Goal: Transaction & Acquisition: Purchase product/service

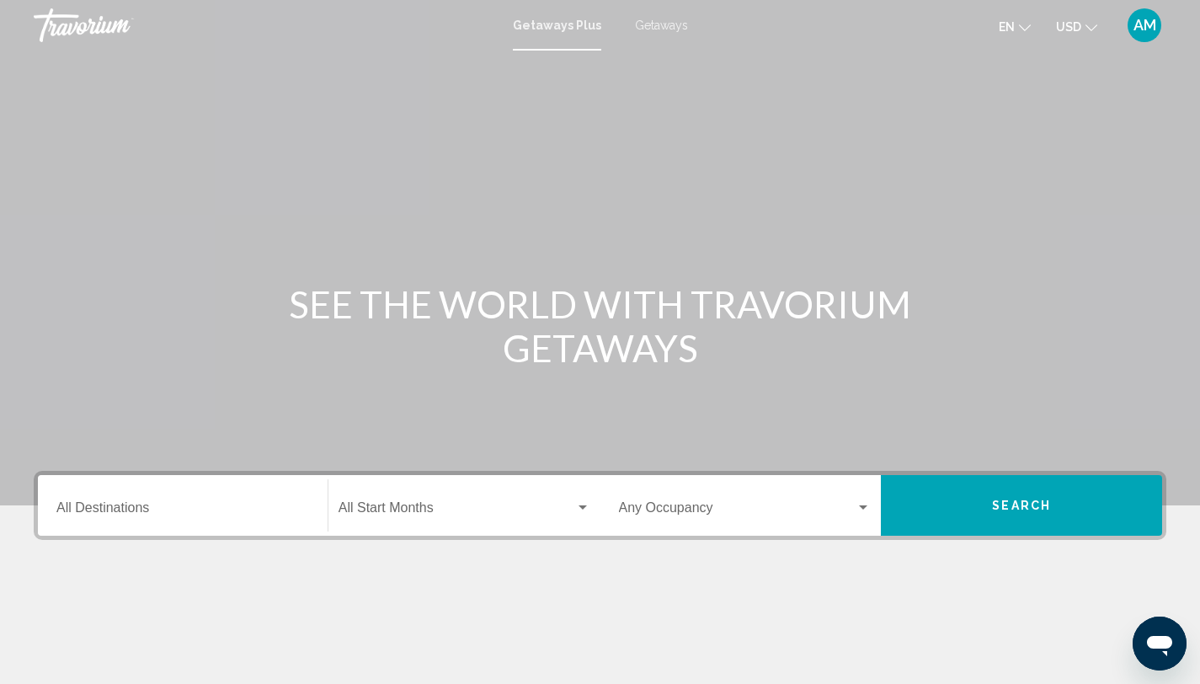
click at [1088, 29] on icon "Change currency" at bounding box center [1091, 28] width 12 height 12
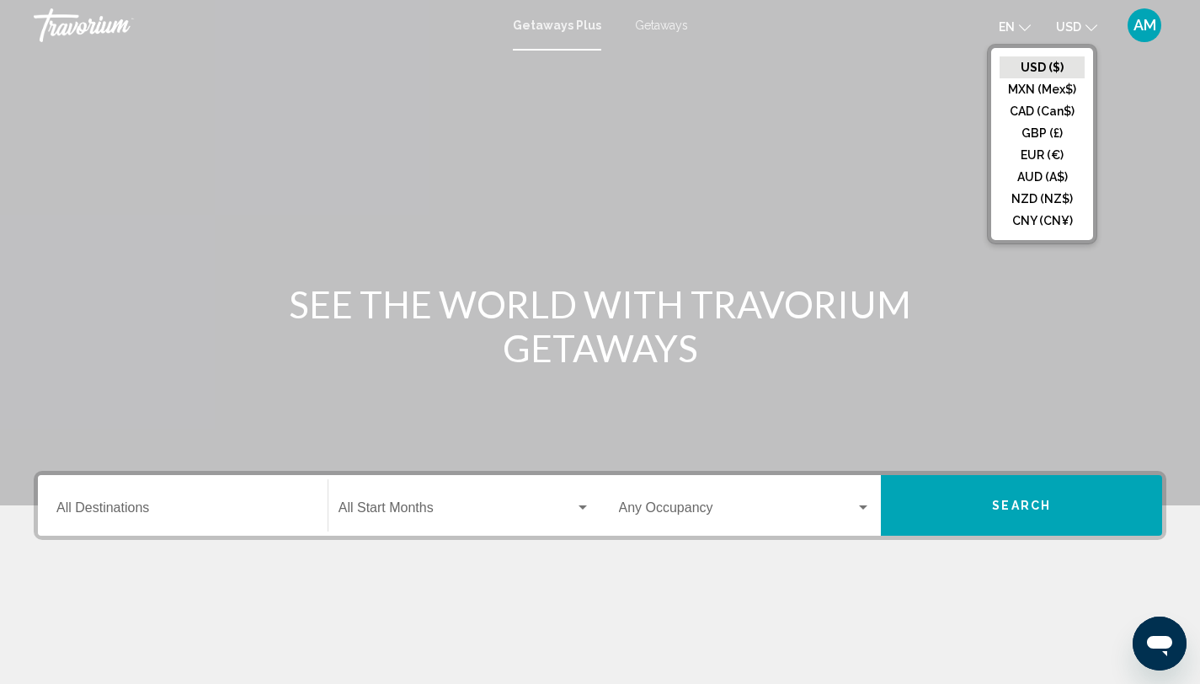
click at [946, 67] on div "Main content" at bounding box center [600, 252] width 1200 height 505
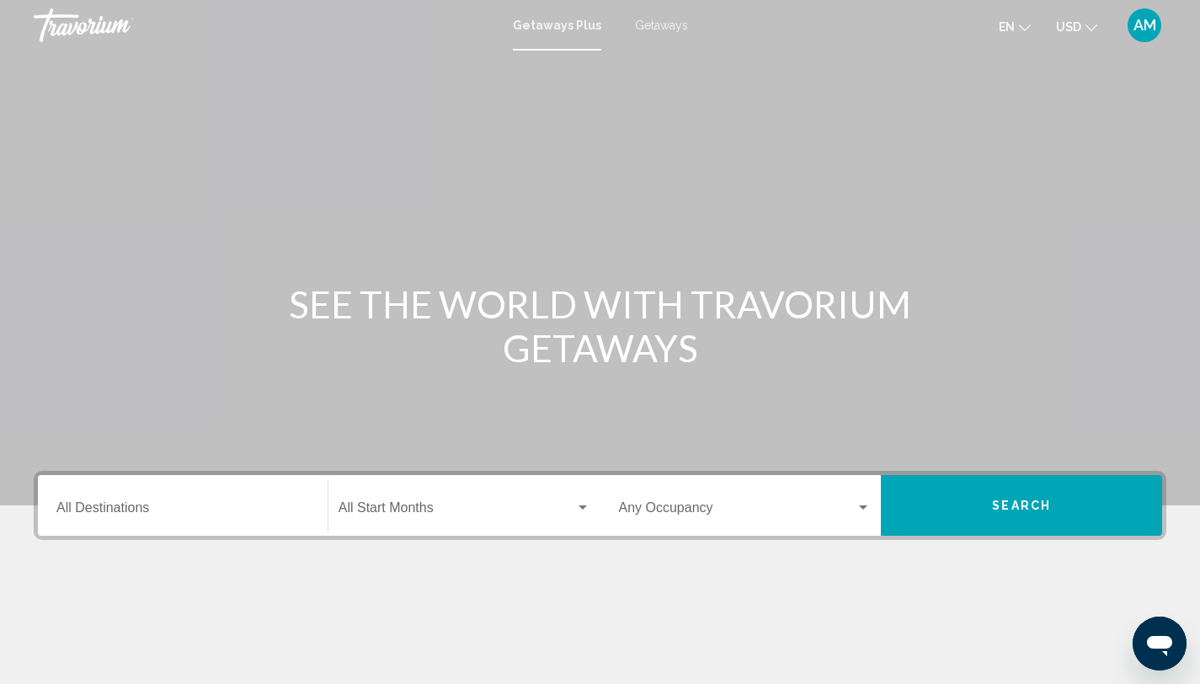
click at [139, 516] on input "Destination All Destinations" at bounding box center [182, 511] width 253 height 15
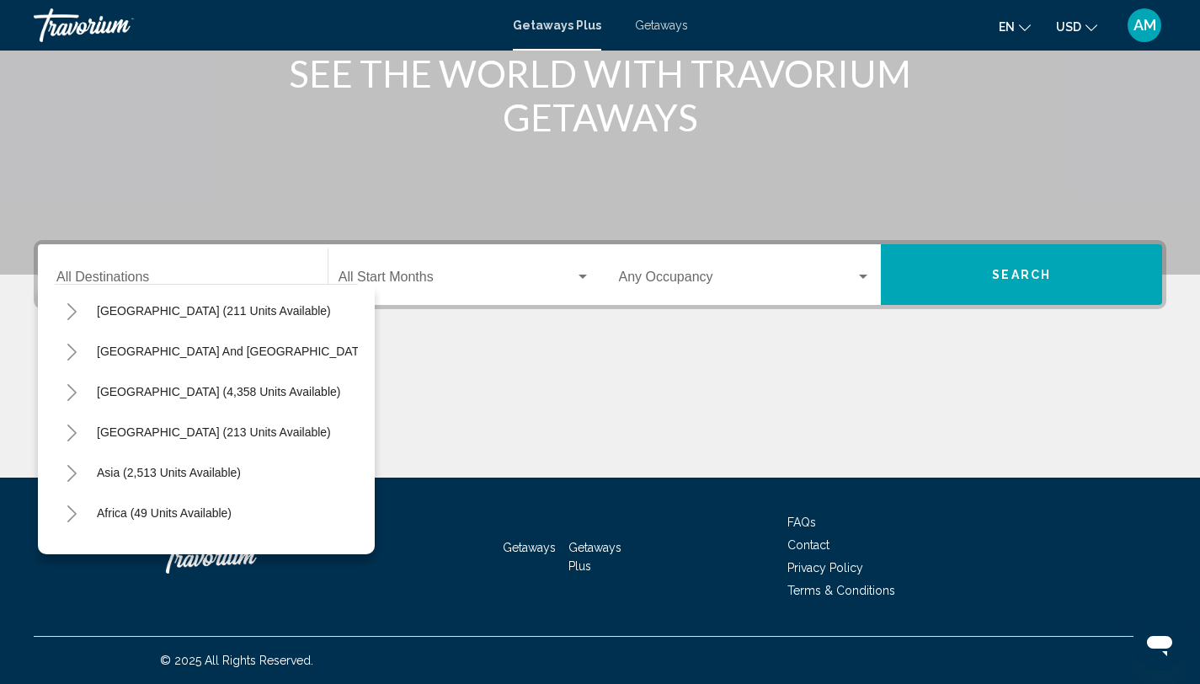
scroll to position [285, 0]
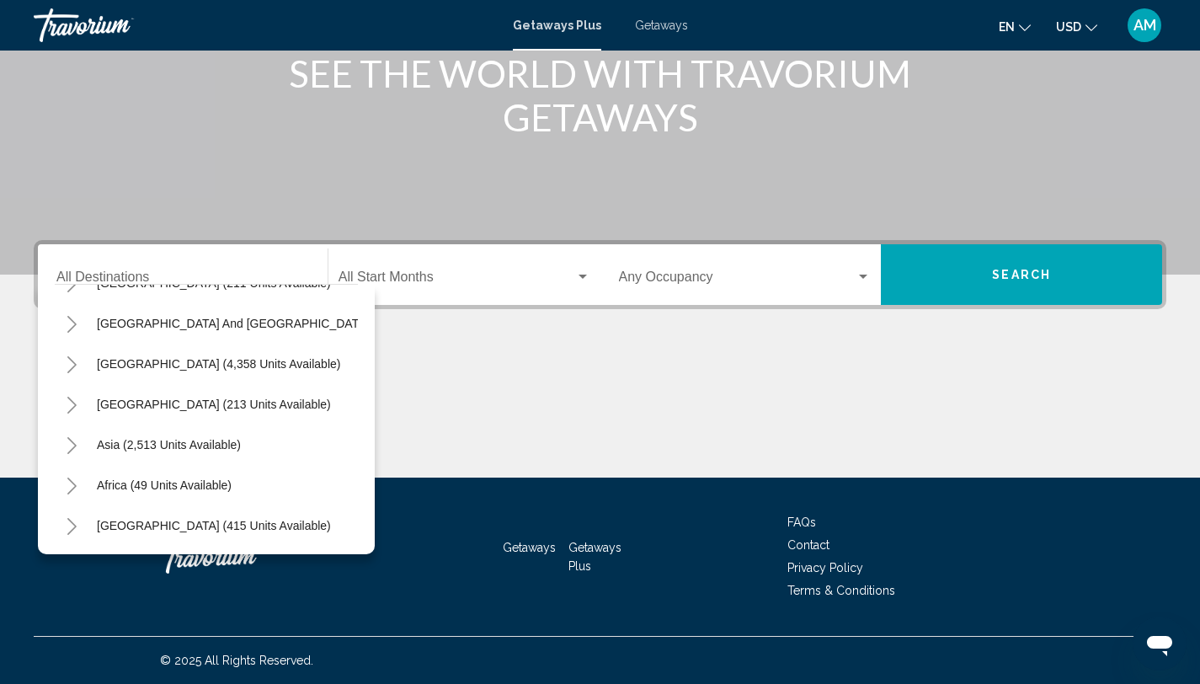
click at [519, 364] on div "Main content" at bounding box center [600, 414] width 1133 height 126
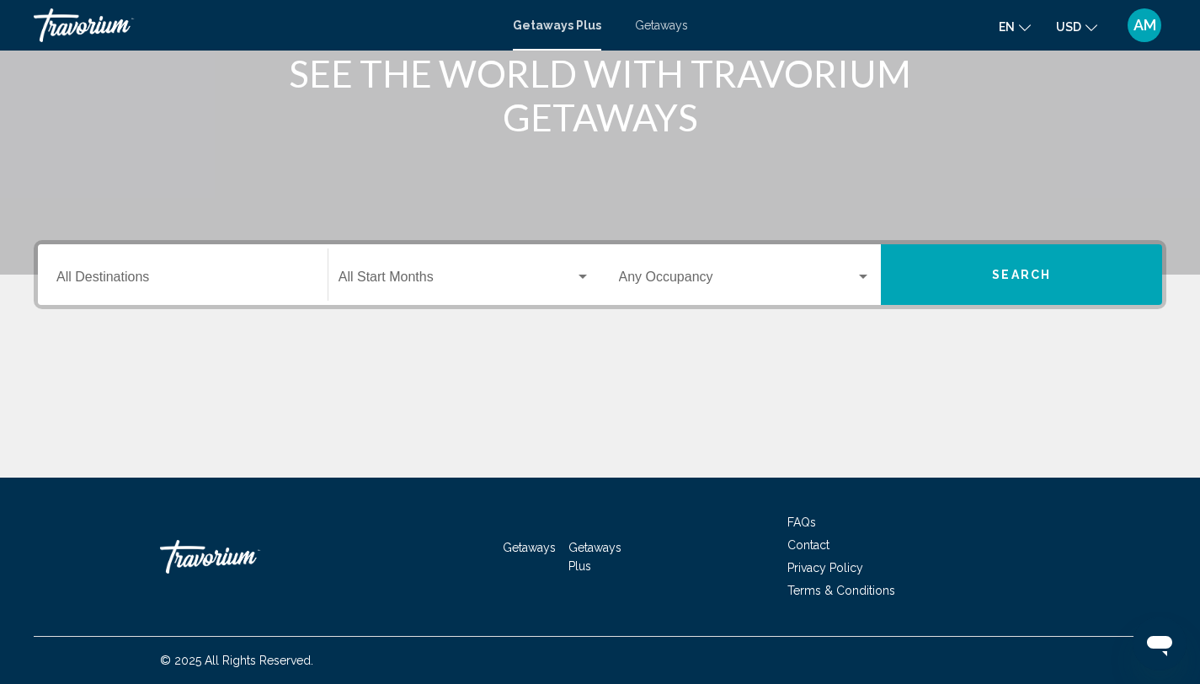
click at [61, 276] on input "Destination All Destinations" at bounding box center [182, 280] width 253 height 15
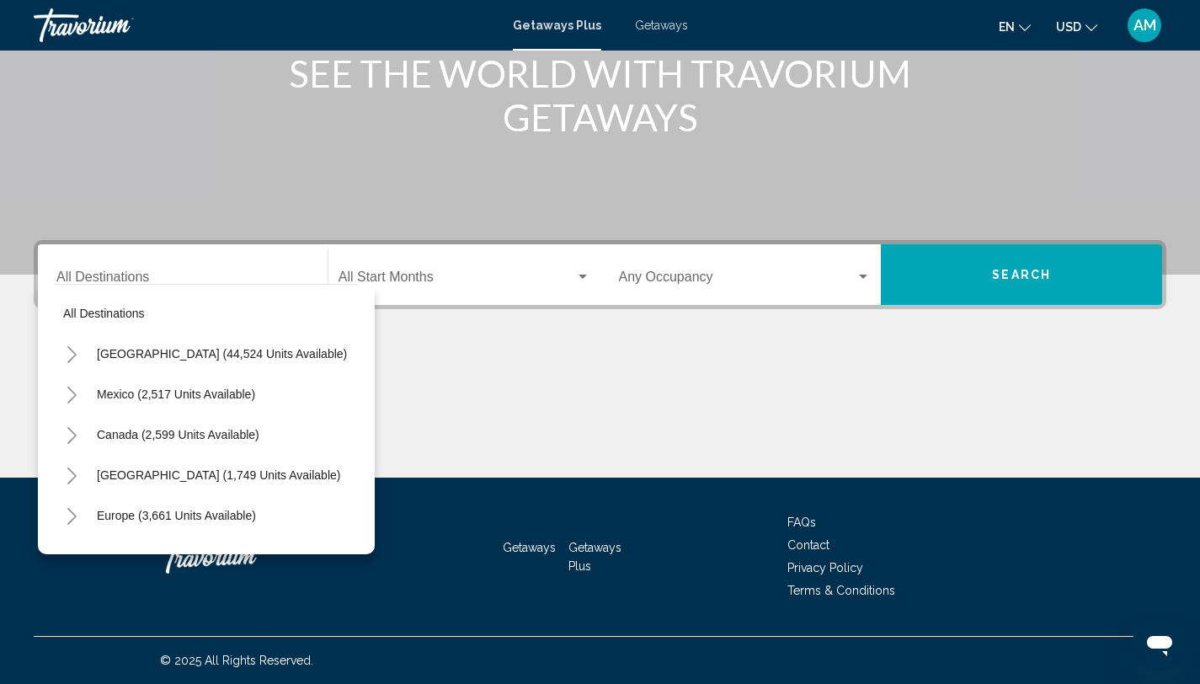
click at [74, 269] on div "Destination All Destinations" at bounding box center [182, 274] width 253 height 53
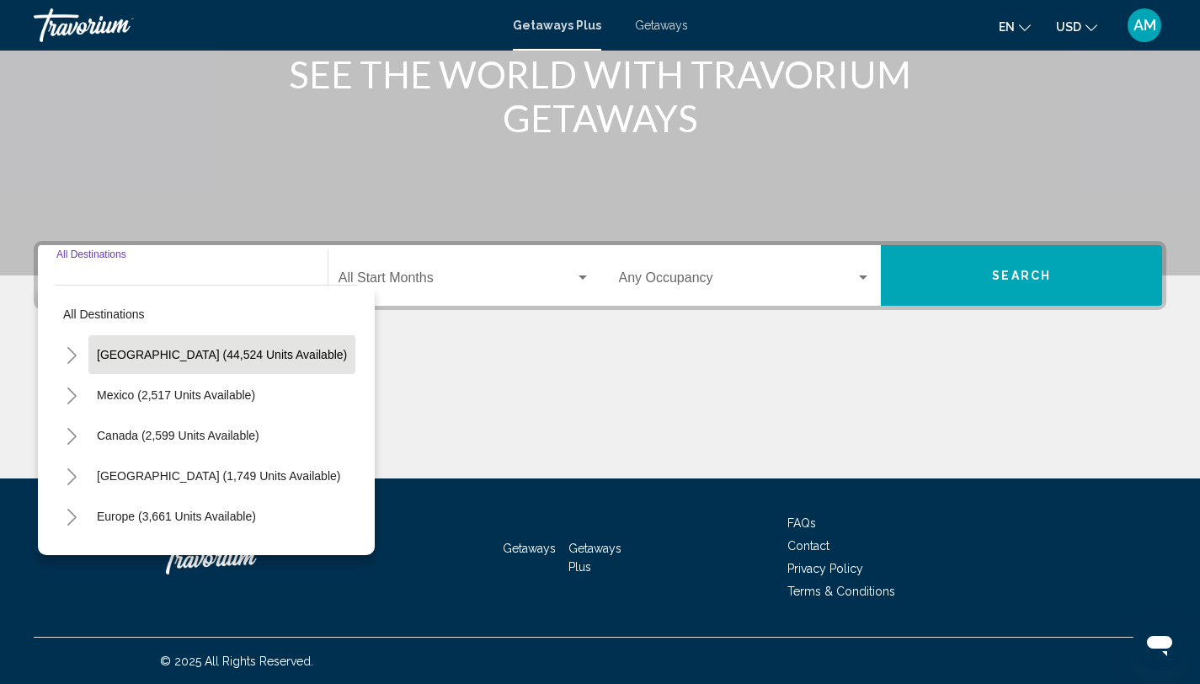
click at [115, 360] on span "United States (44,524 units available)" at bounding box center [222, 354] width 250 height 13
type input "**********"
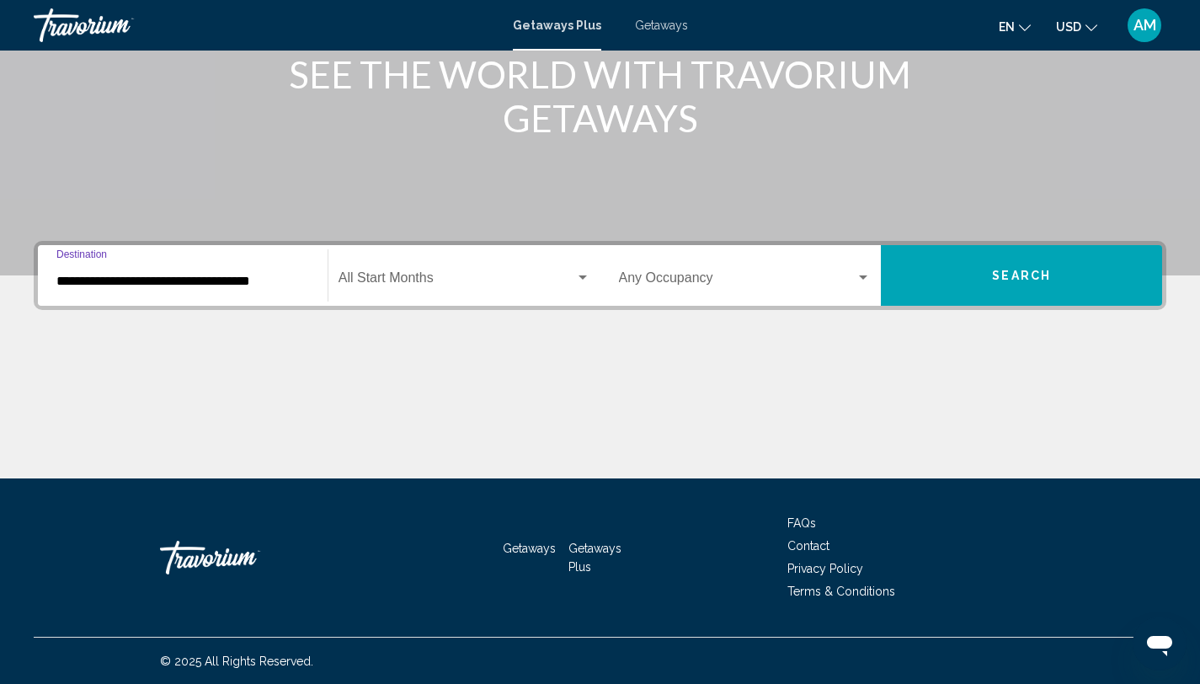
scroll to position [231, 0]
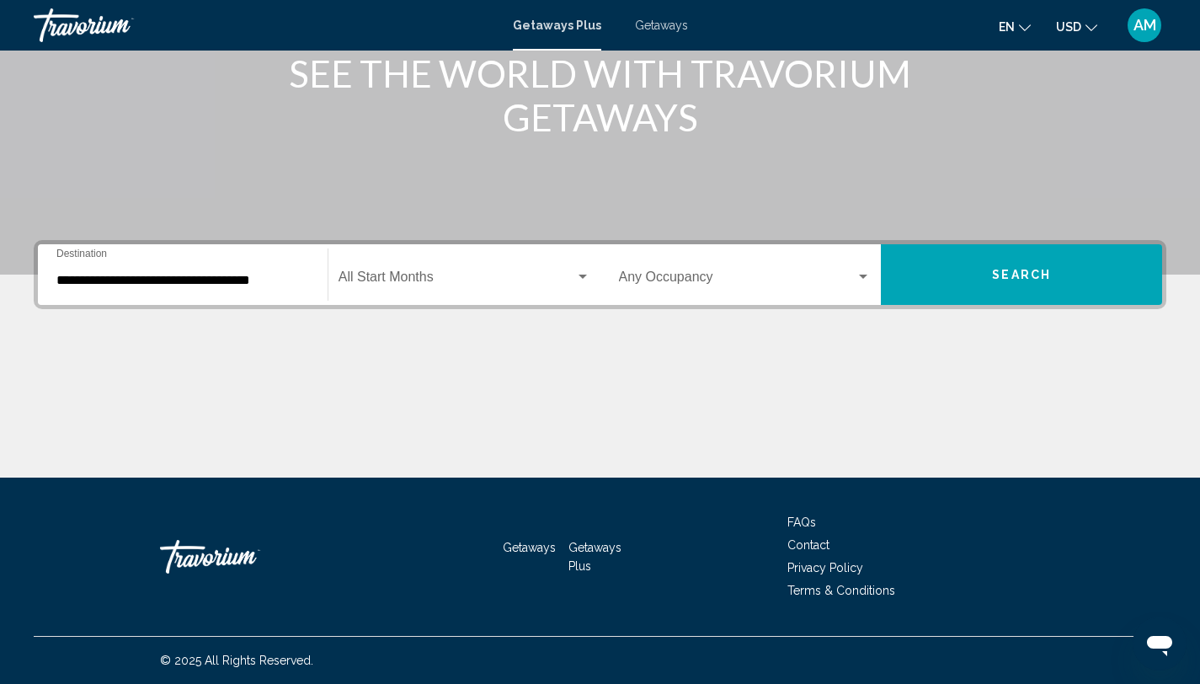
click at [381, 290] on div "Start Month All Start Months" at bounding box center [464, 274] width 252 height 53
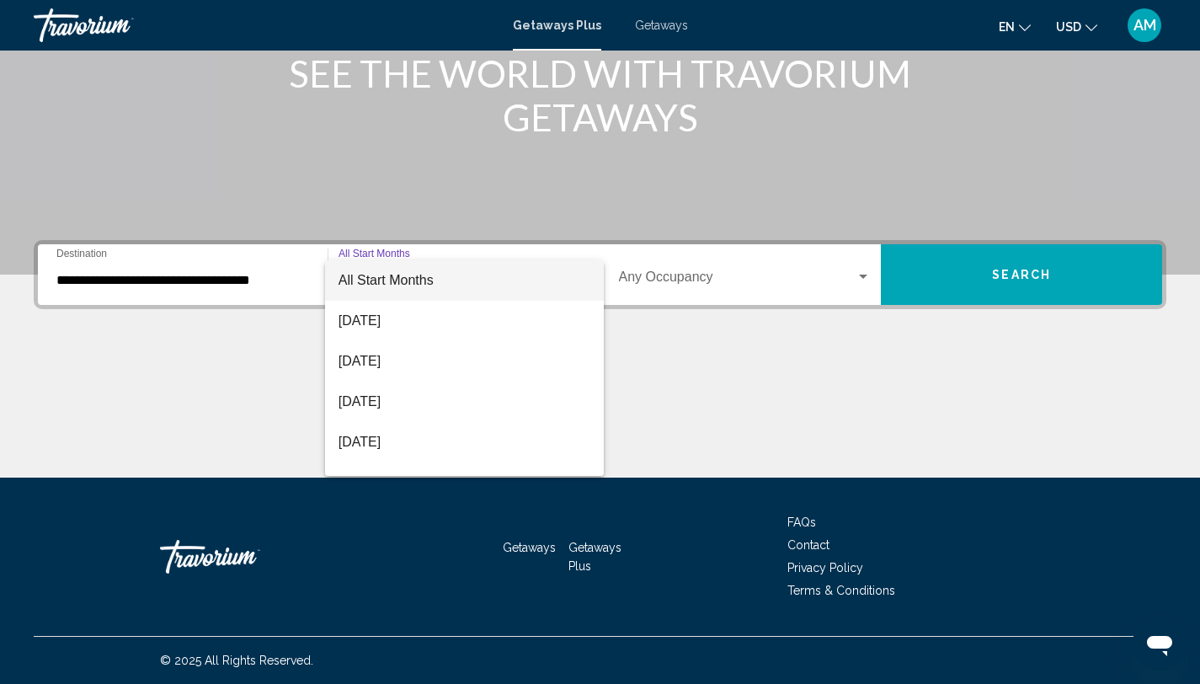
click at [703, 282] on div at bounding box center [600, 342] width 1200 height 684
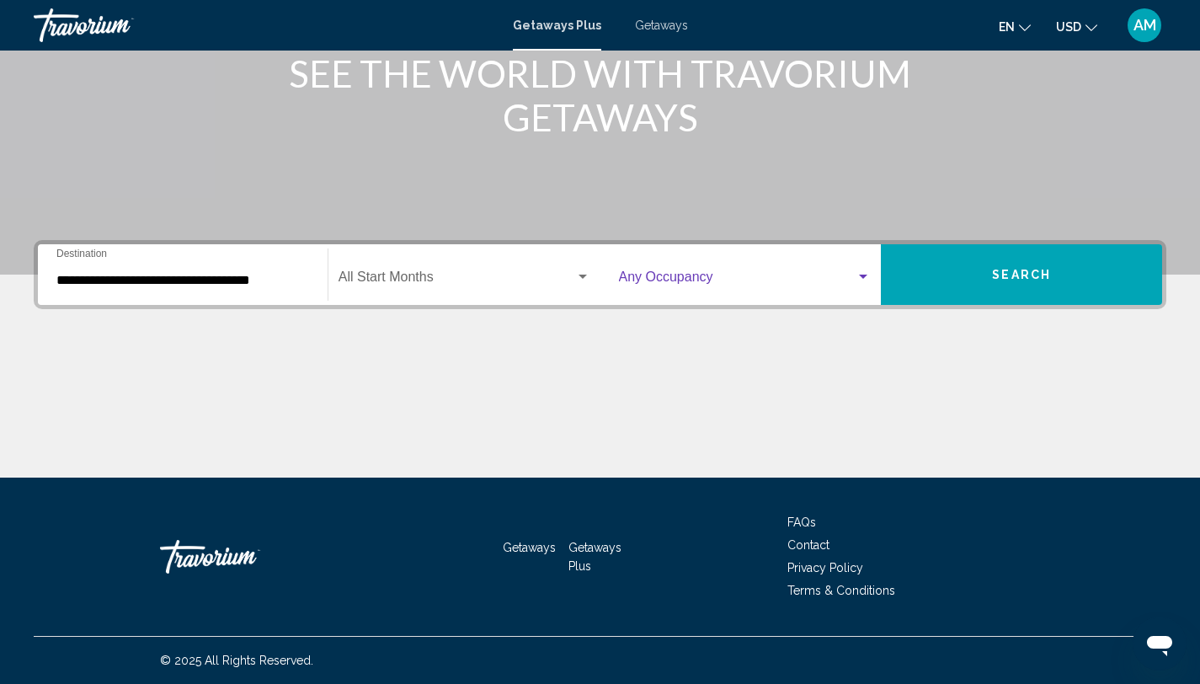
click at [861, 279] on div "Search widget" at bounding box center [862, 276] width 15 height 13
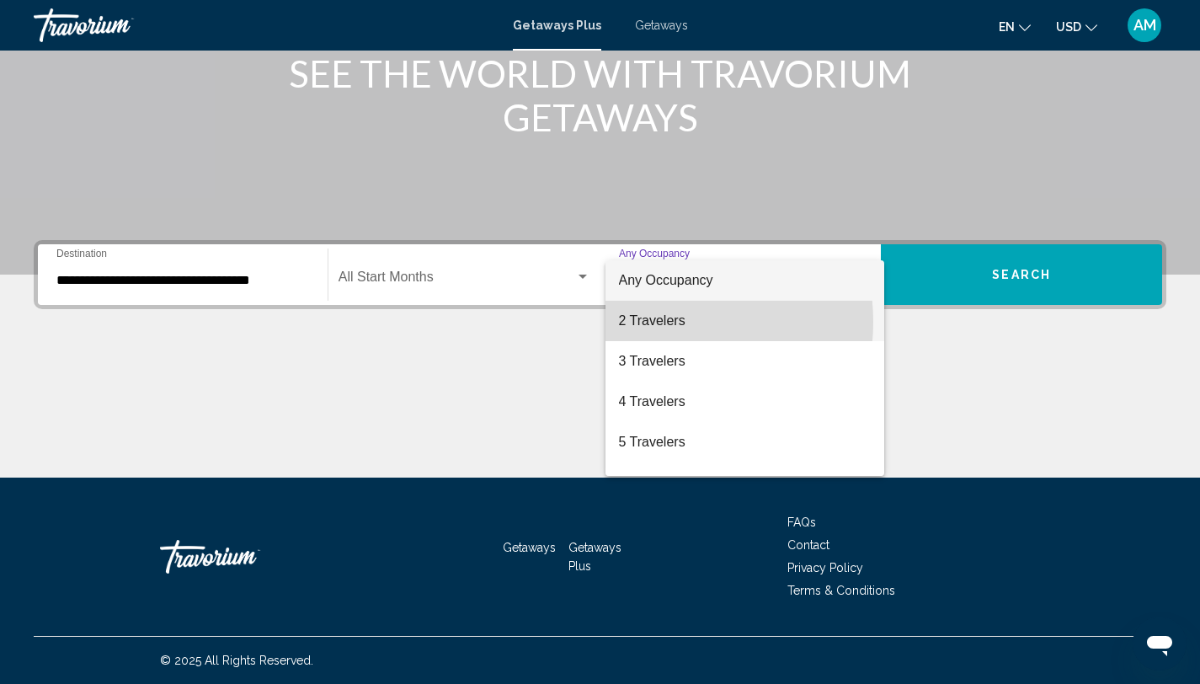
click at [664, 322] on span "2 Travelers" at bounding box center [745, 321] width 253 height 40
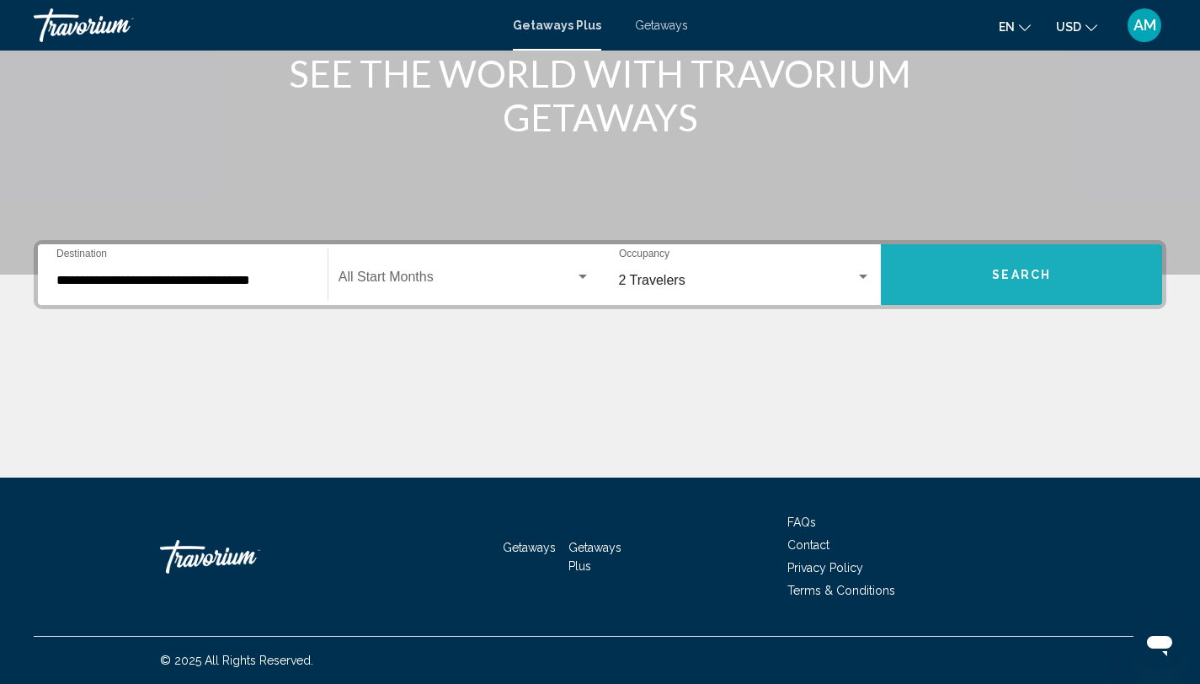
click at [985, 279] on button "Search" at bounding box center [1021, 274] width 281 height 61
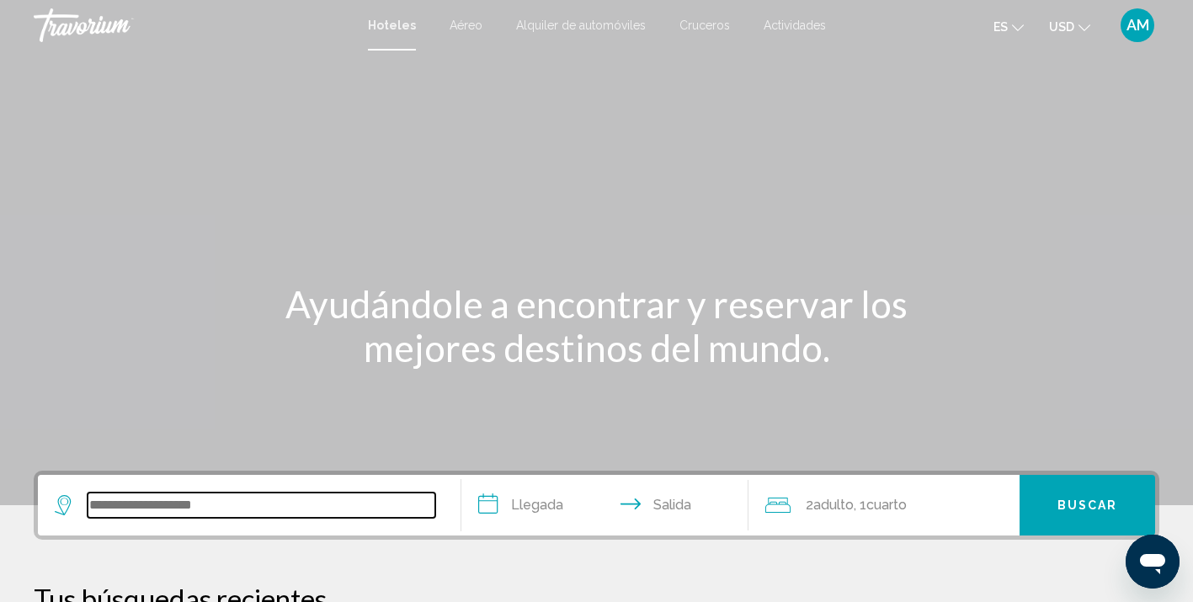
click at [134, 513] on input "Search widget" at bounding box center [262, 505] width 348 height 25
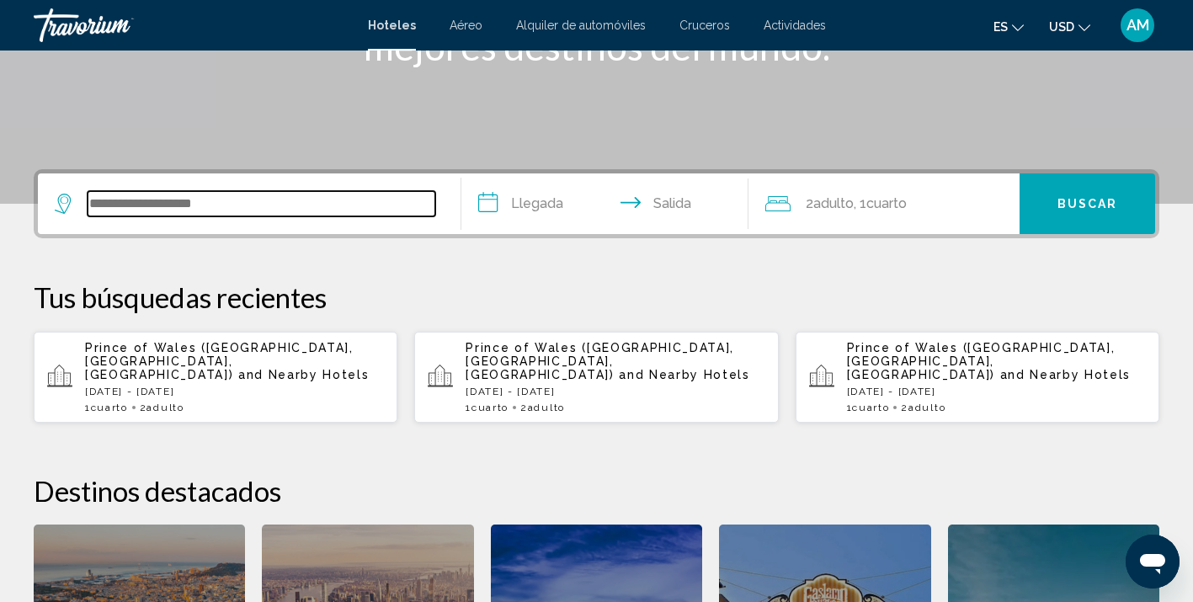
scroll to position [416, 0]
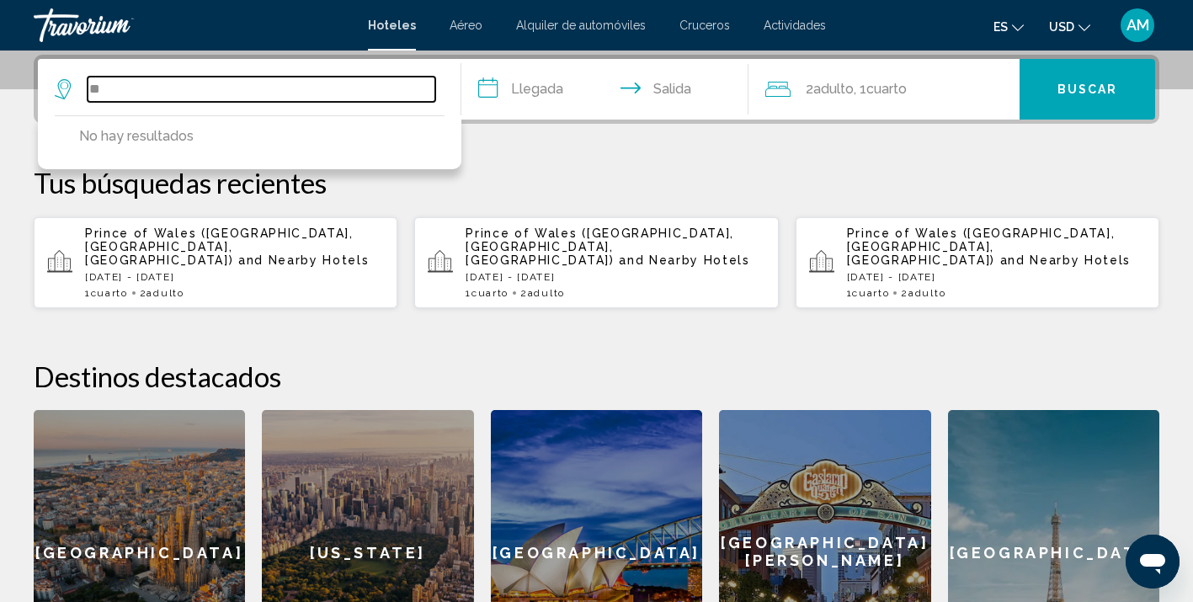
type input "*"
click at [237, 94] on input "Search widget" at bounding box center [262, 89] width 348 height 25
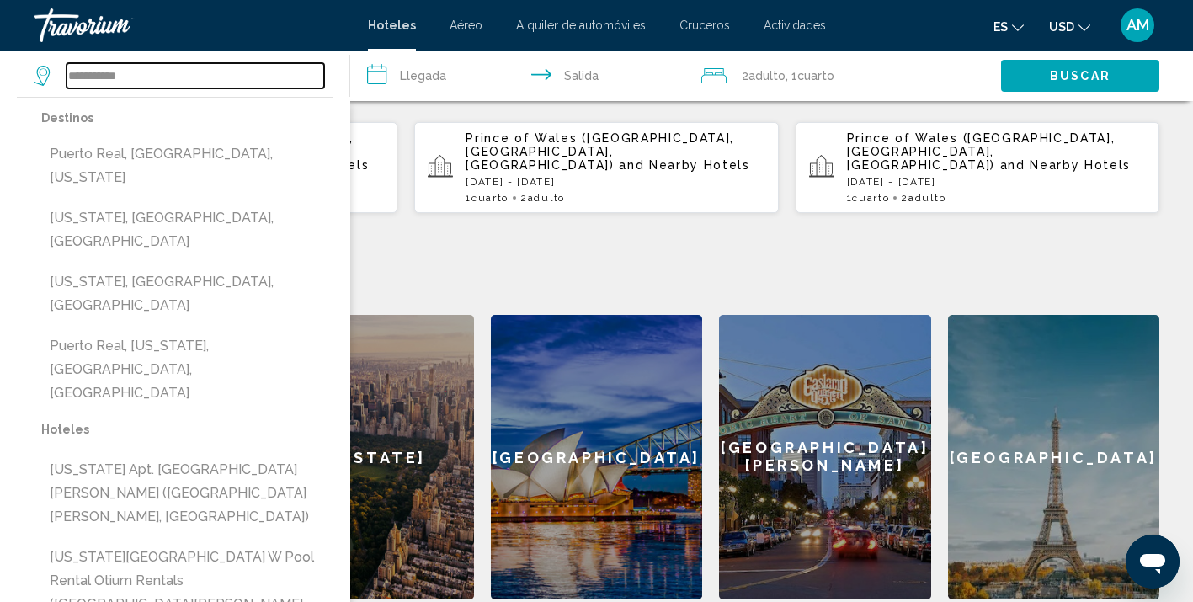
scroll to position [525, 0]
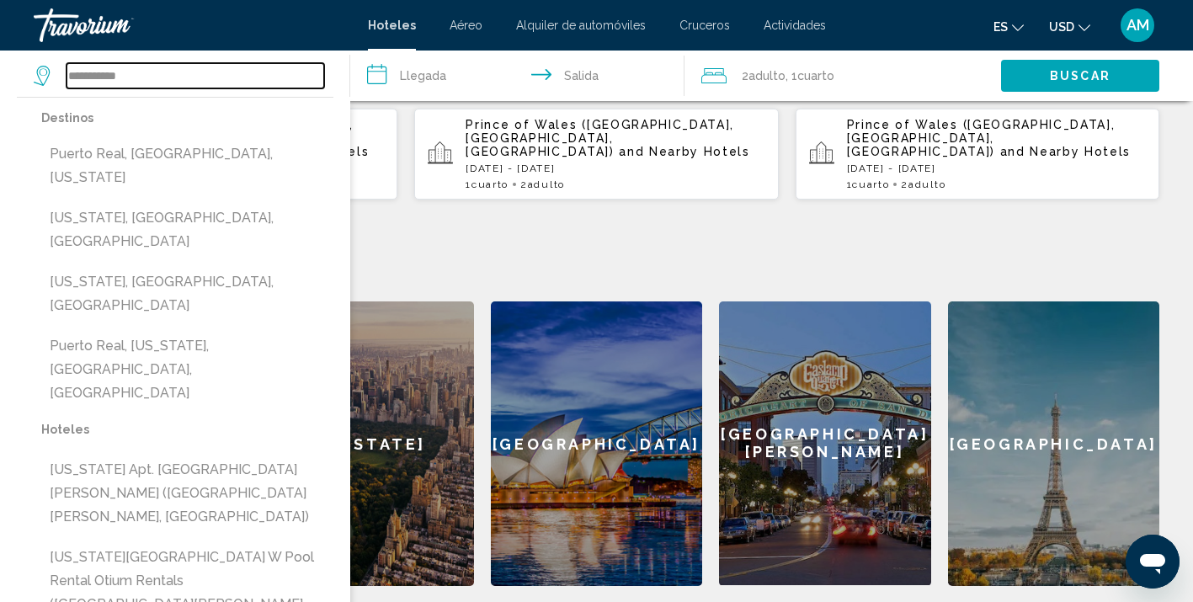
click at [142, 83] on input "**********" at bounding box center [196, 75] width 258 height 25
type input "*"
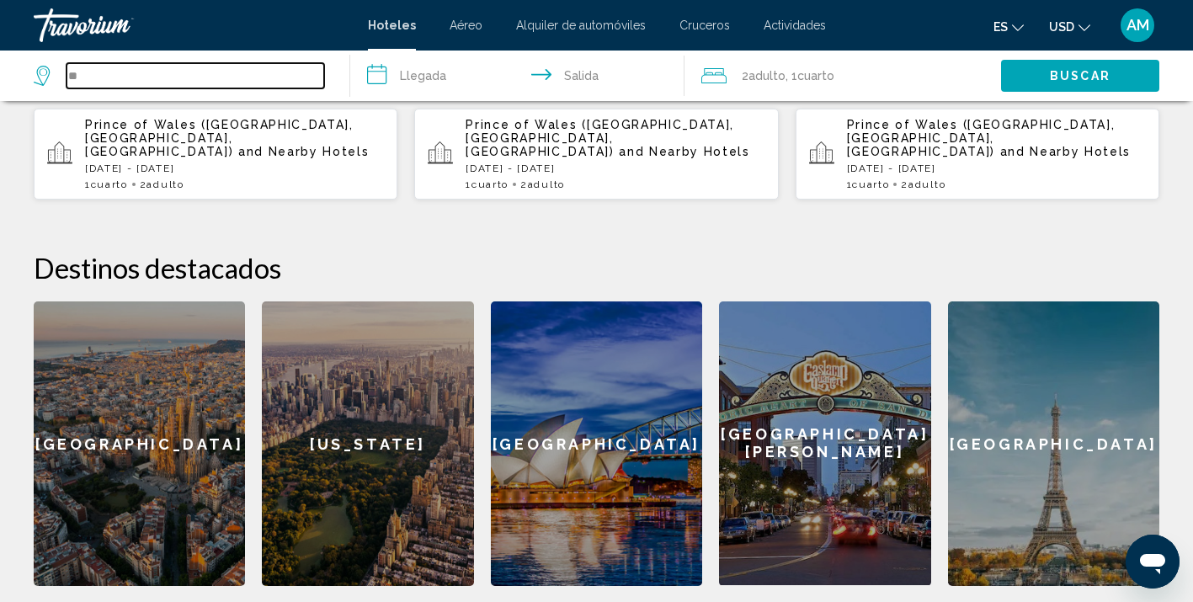
type input "*"
paste input "**********"
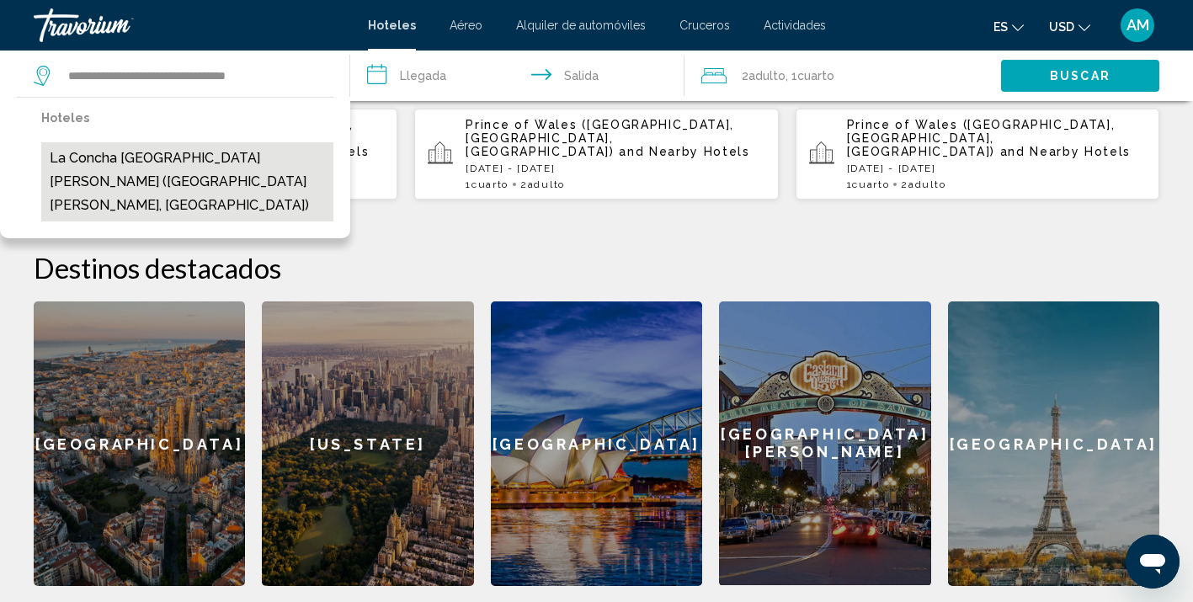
click at [265, 153] on button "La Concha Renaissance San Juan Resort (San Juan, PR)" at bounding box center [187, 181] width 292 height 79
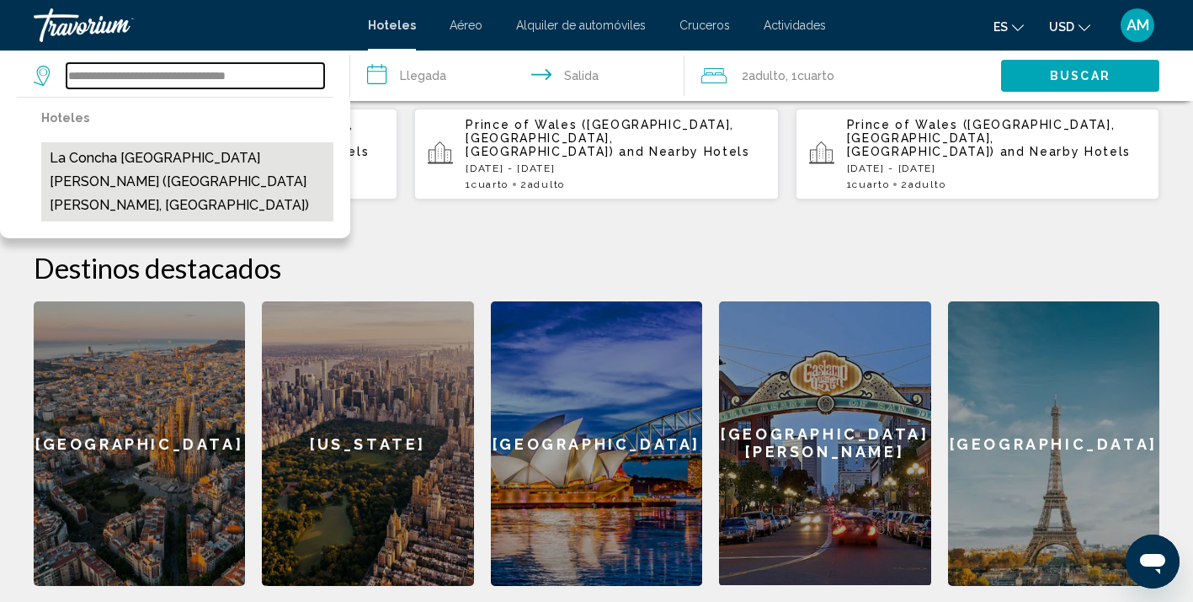
type input "**********"
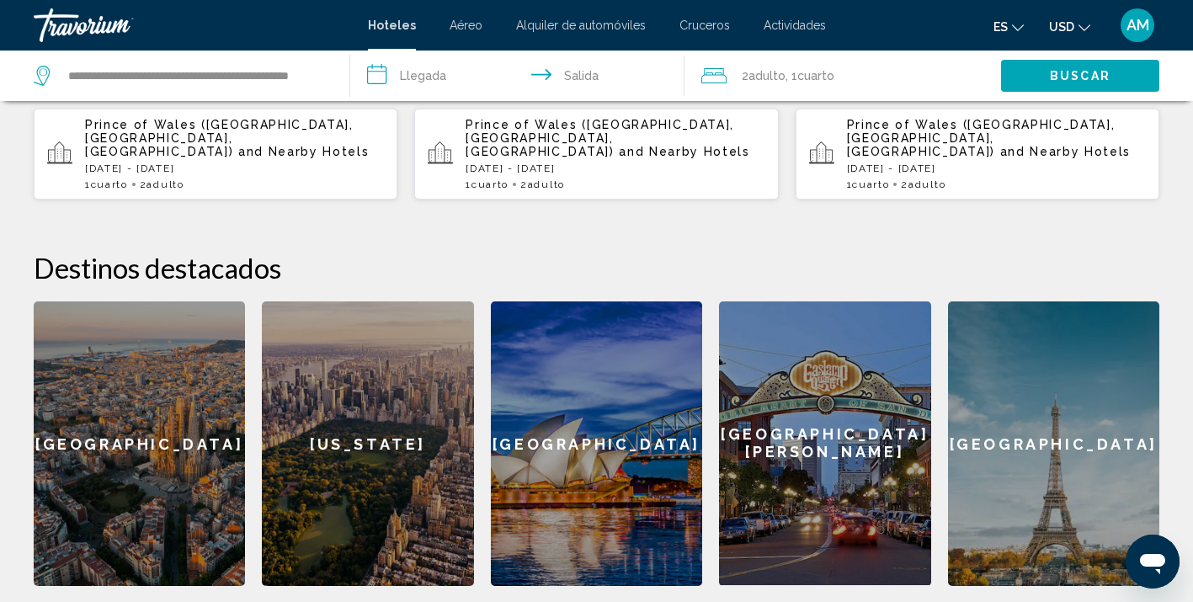
click at [416, 82] on input "**********" at bounding box center [520, 79] width 340 height 56
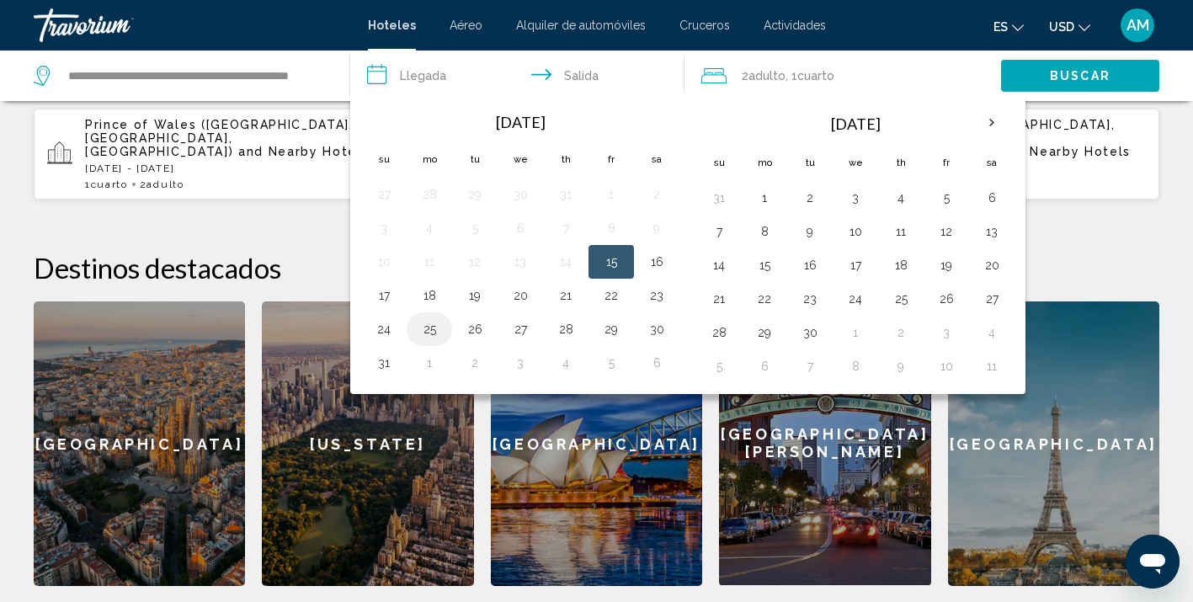
click at [430, 328] on button "25" at bounding box center [429, 329] width 27 height 24
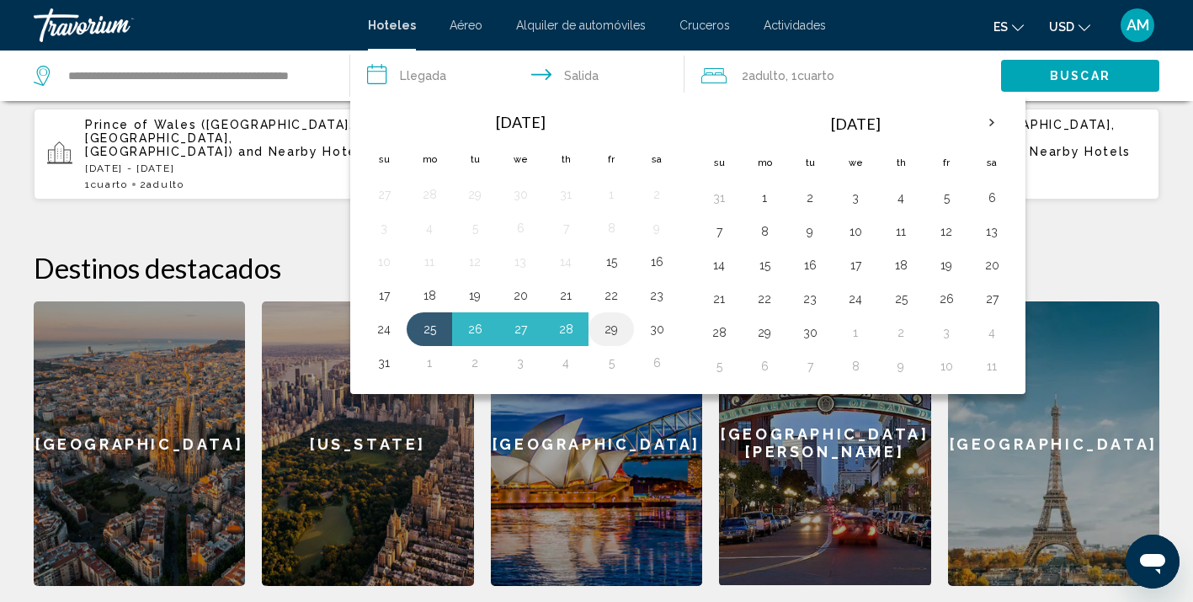
click at [627, 331] on td "29" at bounding box center [611, 329] width 45 height 34
click at [614, 329] on button "29" at bounding box center [611, 329] width 27 height 24
type input "**********"
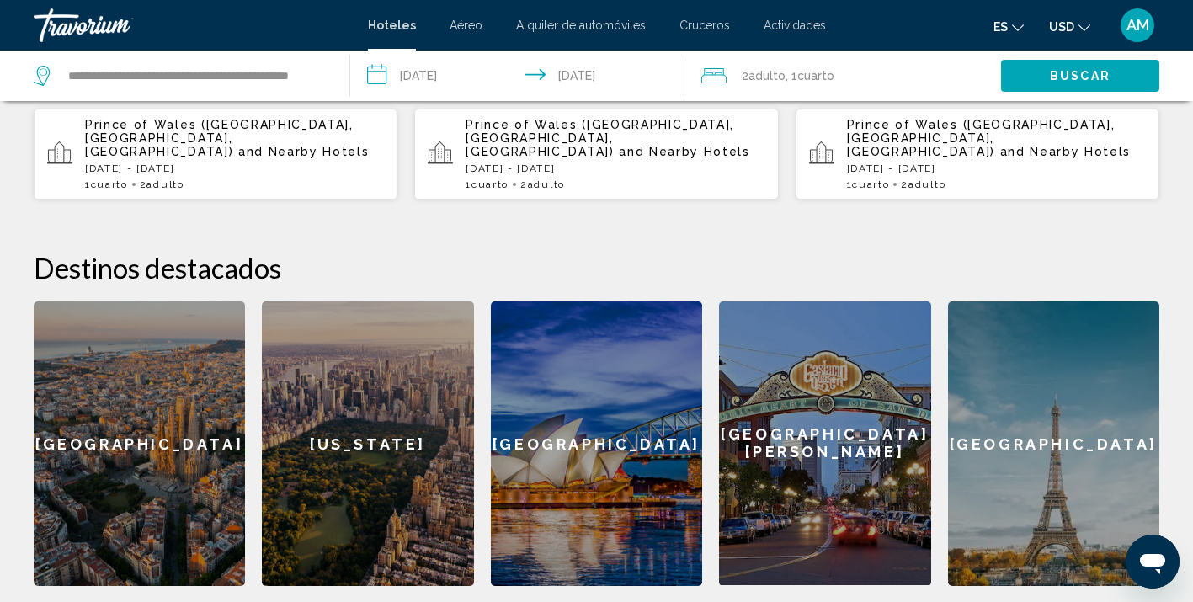
click at [1059, 79] on span "Buscar" at bounding box center [1080, 76] width 61 height 13
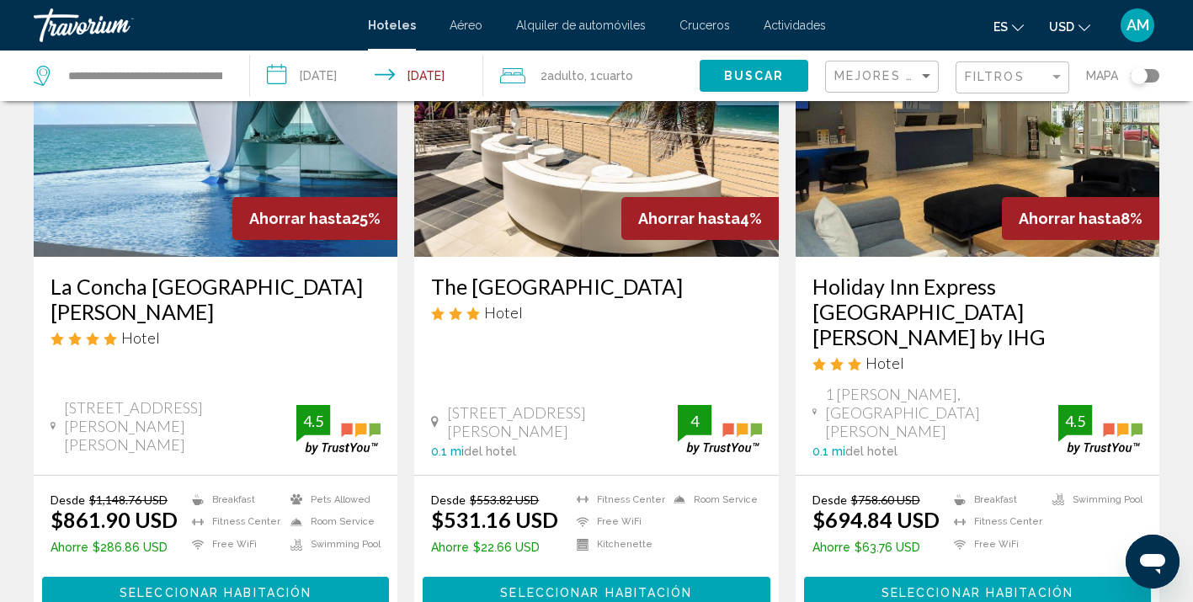
scroll to position [171, 0]
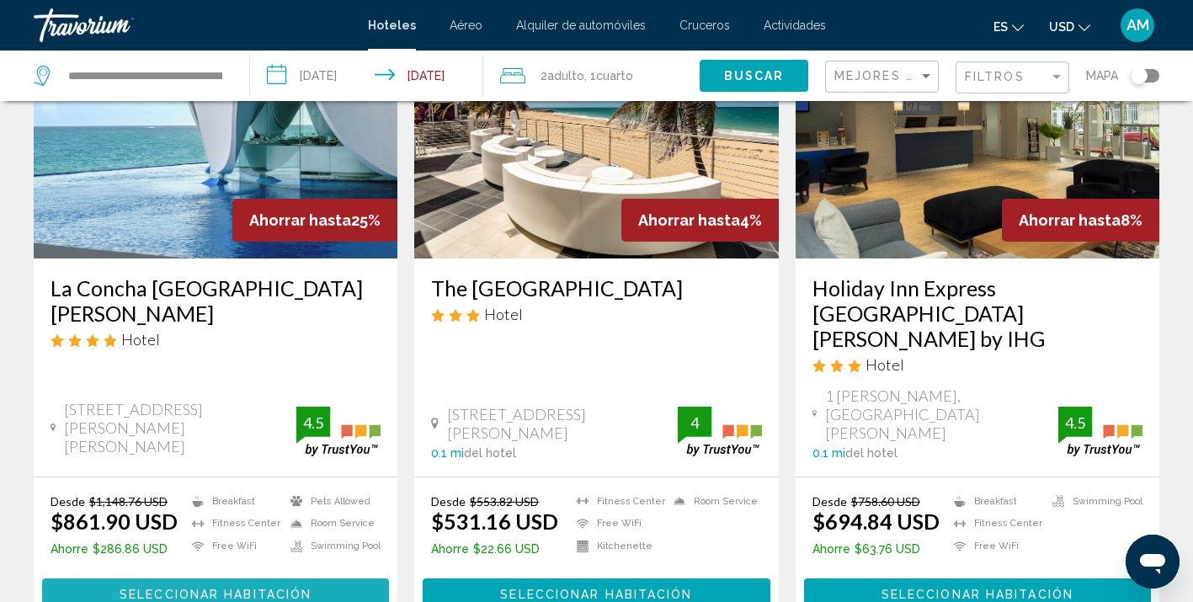
click at [142, 588] on span "Seleccionar habitación" at bounding box center [216, 594] width 192 height 13
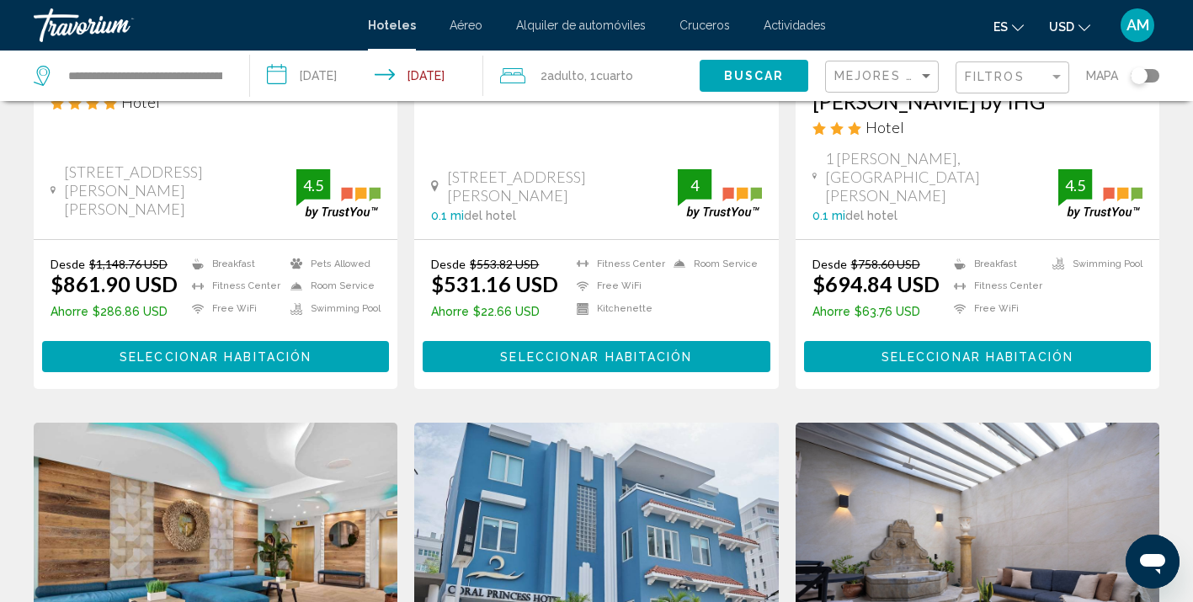
scroll to position [402, 0]
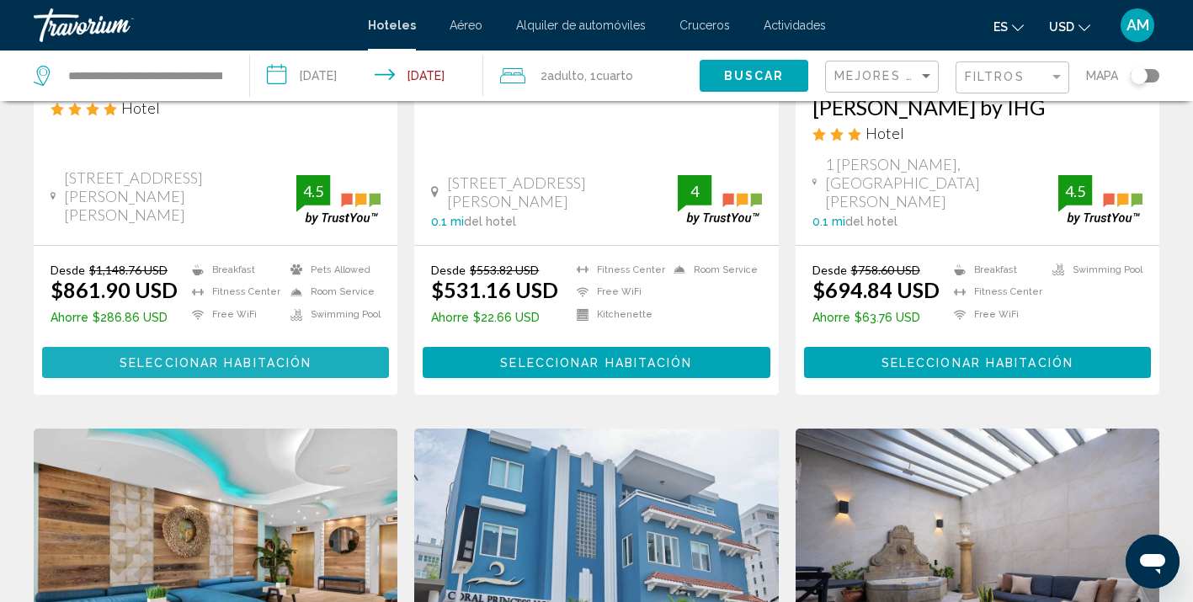
click at [61, 347] on button "Seleccionar habitación" at bounding box center [215, 362] width 347 height 31
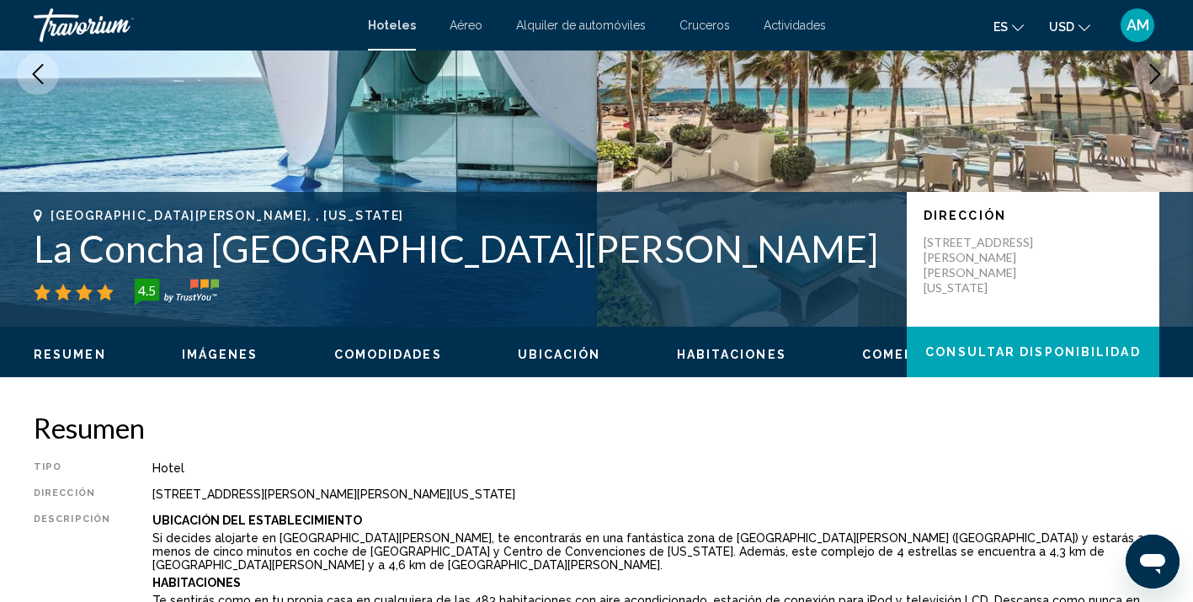
scroll to position [232, 0]
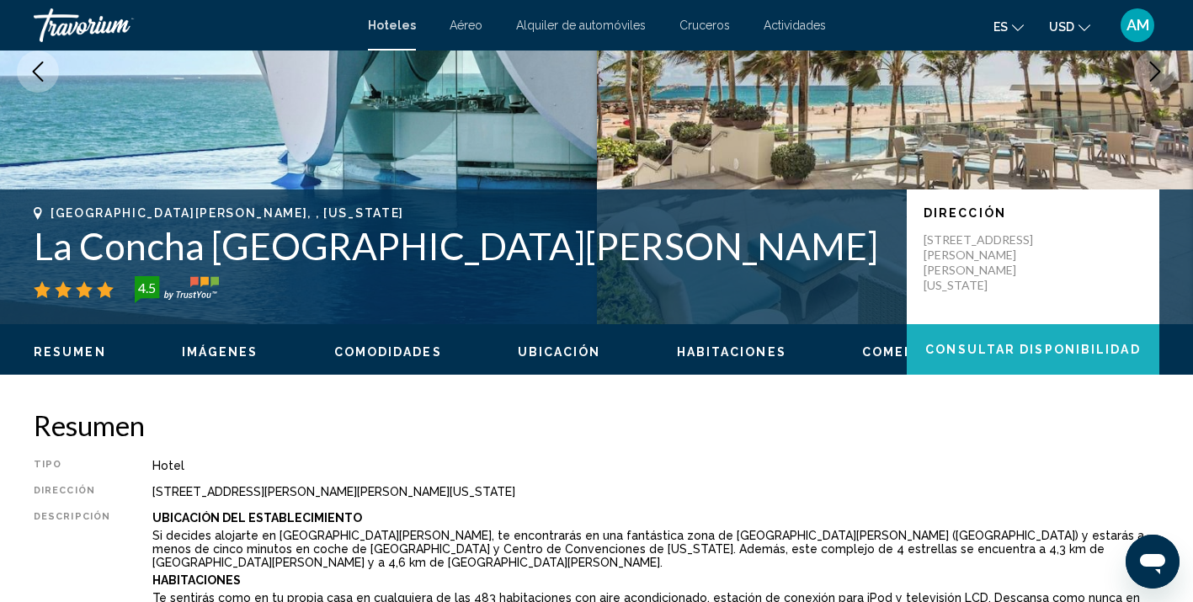
click at [1018, 345] on span "Consultar disponibilidad" at bounding box center [1032, 350] width 215 height 13
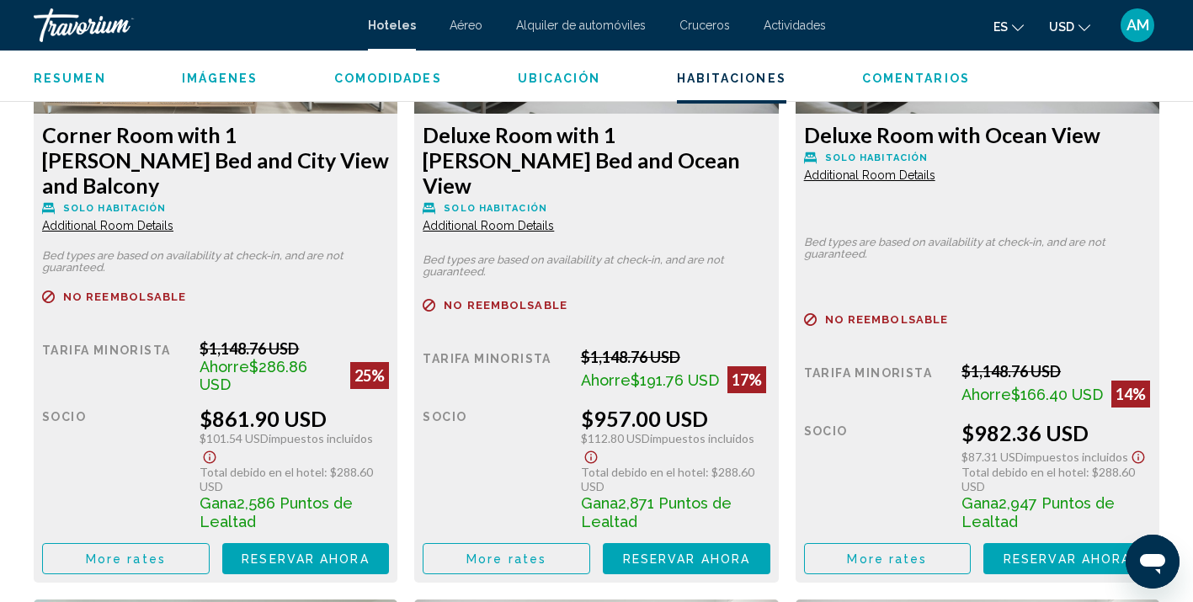
scroll to position [2518, 0]
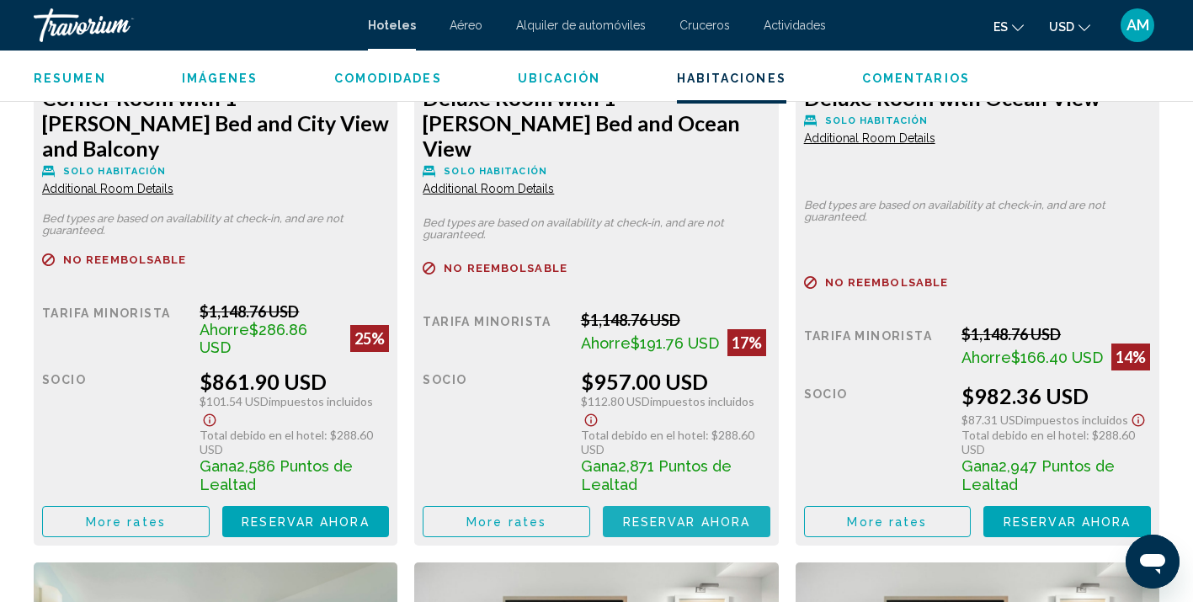
click at [653, 515] on span "Reservar ahora" at bounding box center [686, 521] width 127 height 13
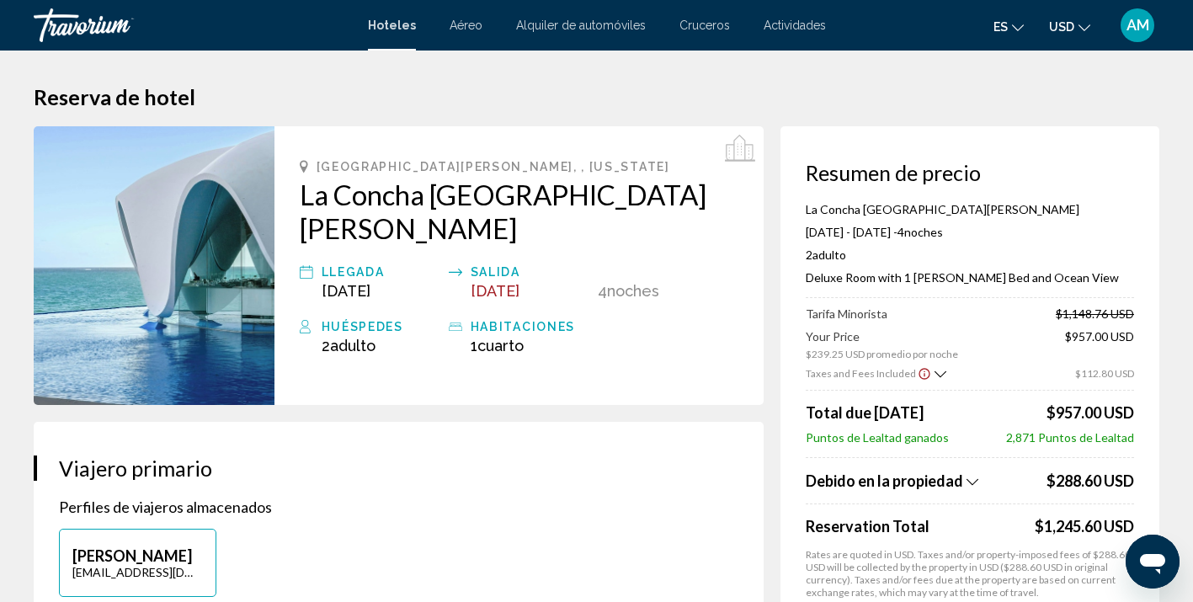
scroll to position [2, 0]
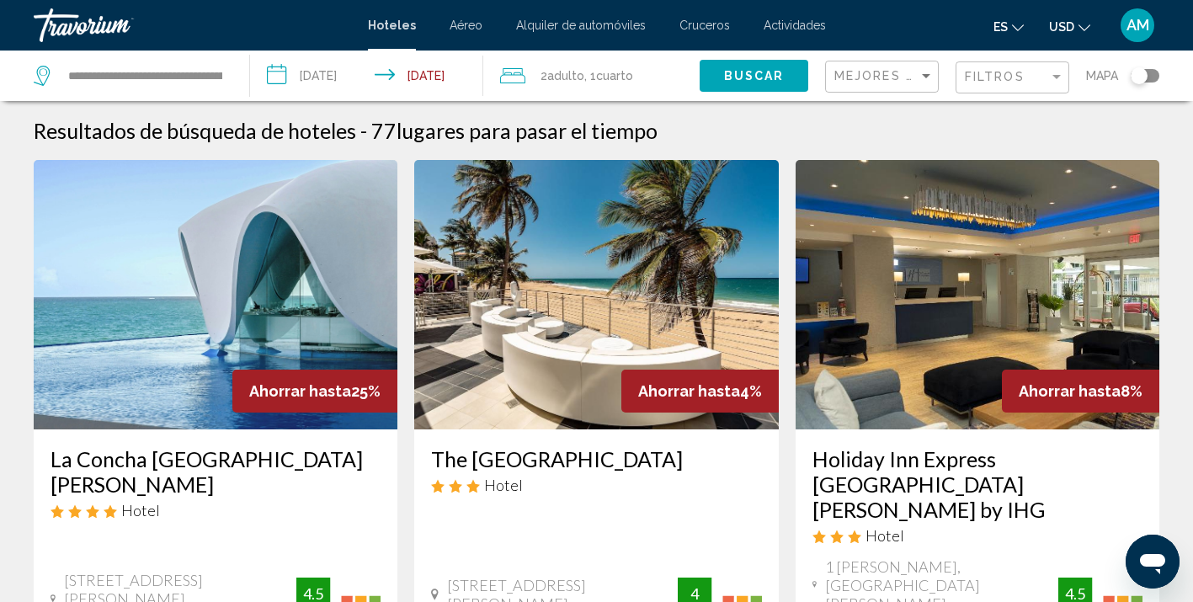
click at [96, 30] on div "Travorium" at bounding box center [118, 25] width 168 height 34
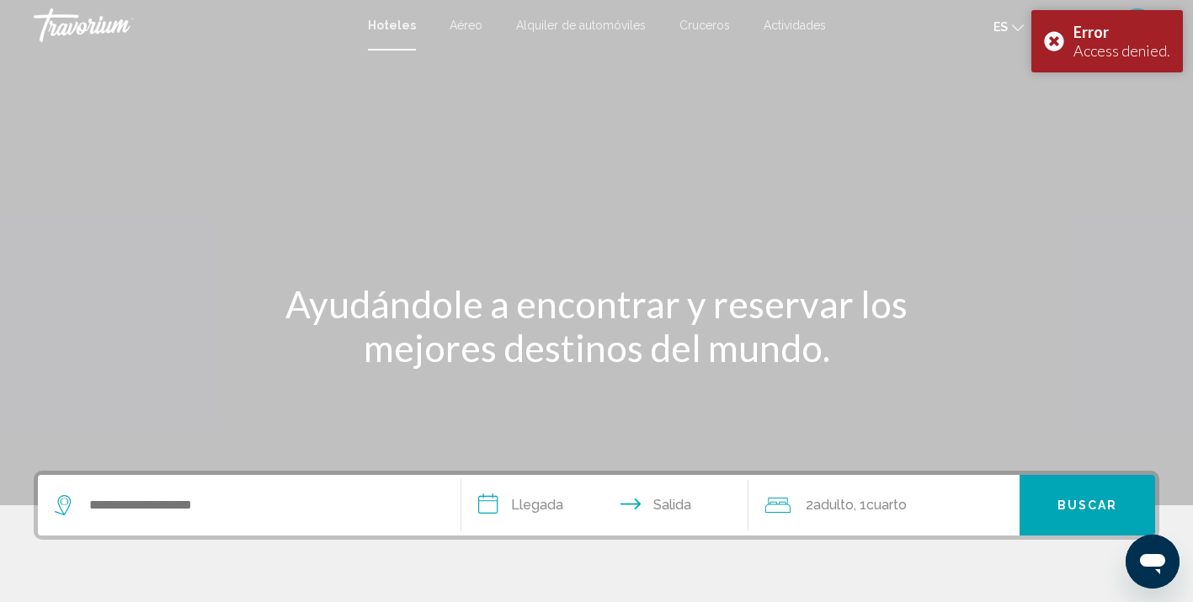
click at [97, 29] on div "Travorium" at bounding box center [118, 25] width 168 height 34
click at [1061, 40] on div "Error Access denied." at bounding box center [1107, 41] width 152 height 62
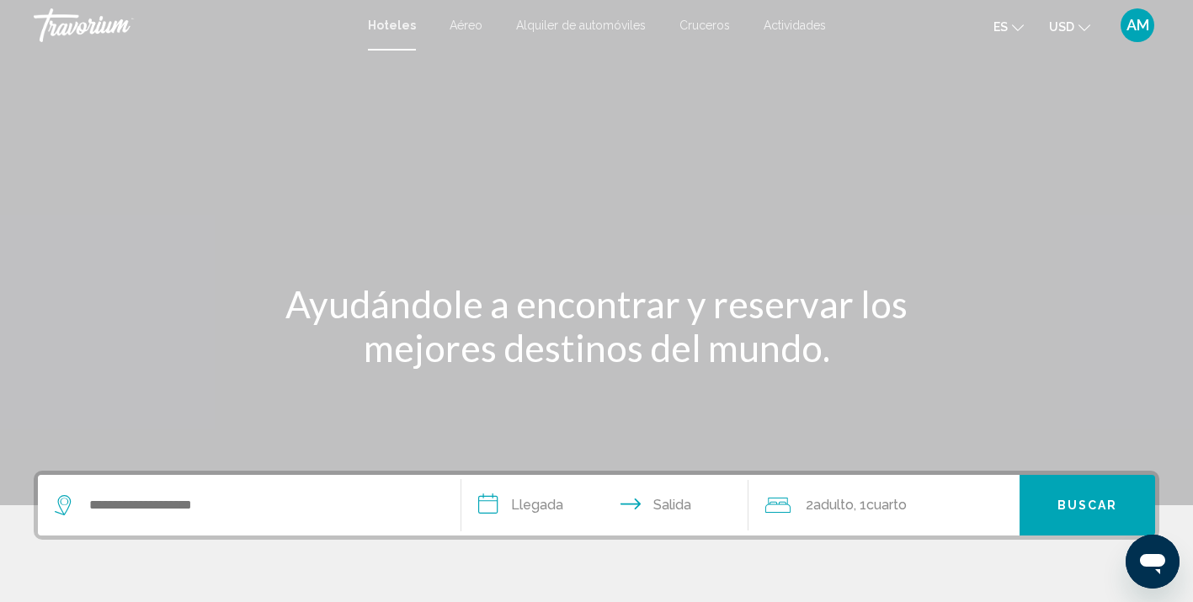
click at [1137, 29] on span "AM" at bounding box center [1138, 25] width 23 height 17
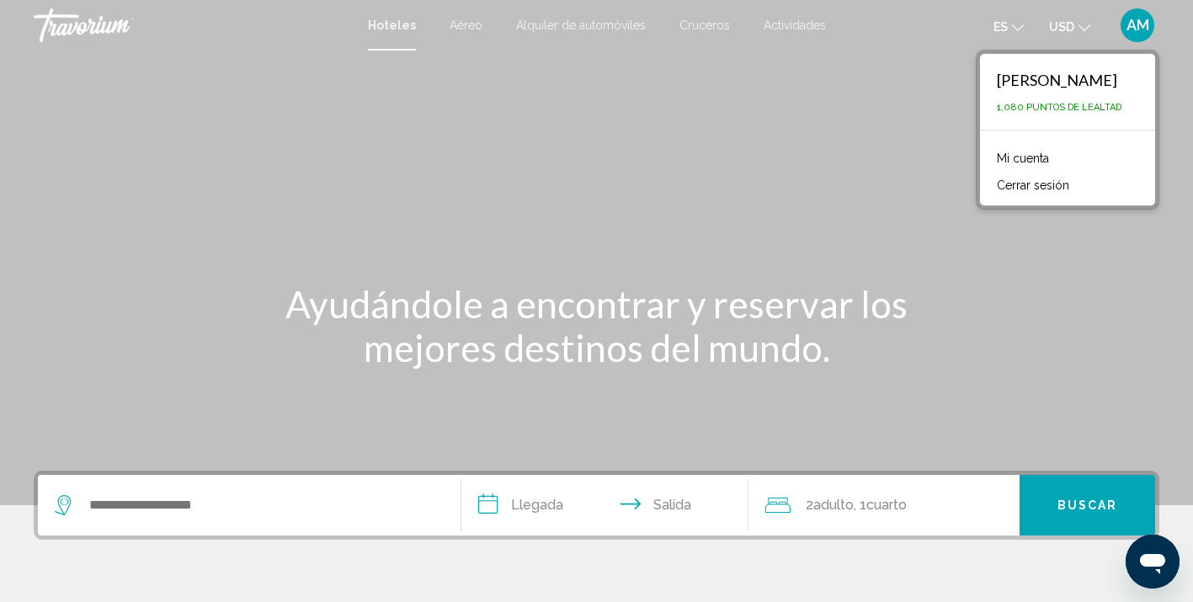
click at [1045, 269] on div "Main content" at bounding box center [596, 252] width 1193 height 505
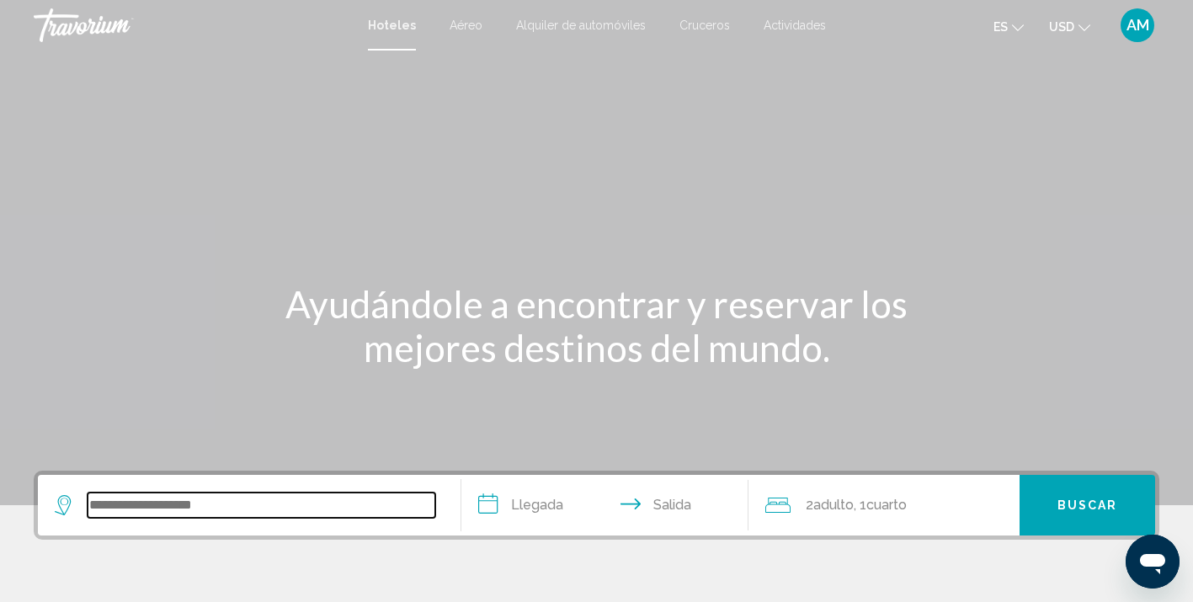
click at [163, 509] on input "Search widget" at bounding box center [262, 505] width 348 height 25
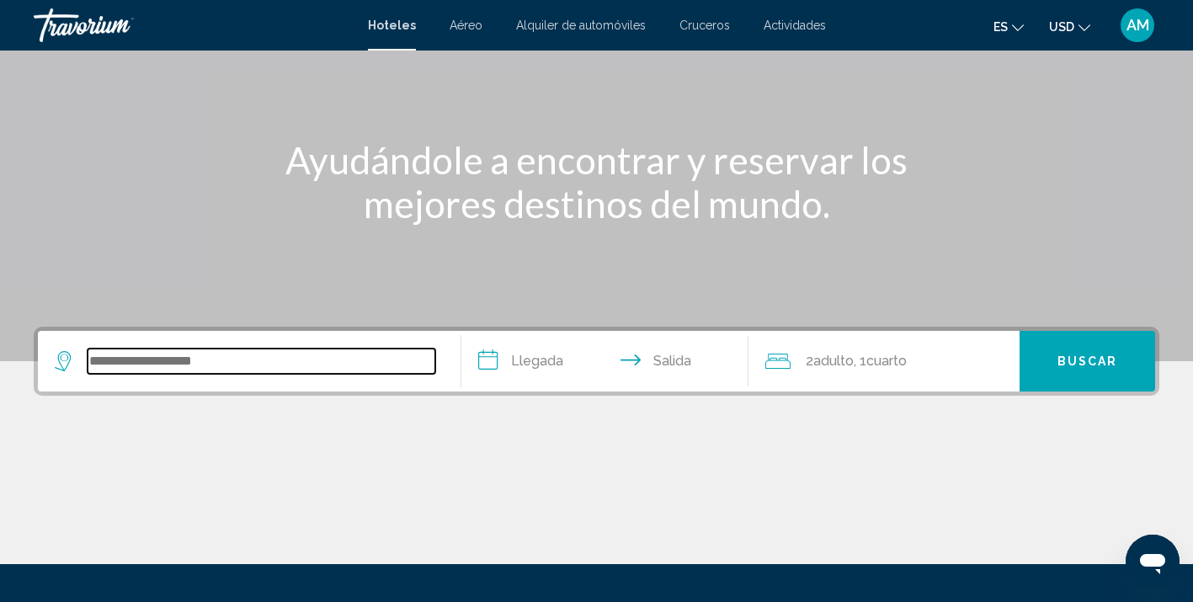
scroll to position [312, 0]
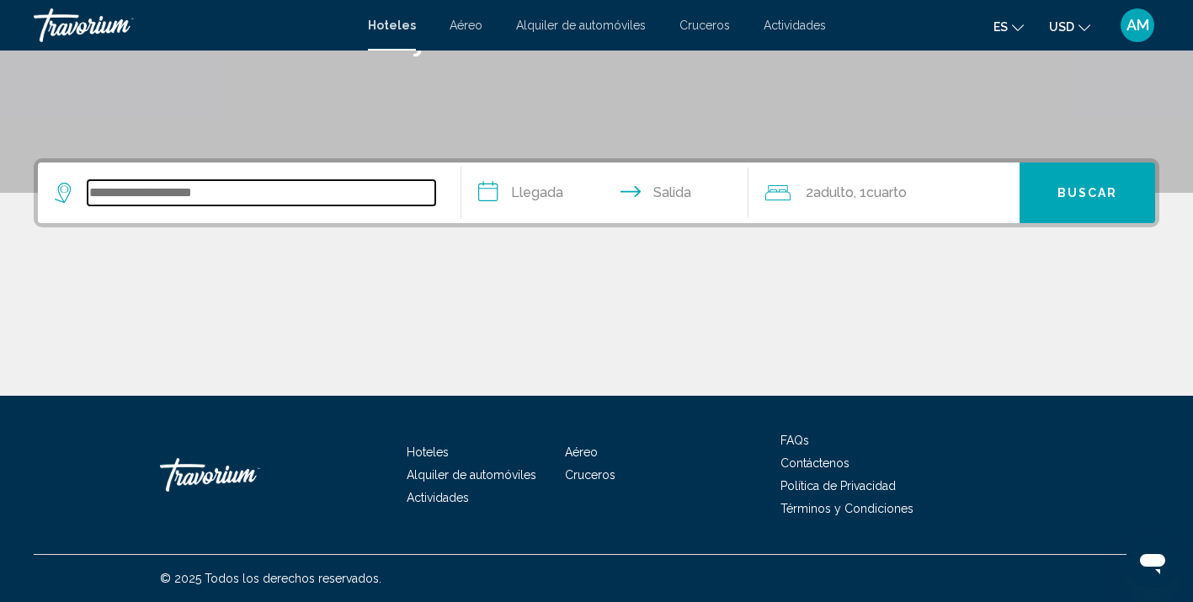
click at [148, 200] on input "Search widget" at bounding box center [262, 192] width 348 height 25
paste input "**********"
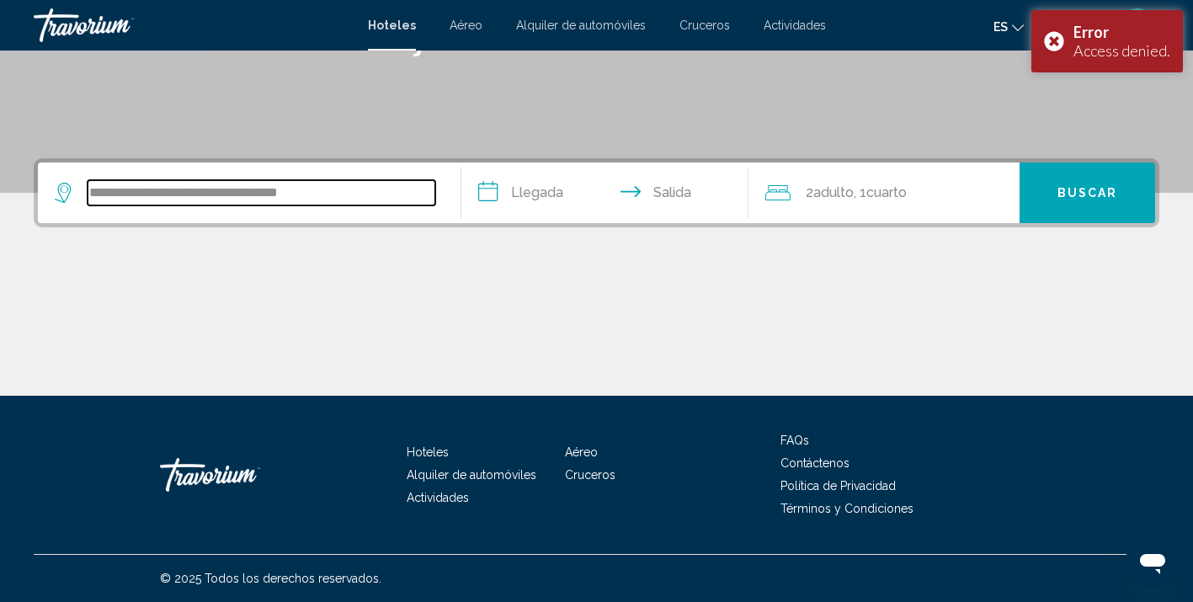
type input "**********"
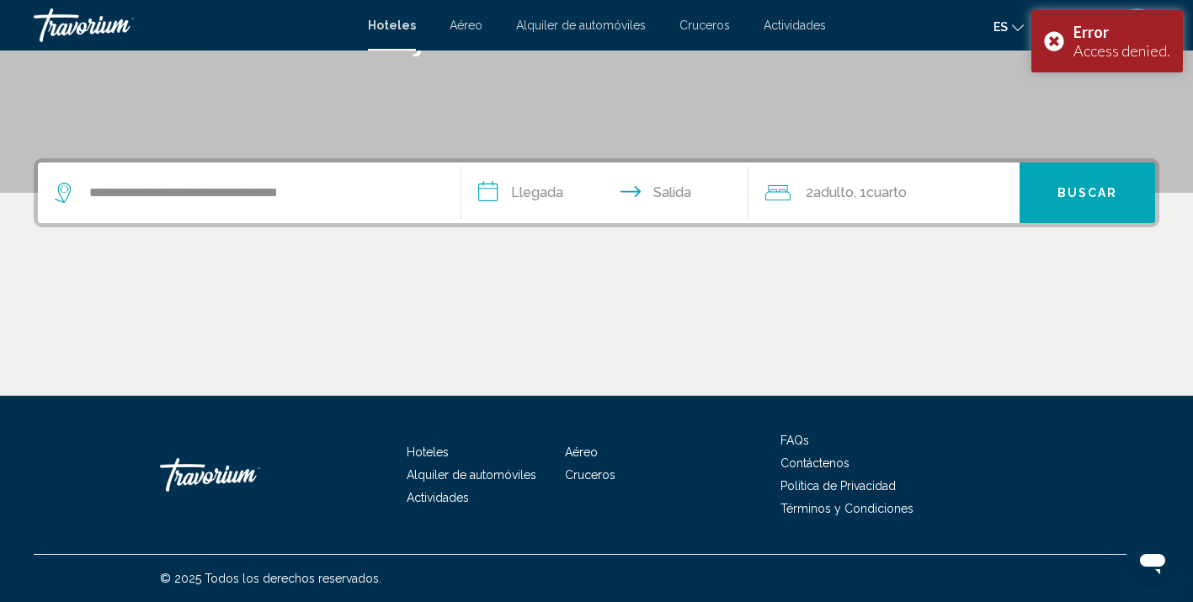
click at [508, 195] on input "**********" at bounding box center [608, 196] width 295 height 66
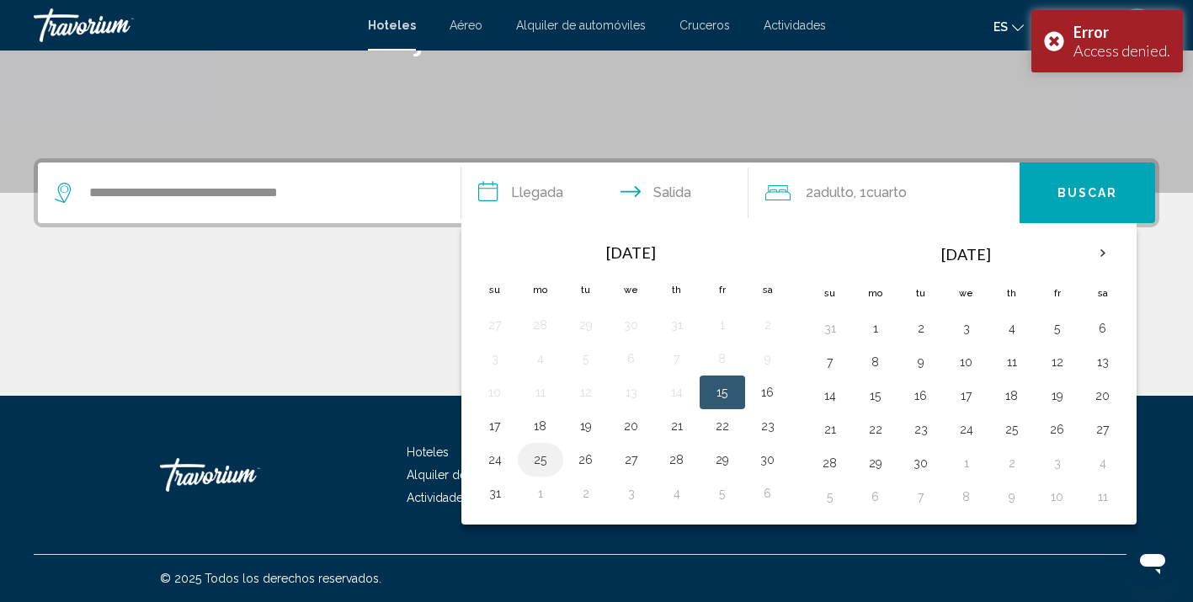
click at [542, 458] on button "25" at bounding box center [540, 460] width 27 height 24
click at [674, 194] on input "**********" at bounding box center [608, 196] width 295 height 66
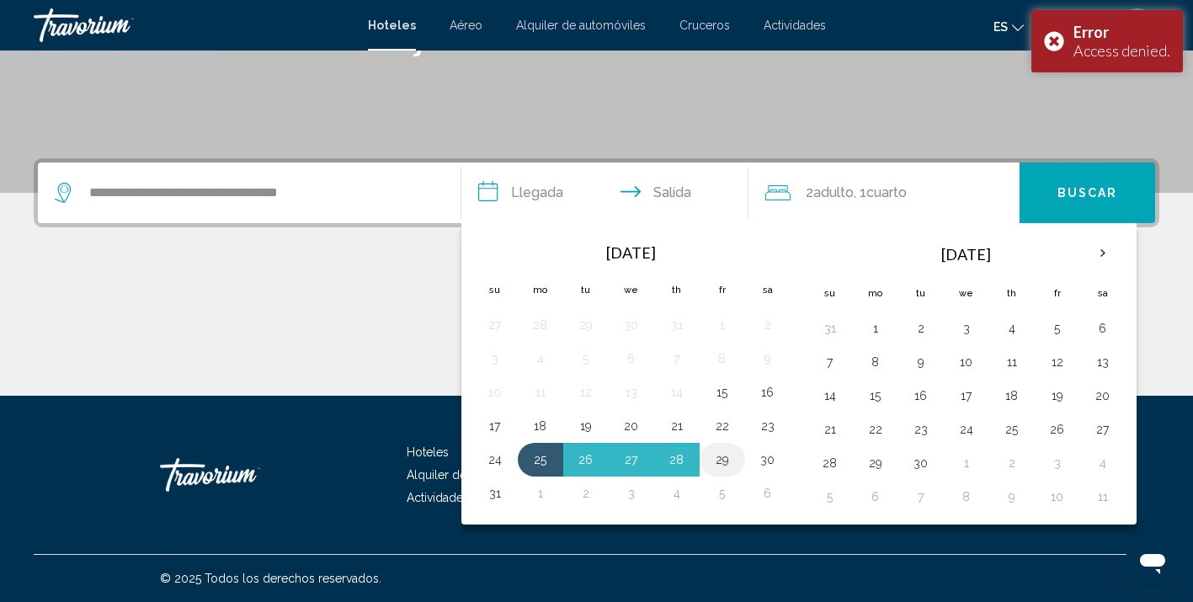
click at [728, 456] on button "29" at bounding box center [722, 460] width 27 height 24
type input "**********"
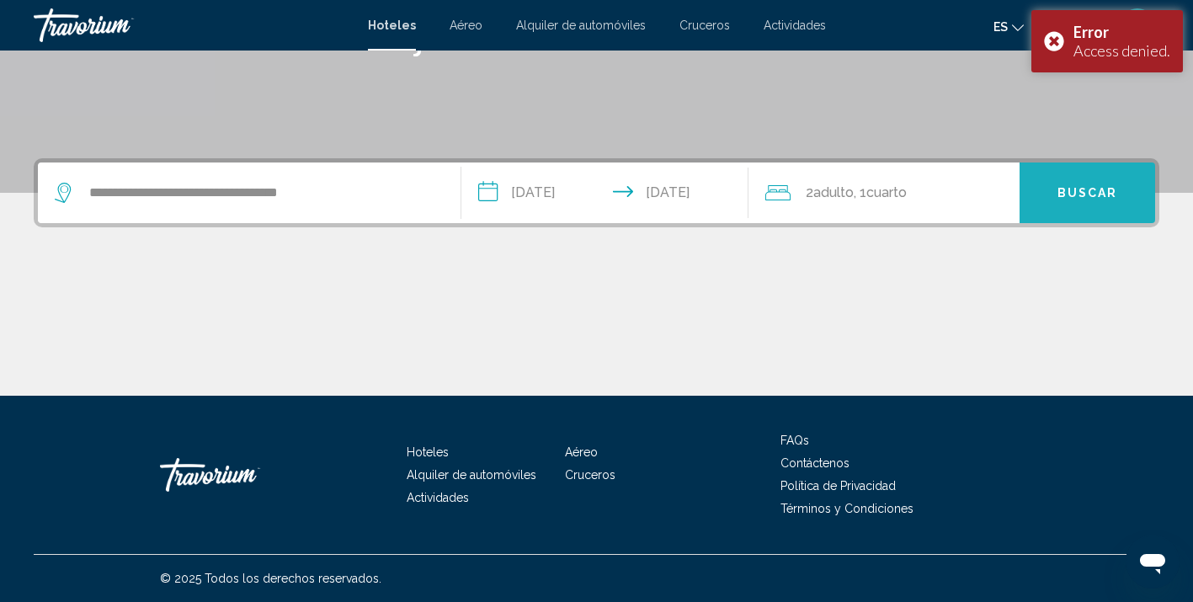
click at [1093, 198] on span "Buscar" at bounding box center [1088, 193] width 61 height 13
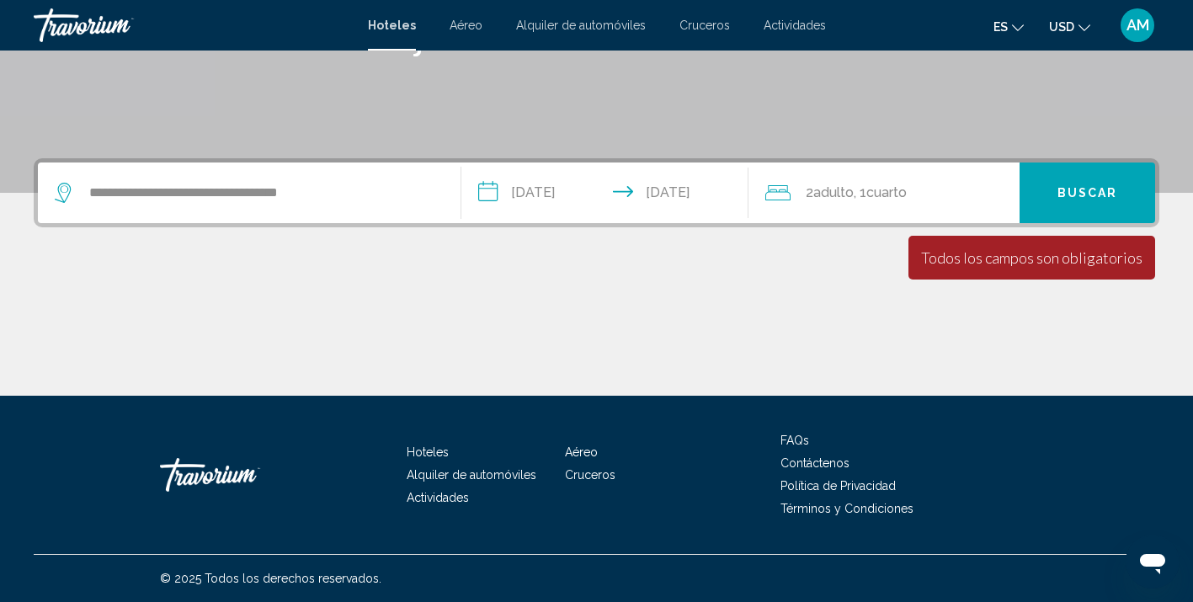
click at [866, 193] on span ", 1 Cuarto habitaciones" at bounding box center [880, 193] width 53 height 24
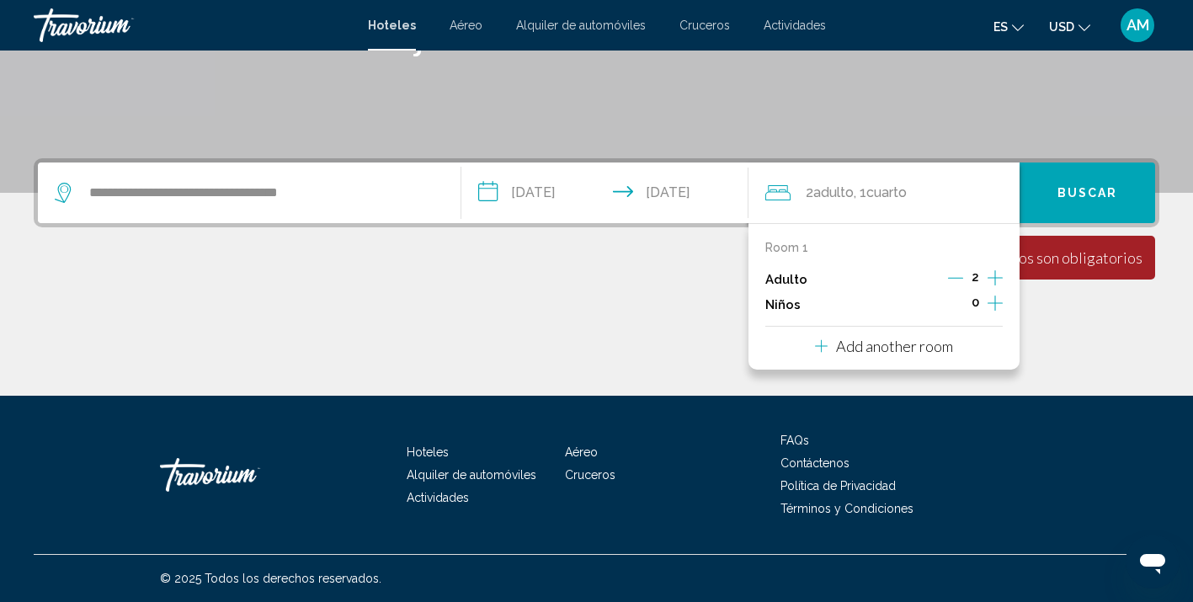
click at [658, 280] on div "Main content" at bounding box center [597, 332] width 1126 height 126
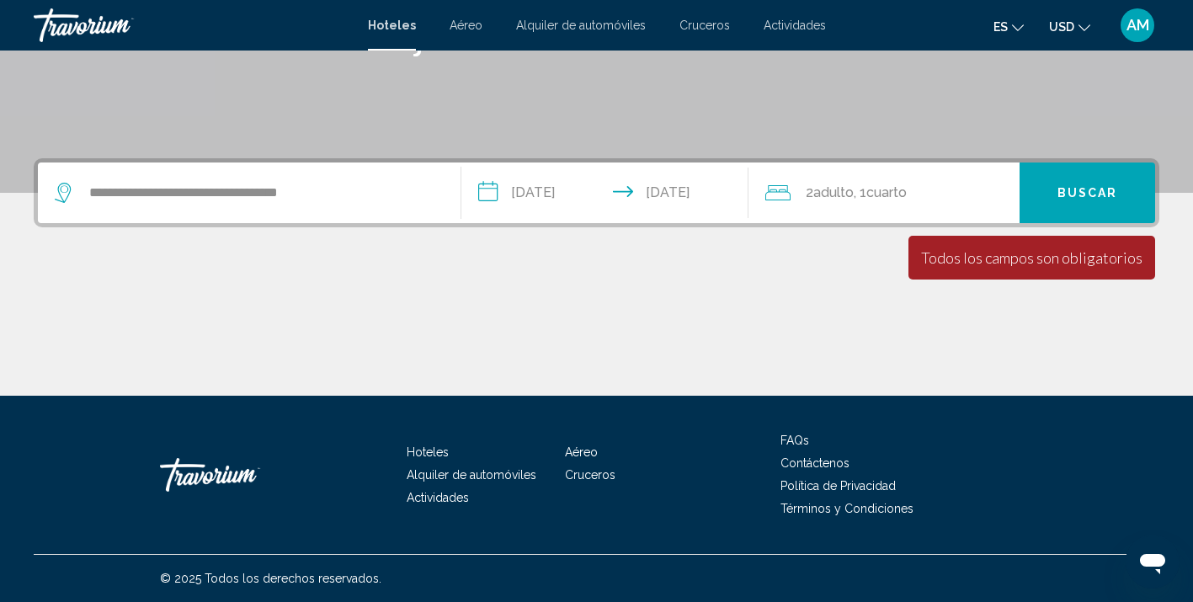
click at [1101, 183] on button "Buscar" at bounding box center [1088, 193] width 136 height 61
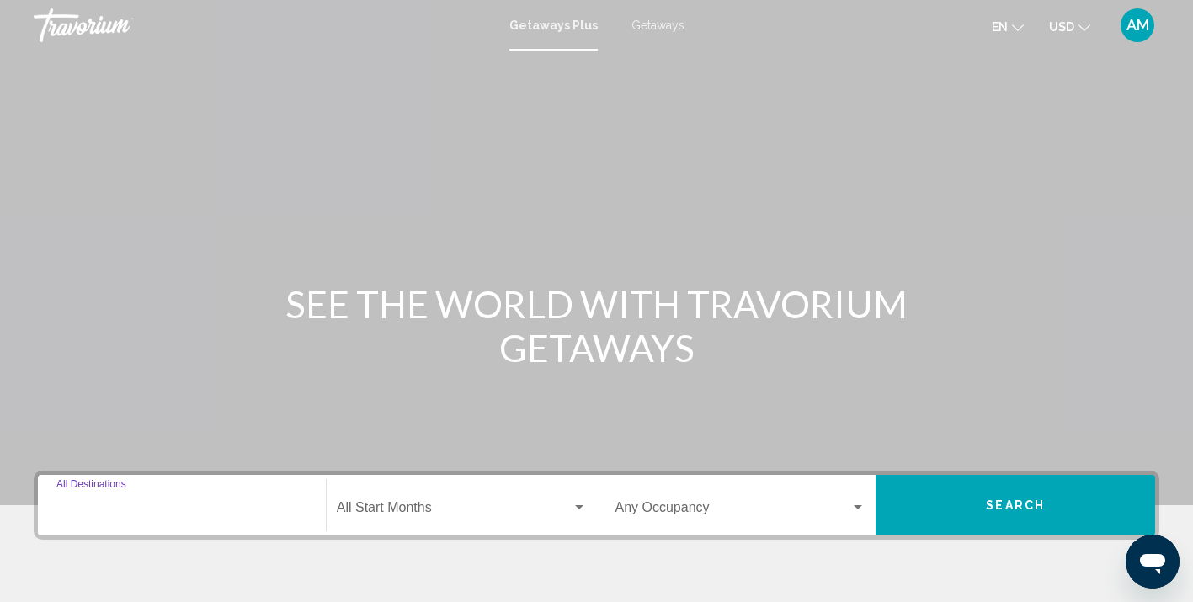
click at [134, 514] on input "Destination All Destinations" at bounding box center [181, 511] width 251 height 15
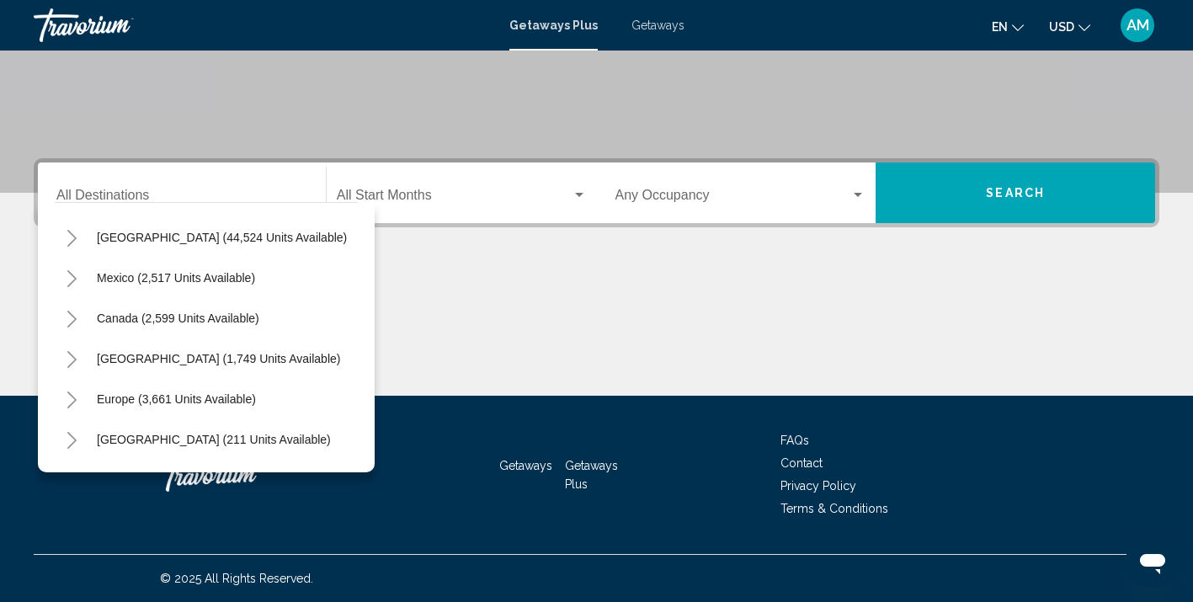
scroll to position [28, 0]
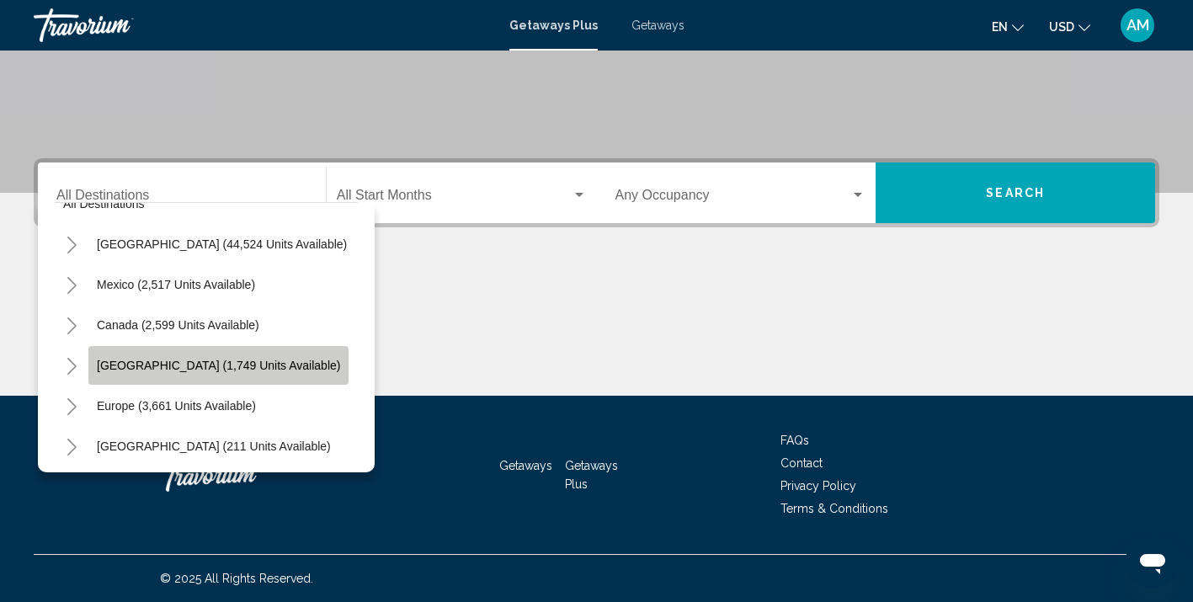
click at [274, 365] on span "Caribbean & Atlantic Islands (1,749 units available)" at bounding box center [218, 365] width 243 height 13
type input "**********"
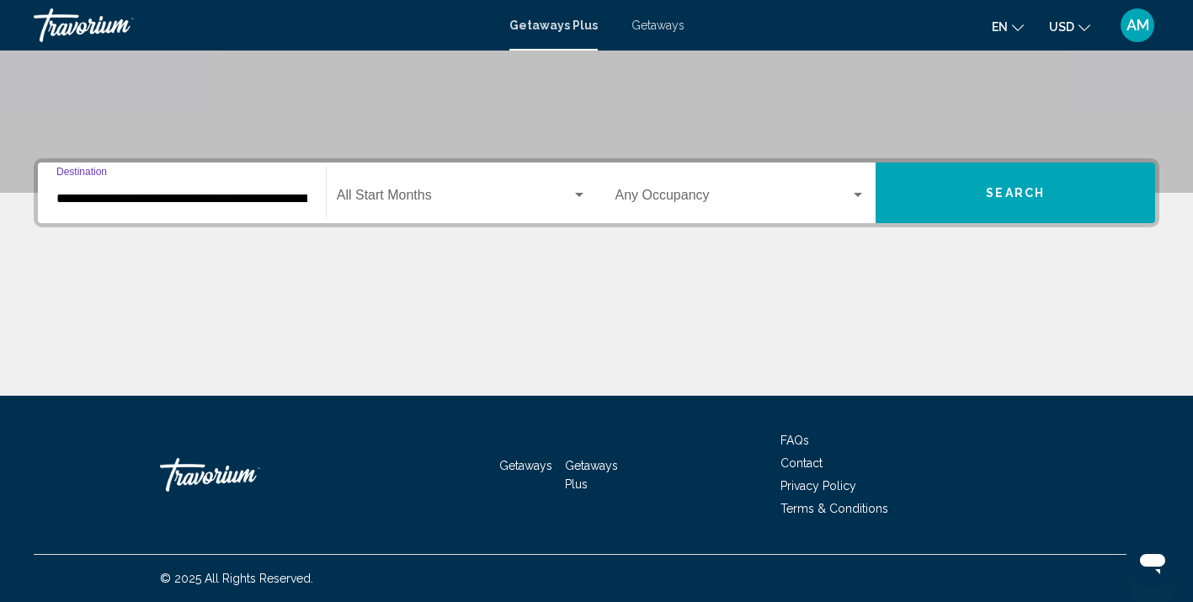
click at [578, 195] on div "Search widget" at bounding box center [579, 195] width 8 height 4
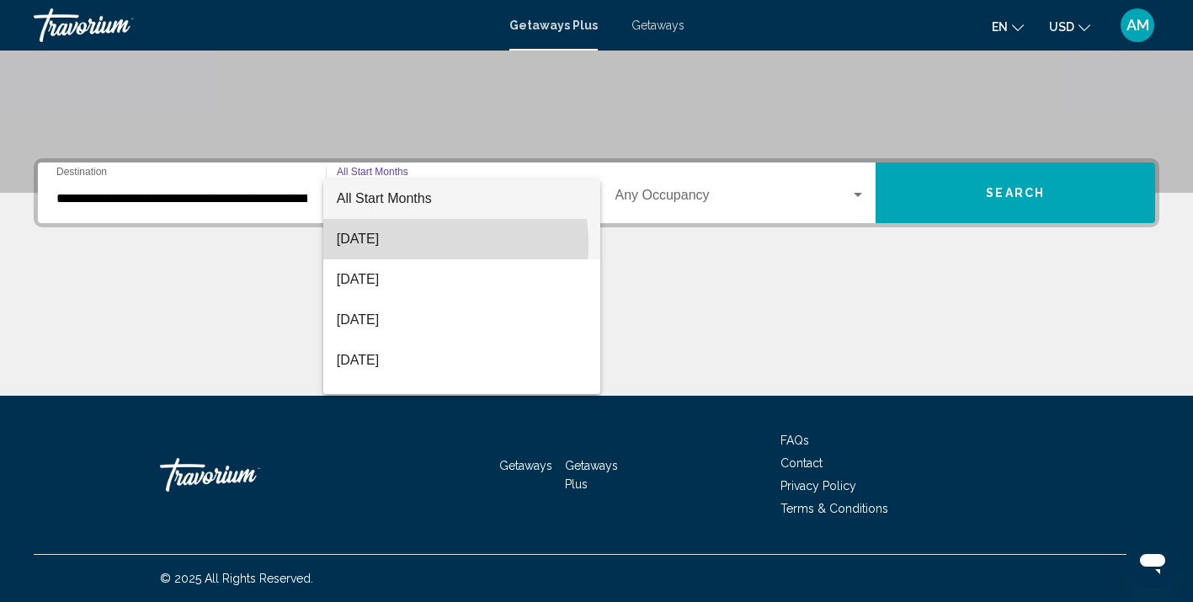
click at [394, 244] on span "August 2025" at bounding box center [462, 239] width 250 height 40
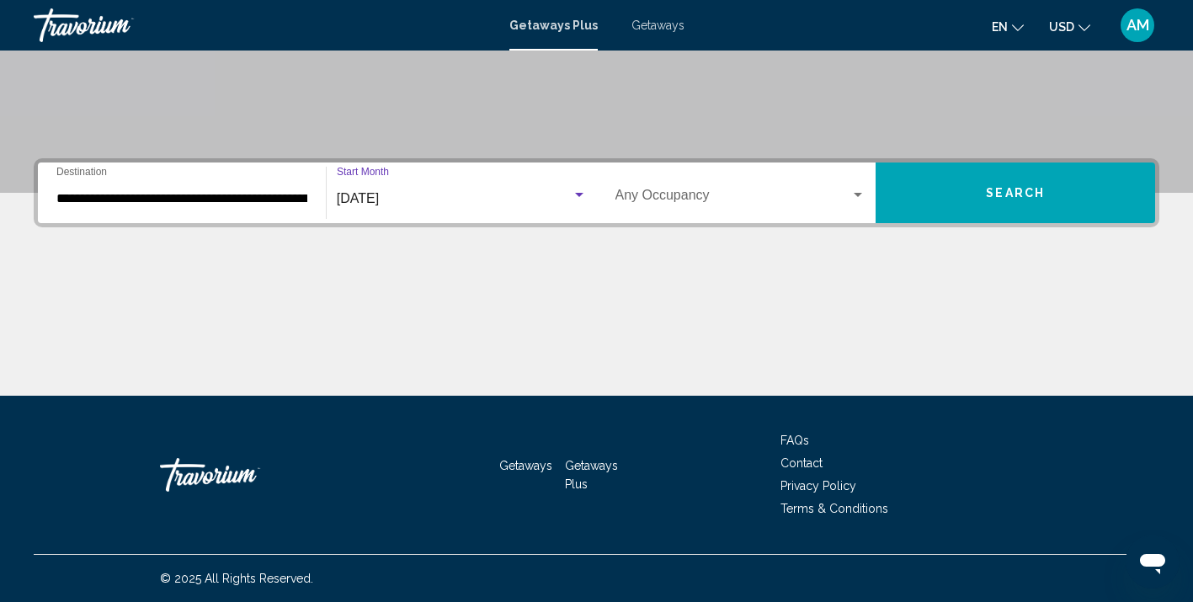
click at [690, 206] on div "Occupancy Any Occupancy" at bounding box center [741, 193] width 251 height 53
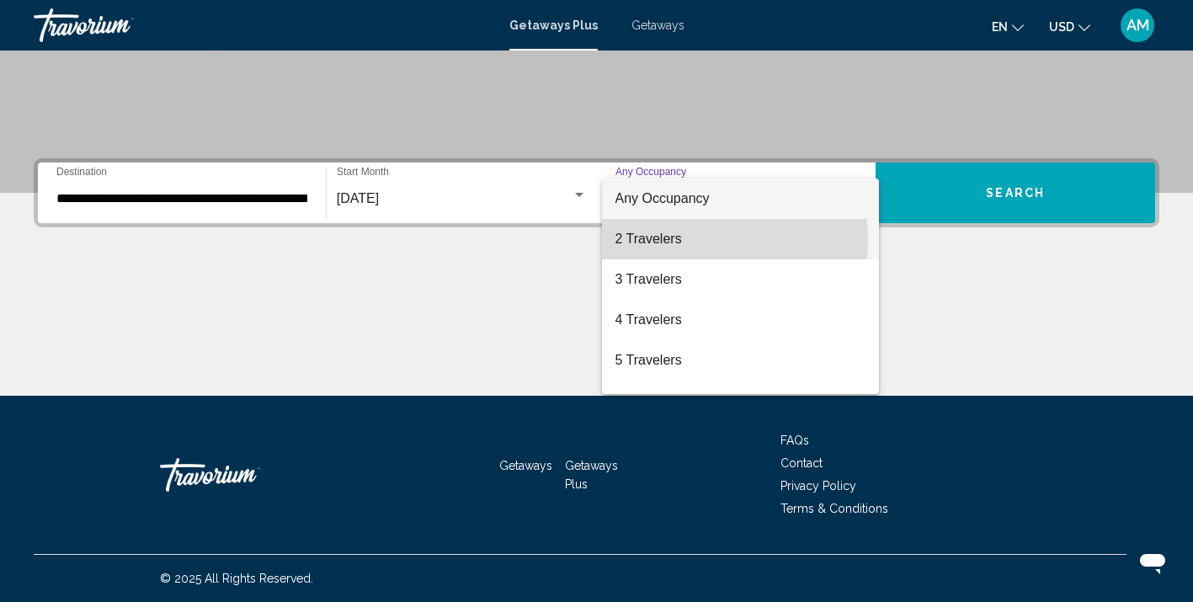
click at [674, 241] on span "2 Travelers" at bounding box center [741, 239] width 251 height 40
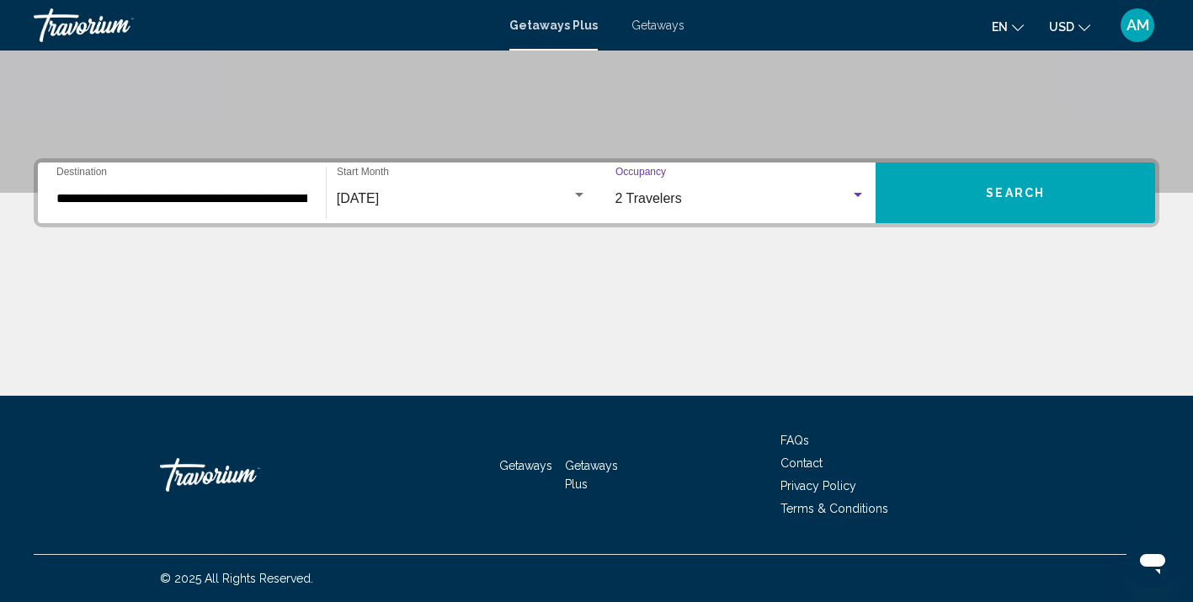
click at [983, 205] on button "Search" at bounding box center [1016, 193] width 280 height 61
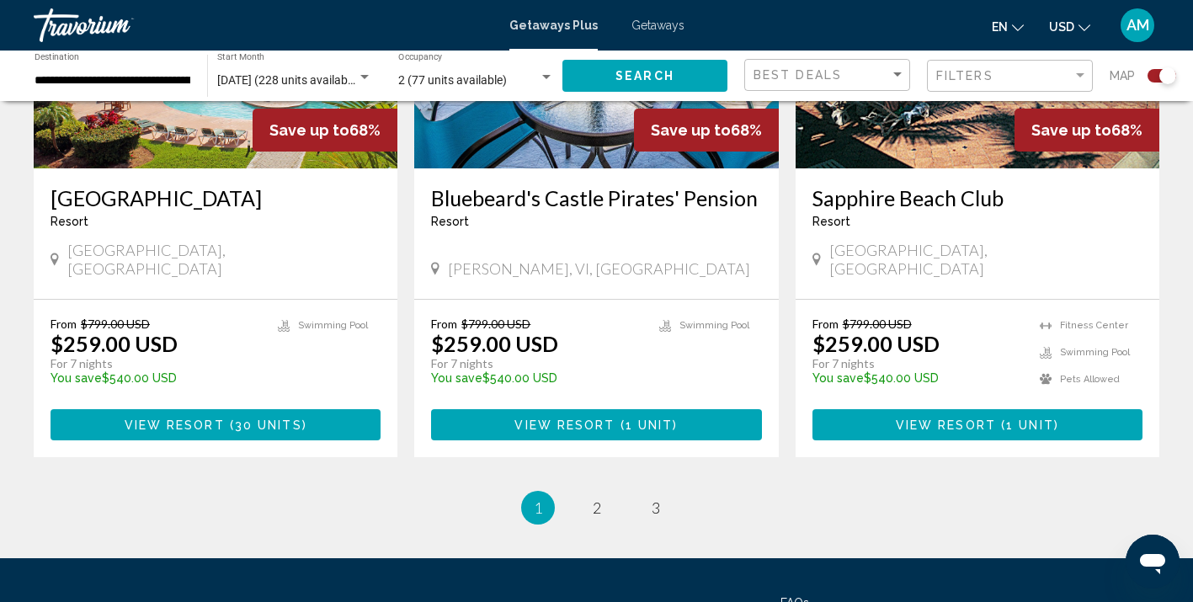
scroll to position [2659, 0]
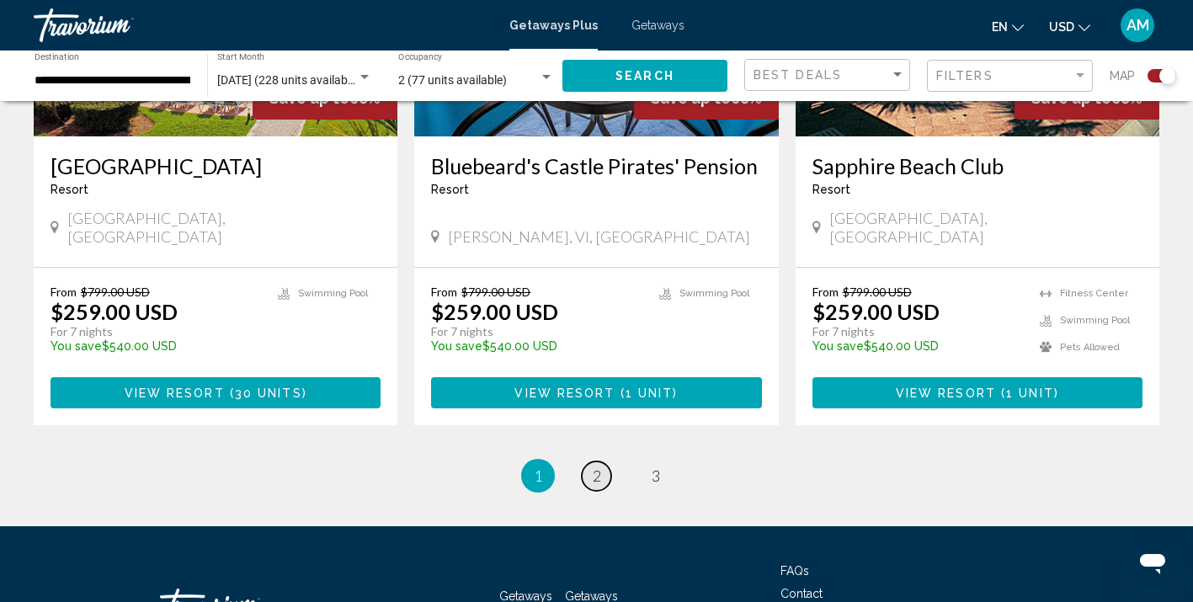
click at [591, 461] on link "page 2" at bounding box center [596, 475] width 29 height 29
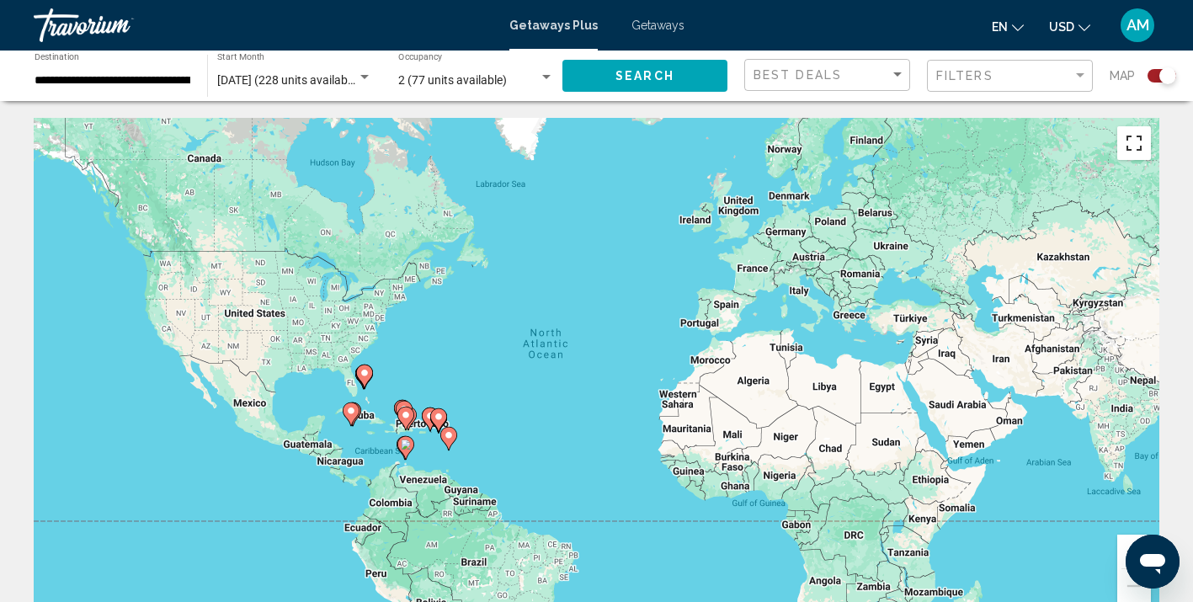
click at [1137, 151] on button "Toggle fullscreen view" at bounding box center [1134, 143] width 34 height 34
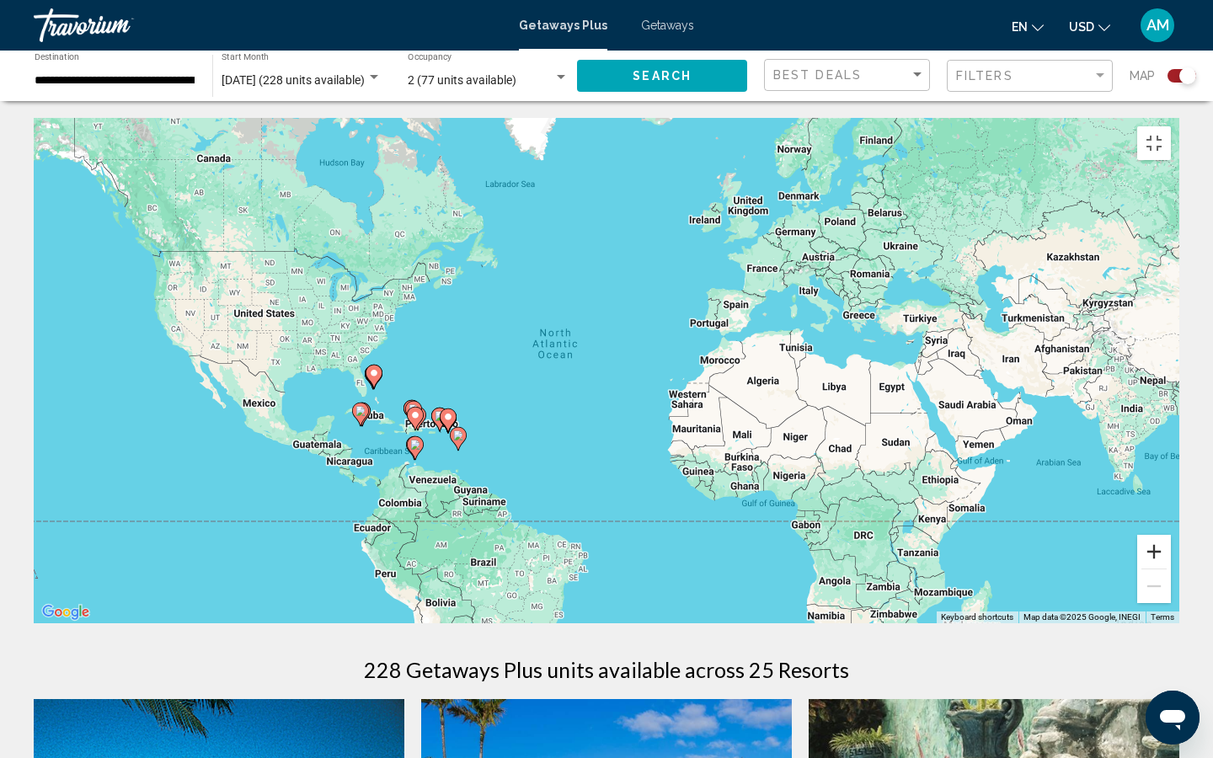
click at [1170, 568] on button "Zoom in" at bounding box center [1154, 552] width 34 height 34
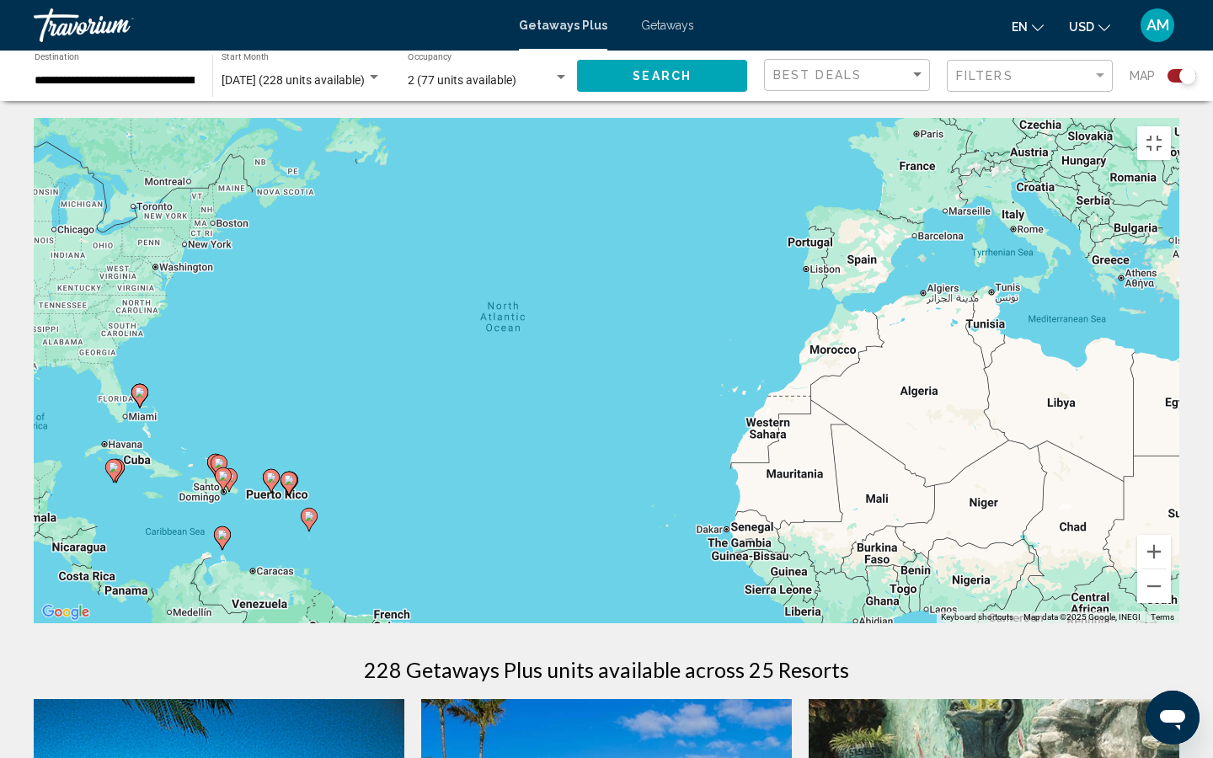
click at [272, 493] on gmp-advanced-marker "Main content" at bounding box center [271, 480] width 17 height 25
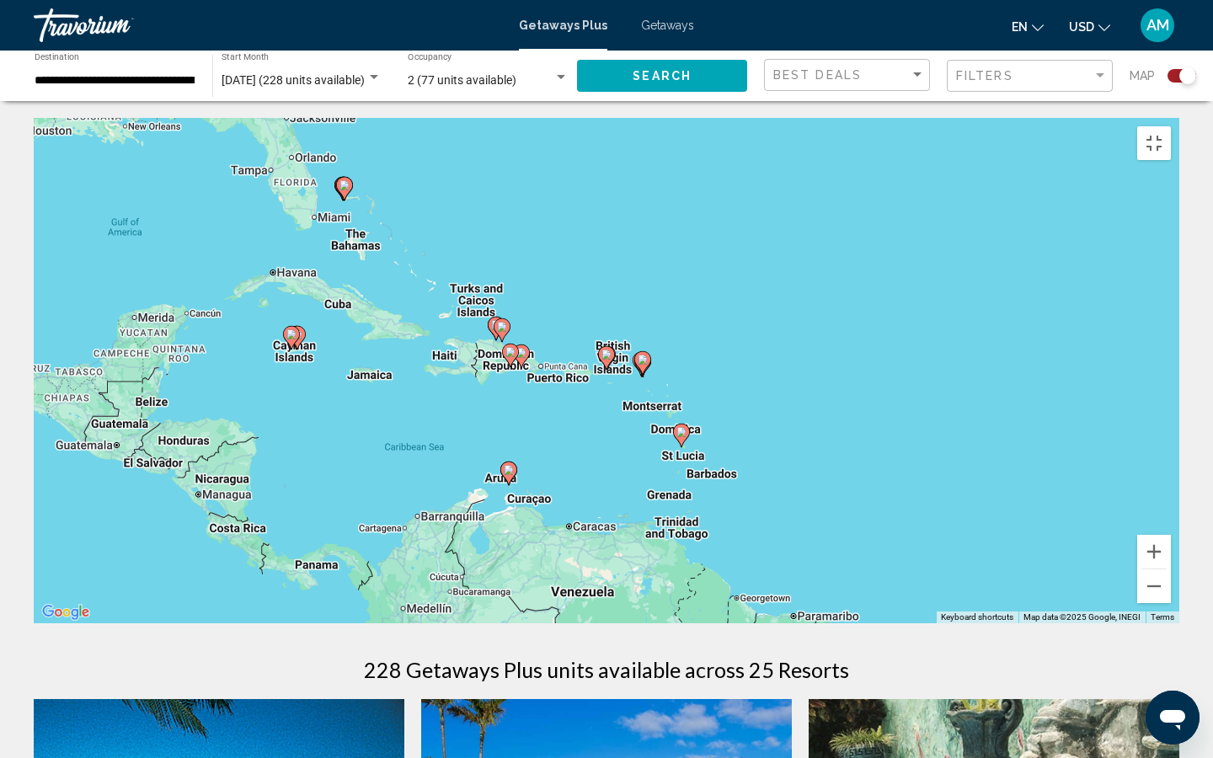
click at [609, 360] on image "Main content" at bounding box center [606, 354] width 10 height 10
type input "**********"
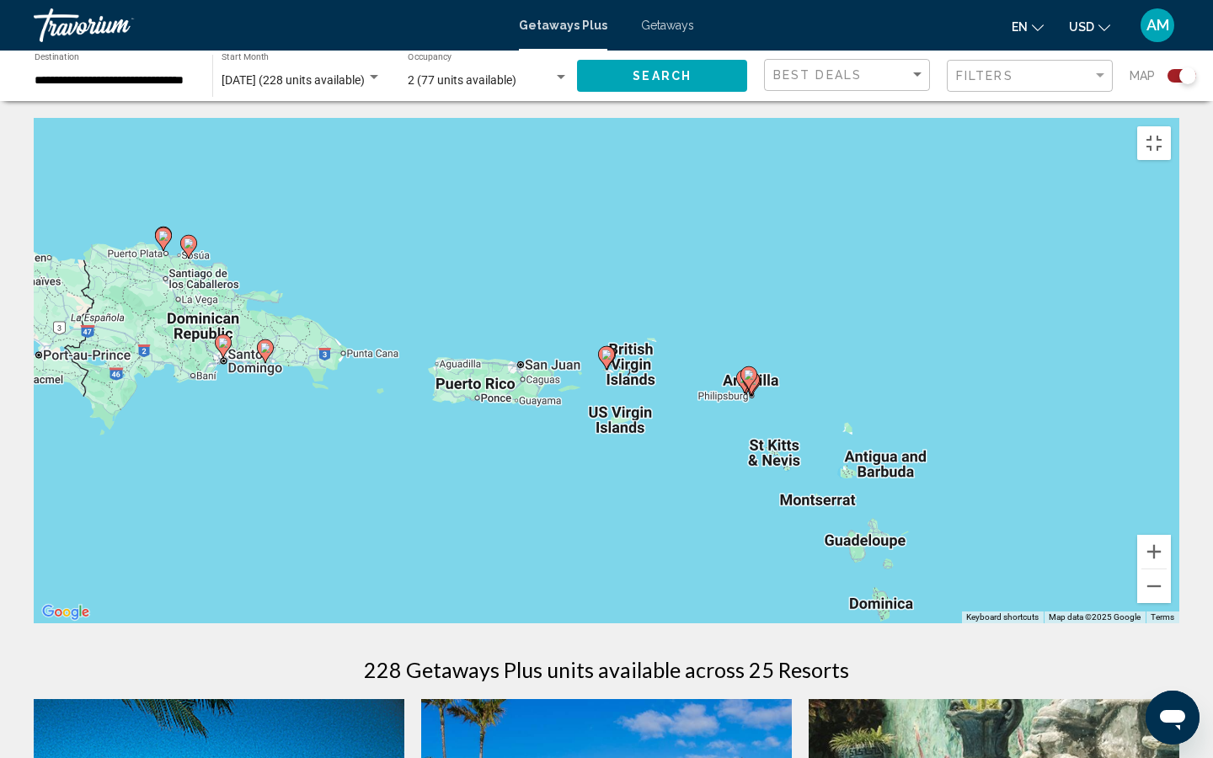
click at [495, 390] on div "To navigate, press the arrow keys. To activate drag with keyboard, press Alt + …" at bounding box center [606, 370] width 1145 height 505
click at [1170, 601] on button "Zoom out" at bounding box center [1154, 586] width 34 height 34
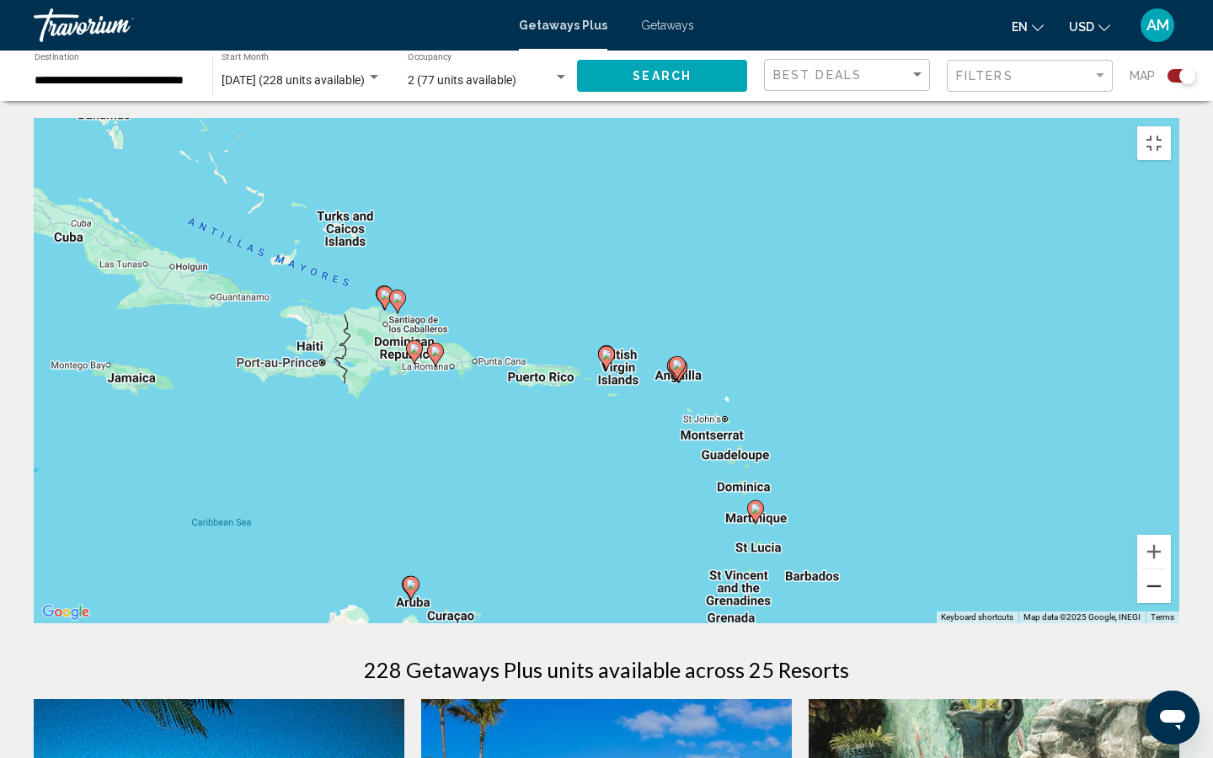
click at [1170, 601] on button "Zoom out" at bounding box center [1154, 586] width 34 height 34
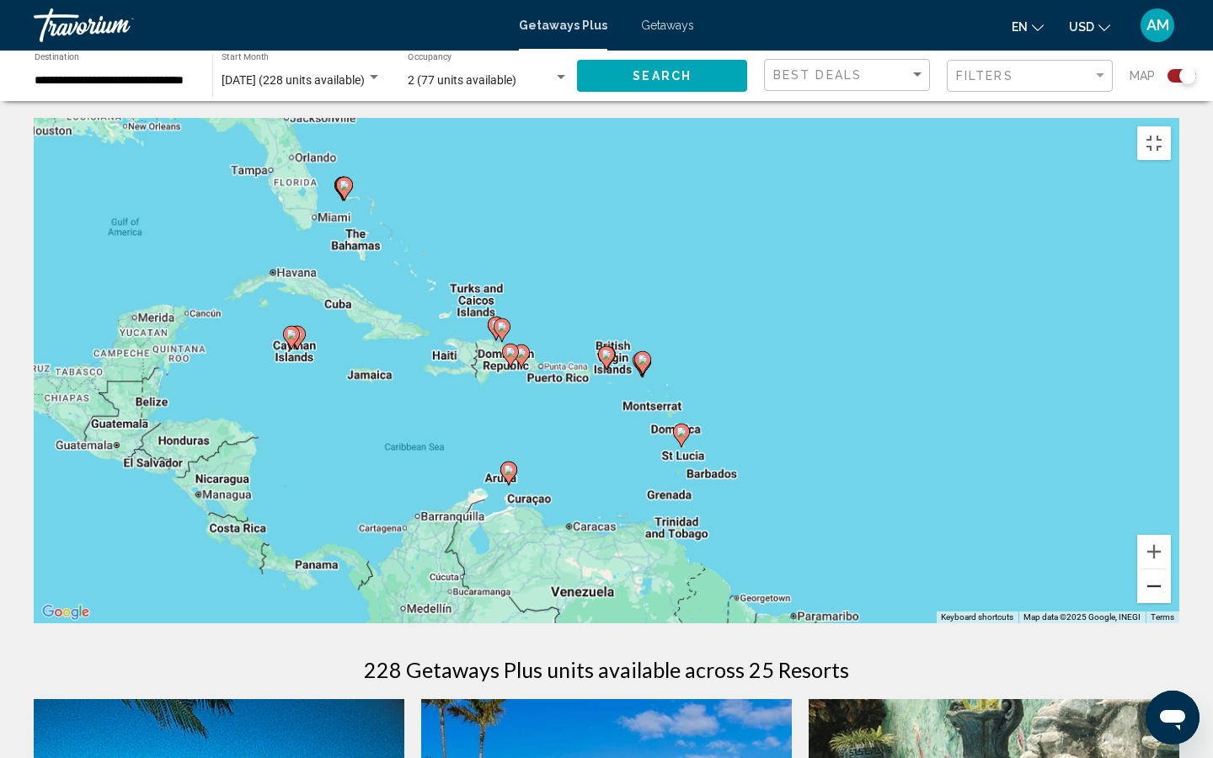
click at [1170, 601] on button "Zoom out" at bounding box center [1154, 586] width 34 height 34
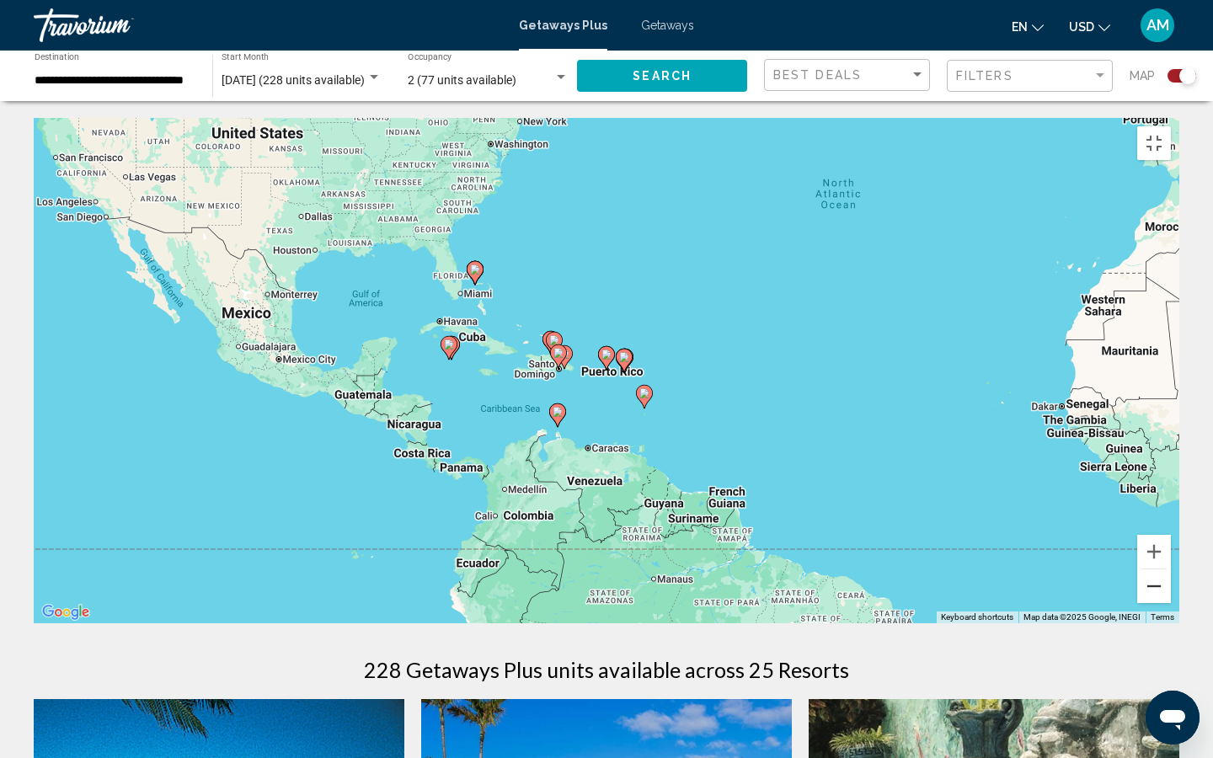
click at [1170, 601] on button "Zoom out" at bounding box center [1154, 586] width 34 height 34
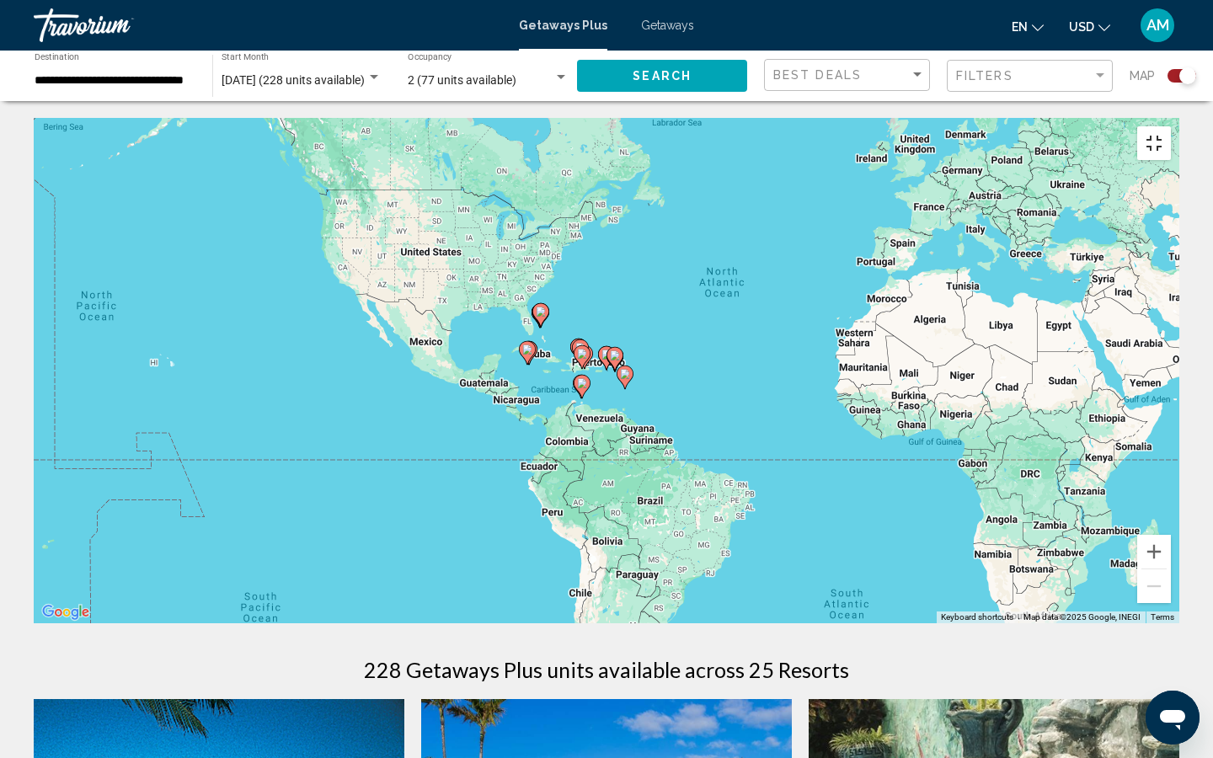
click at [1170, 126] on button "Toggle fullscreen view" at bounding box center [1154, 143] width 34 height 34
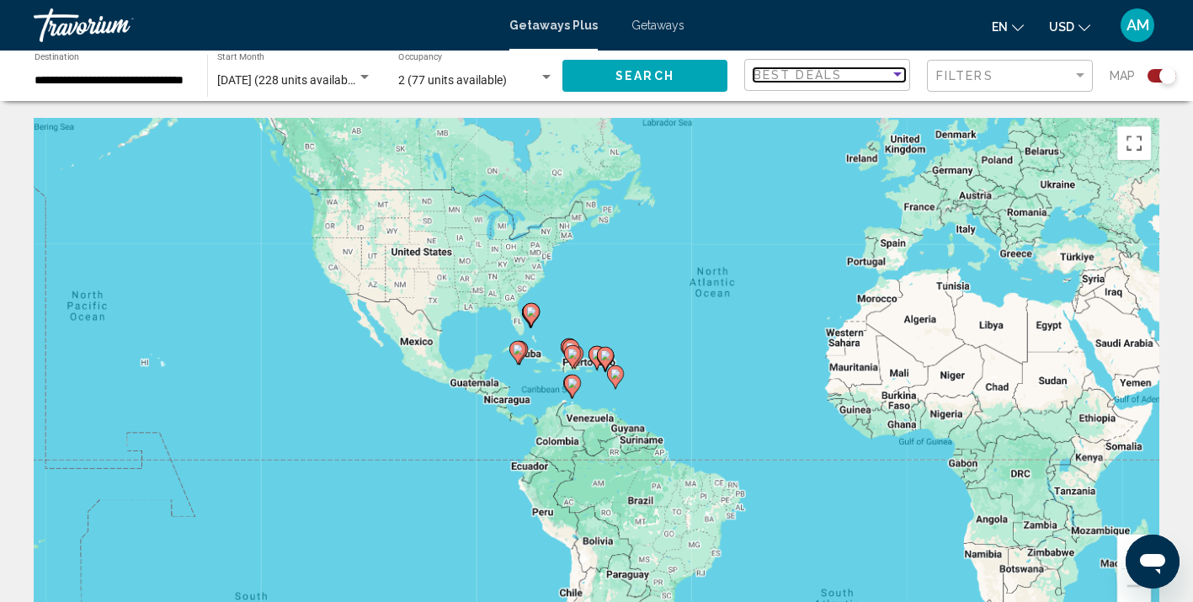
click at [899, 72] on div "Sort by" at bounding box center [897, 74] width 8 height 4
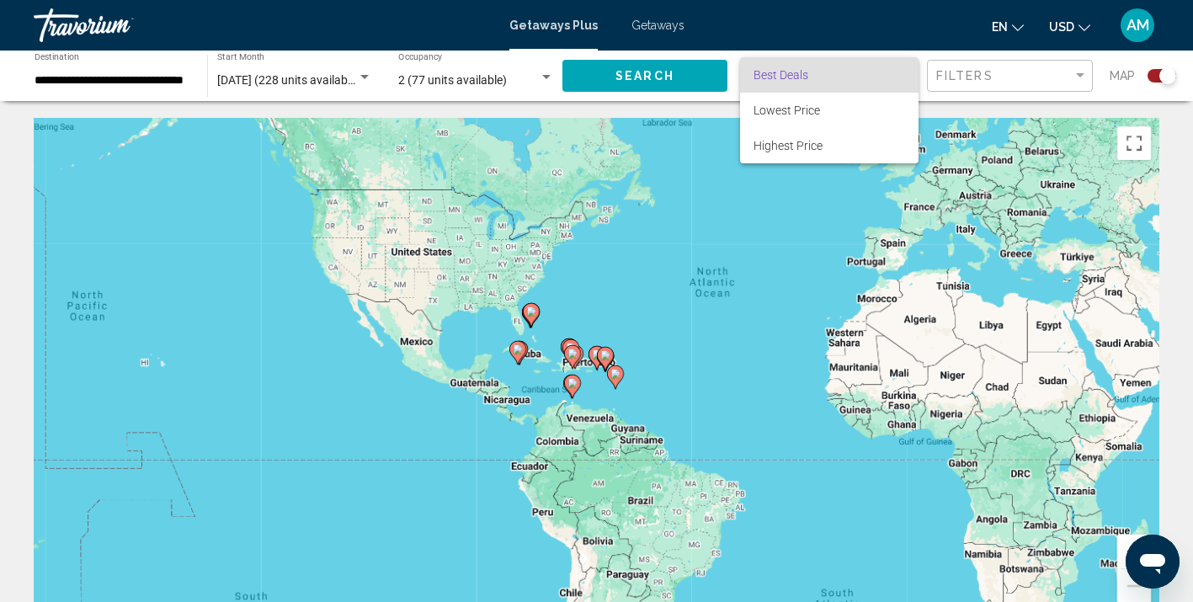
click at [700, 213] on div at bounding box center [596, 301] width 1193 height 602
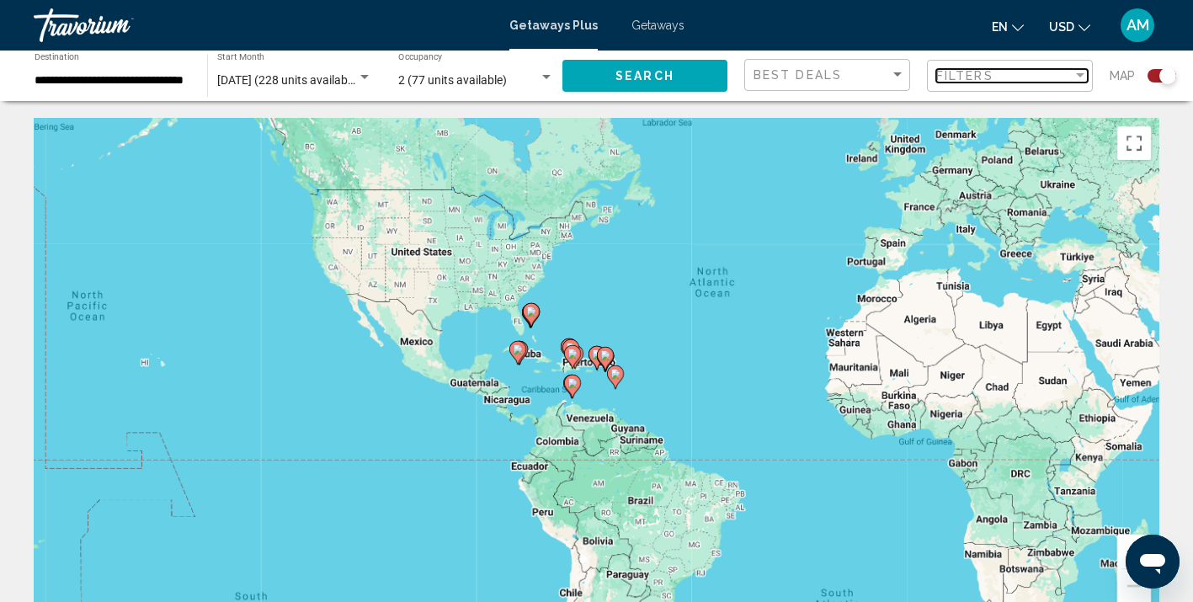
click at [1078, 76] on div "Filter" at bounding box center [1080, 75] width 8 height 4
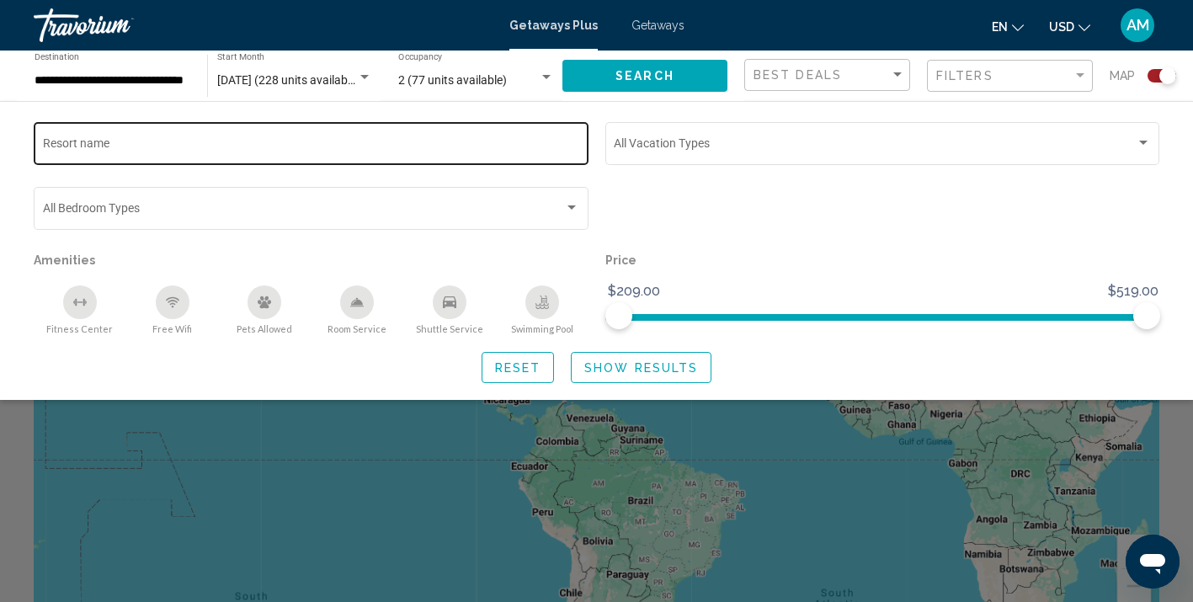
click at [104, 149] on input "Resort name" at bounding box center [311, 146] width 537 height 13
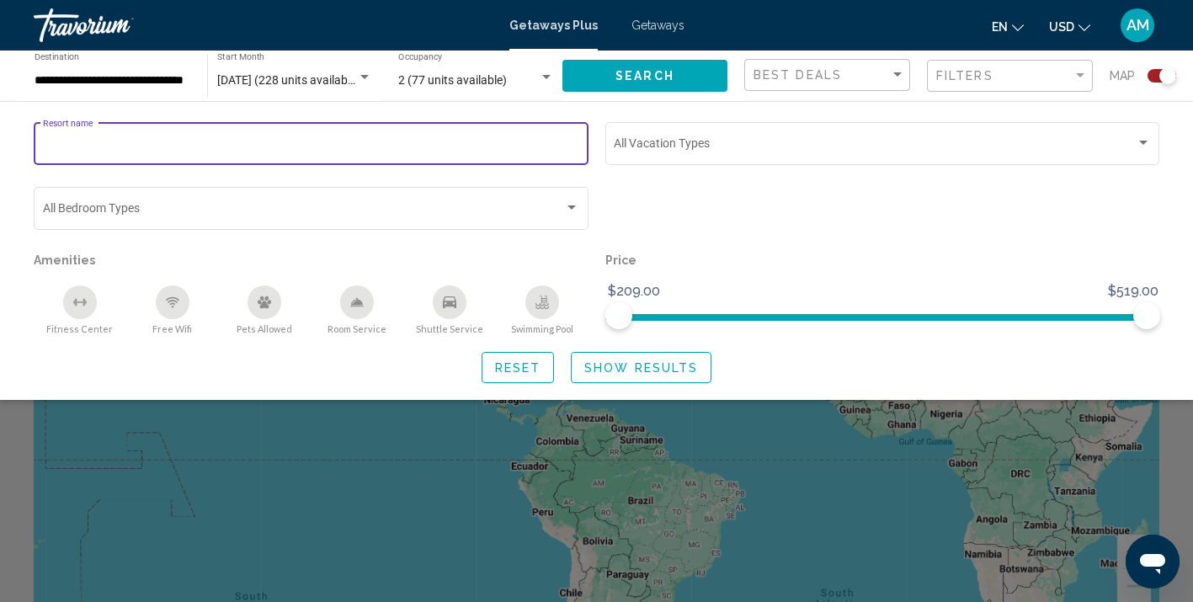
paste input "**********"
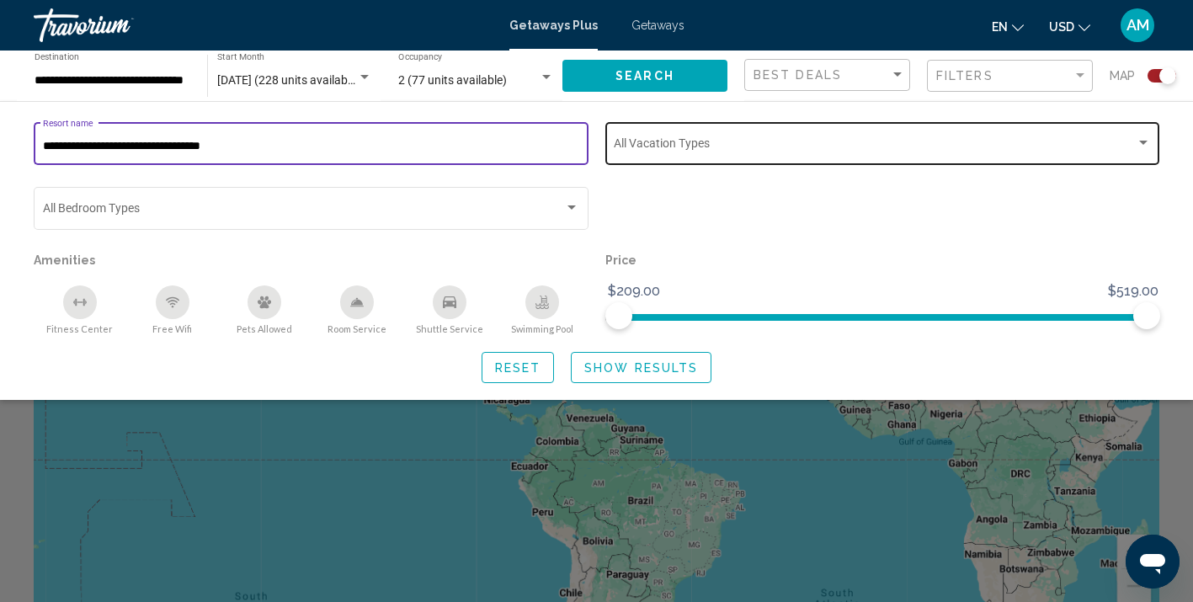
type input "**********"
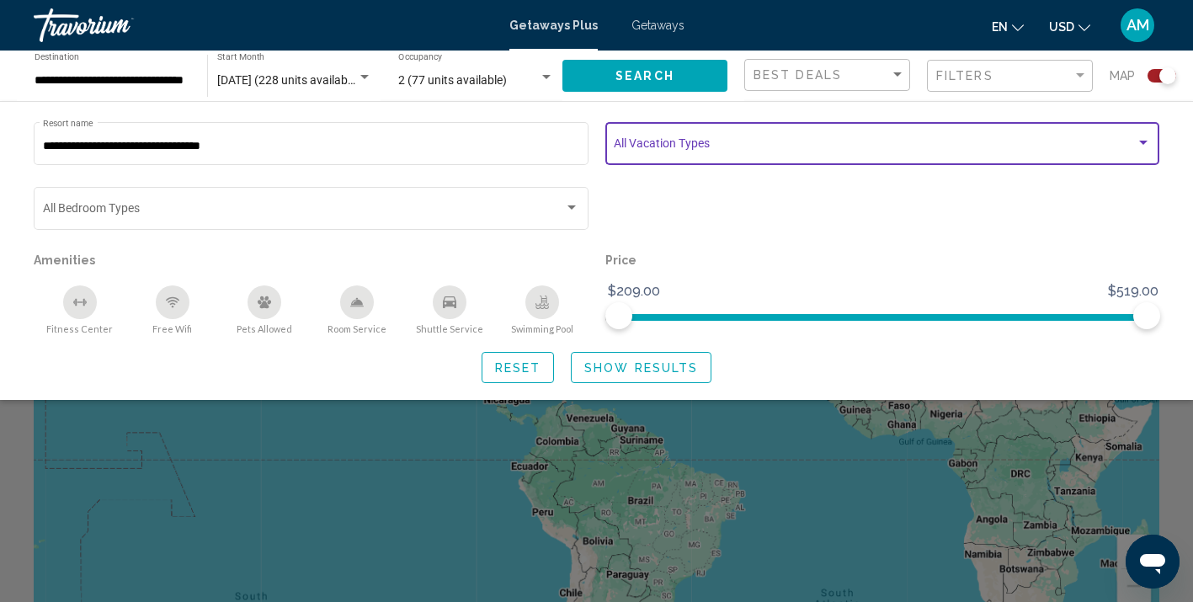
click at [640, 152] on span "Search widget" at bounding box center [875, 146] width 522 height 13
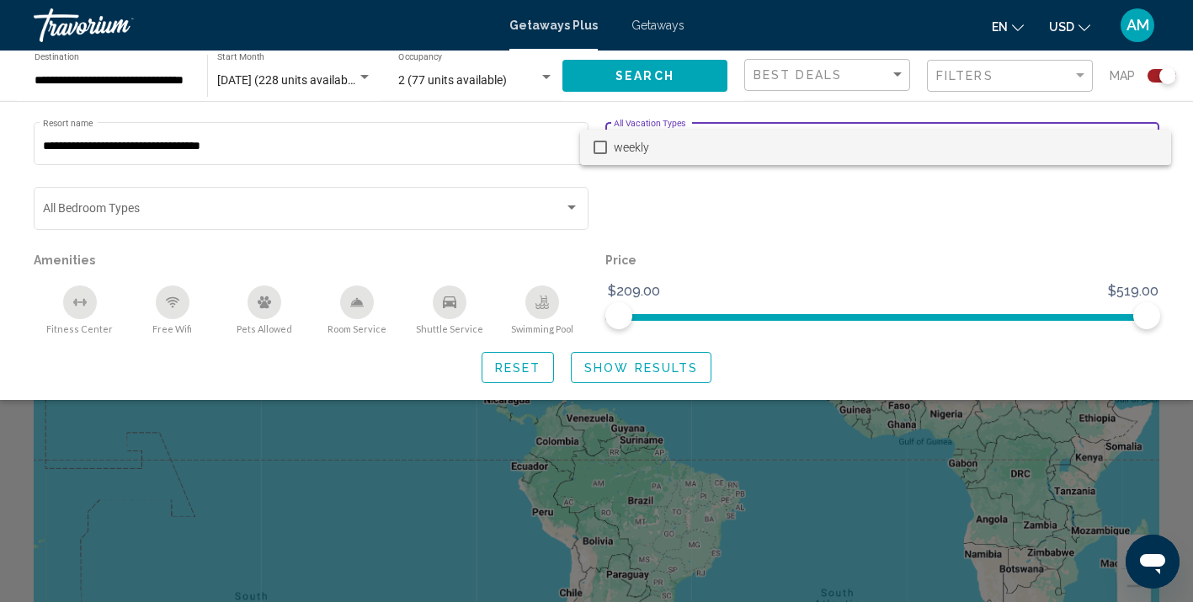
click at [685, 177] on div at bounding box center [596, 301] width 1193 height 602
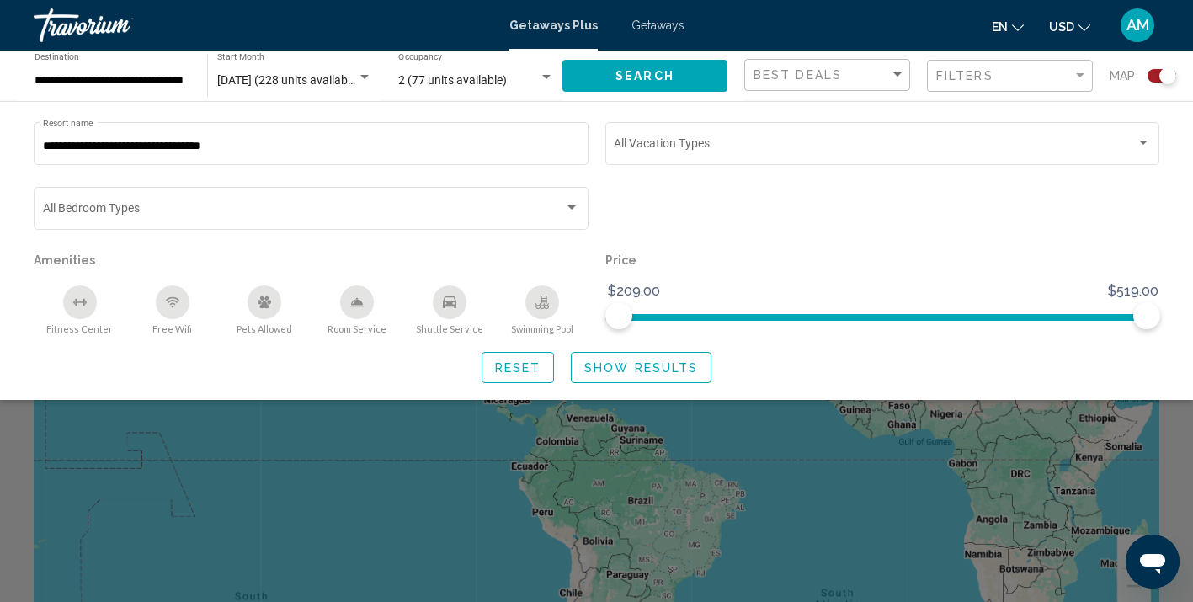
click at [597, 376] on button "Show Results" at bounding box center [641, 367] width 141 height 31
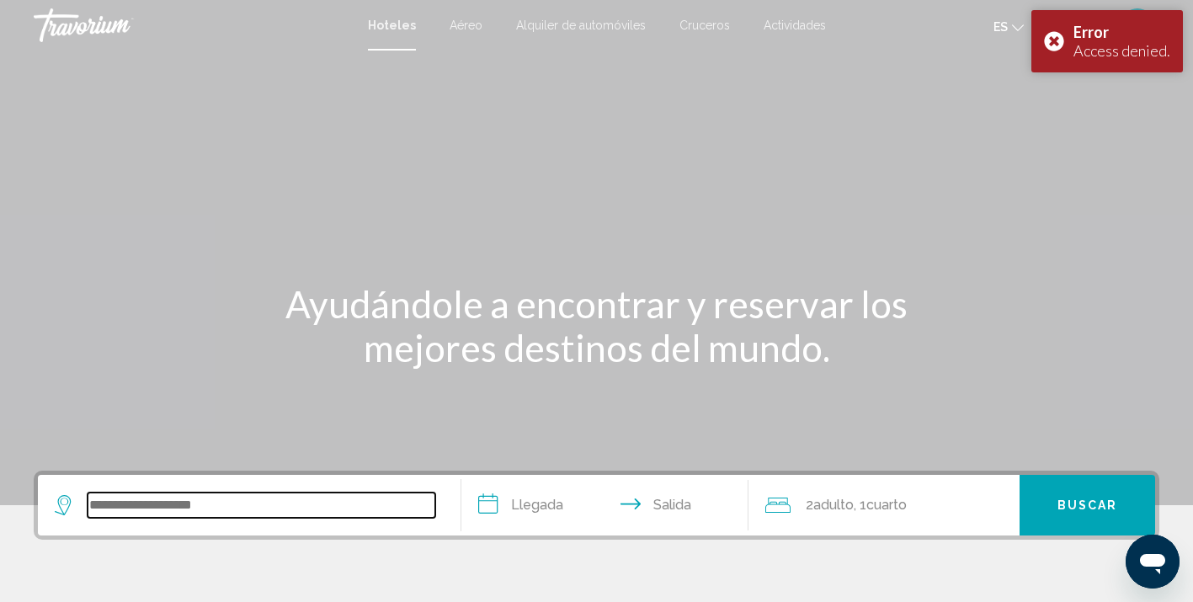
click at [189, 500] on input "Search widget" at bounding box center [262, 505] width 348 height 25
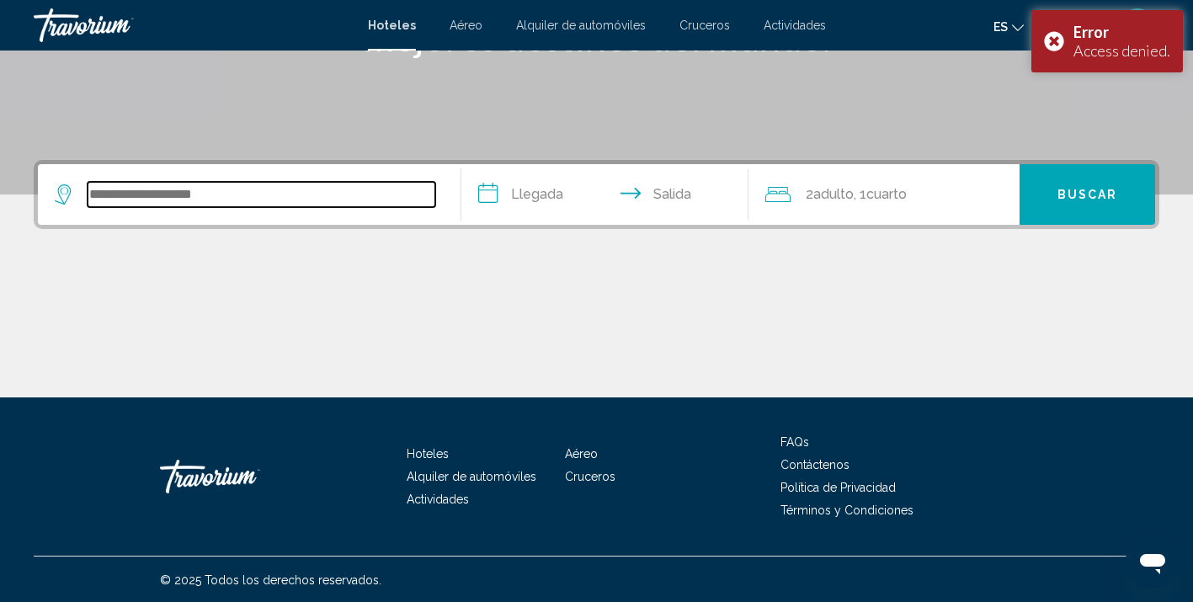
scroll to position [312, 0]
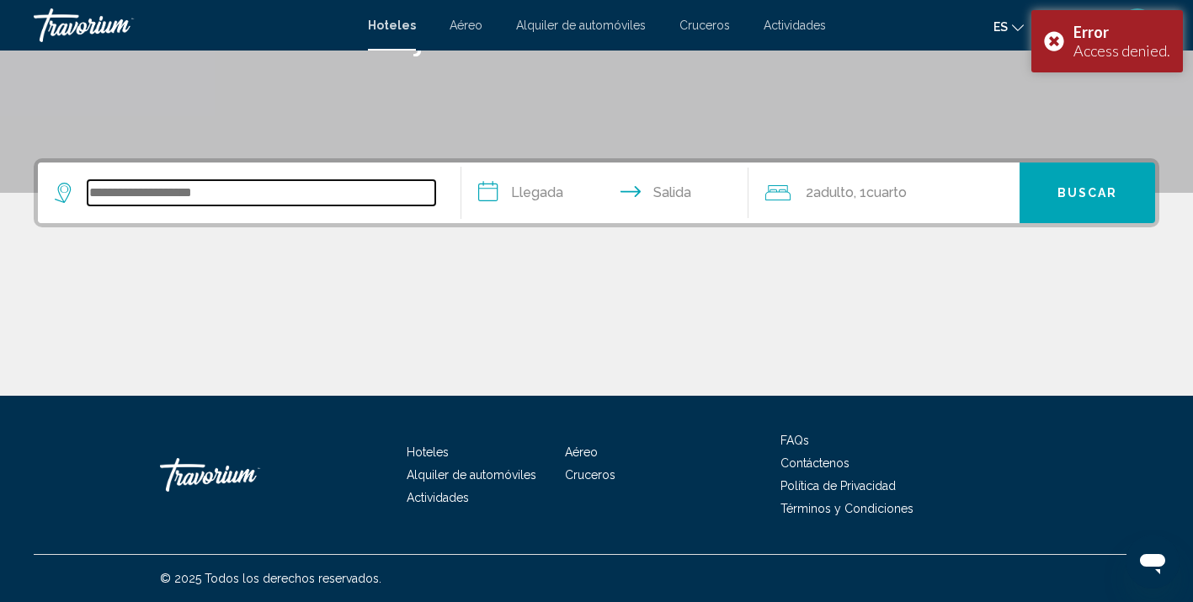
click at [260, 194] on input "Search widget" at bounding box center [262, 192] width 348 height 25
paste input "**********"
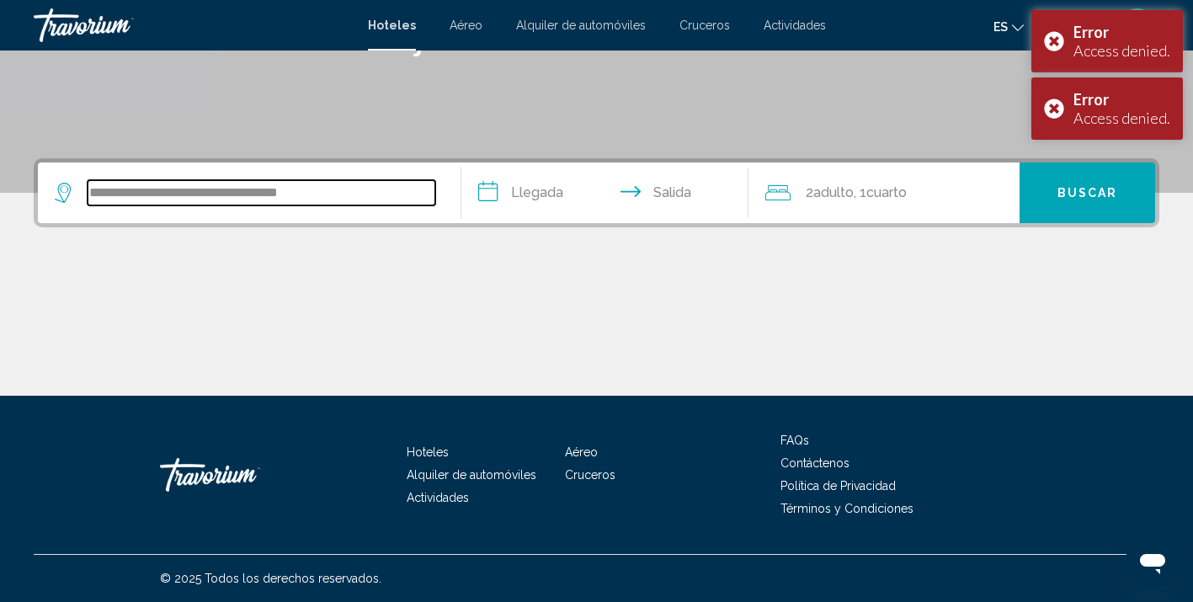
type input "**********"
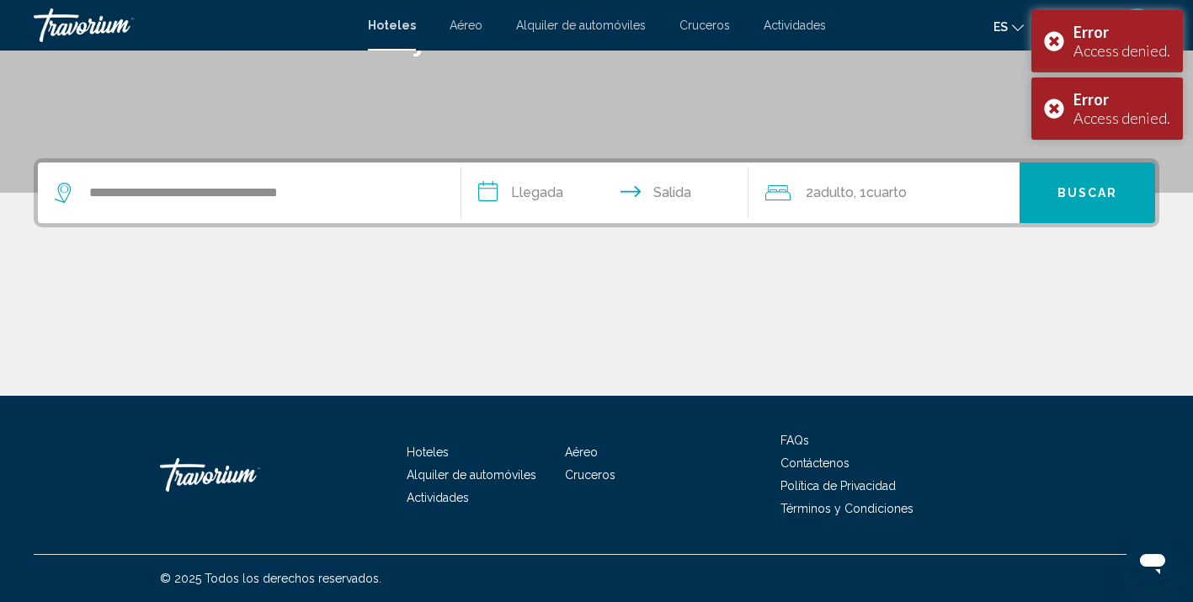
click at [318, 280] on div "Main content" at bounding box center [597, 332] width 1126 height 126
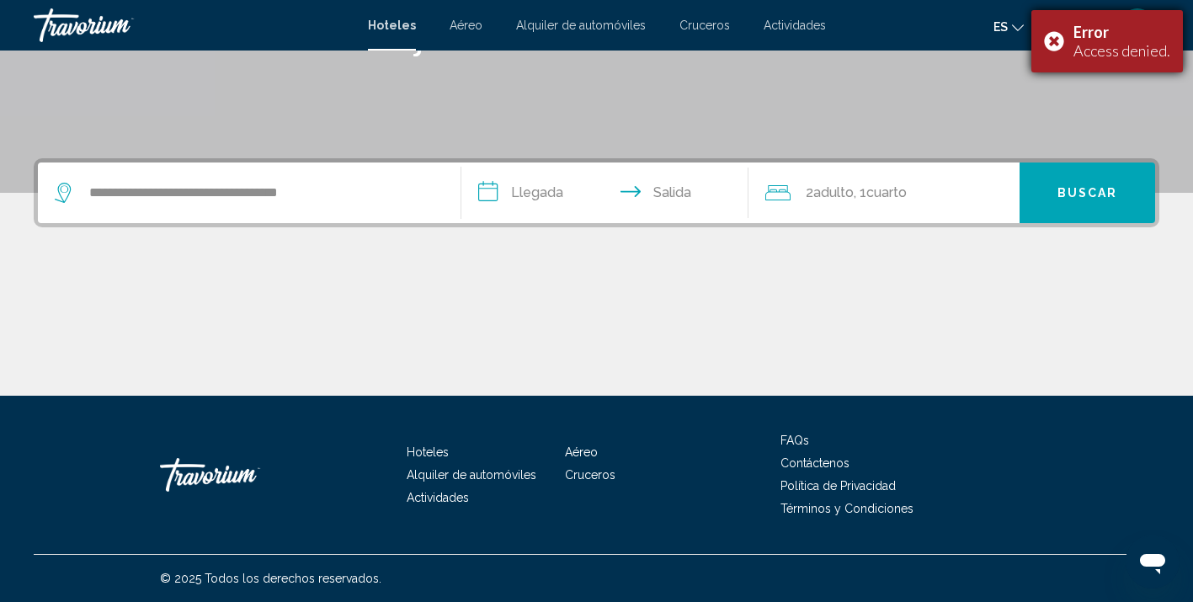
click at [1063, 40] on div "Error Access denied." at bounding box center [1107, 41] width 152 height 62
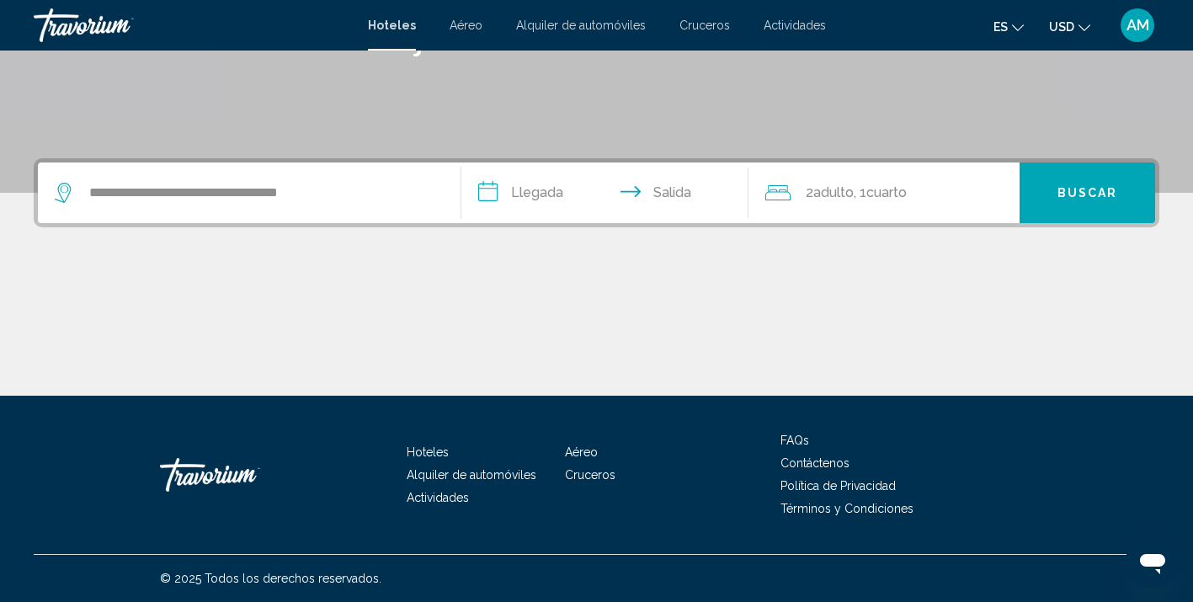
click at [1082, 29] on icon "Change currency" at bounding box center [1085, 28] width 12 height 12
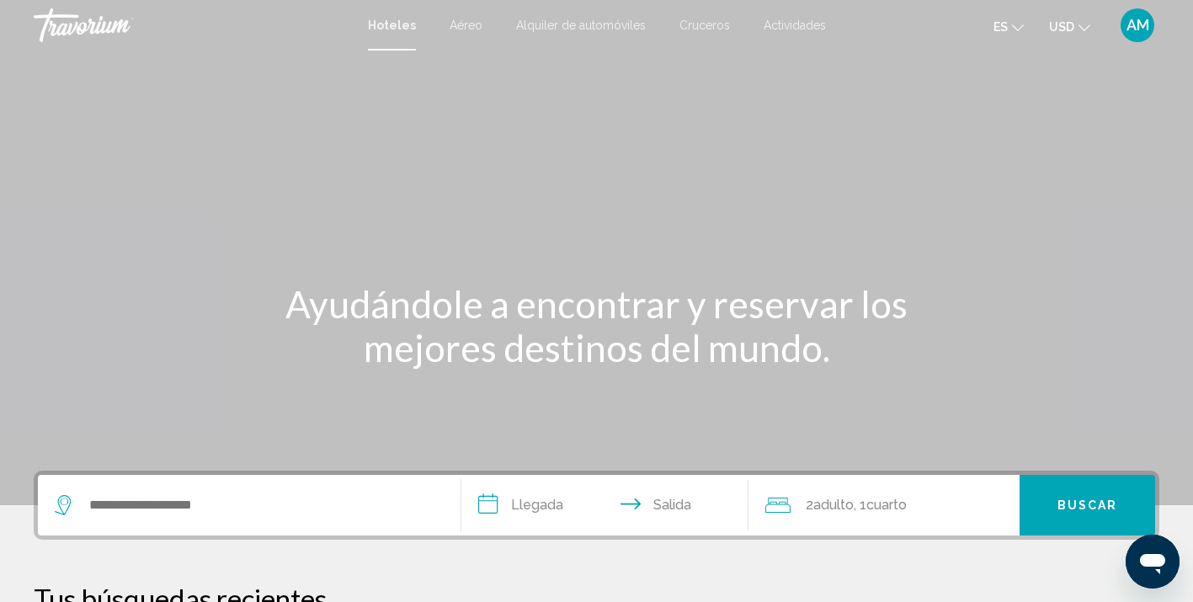
click at [1079, 33] on button "USD USD ($) MXN (Mex$) CAD (Can$) GBP (£) EUR (€) AUD (A$) NZD (NZ$) CNY (CN¥)" at bounding box center [1069, 26] width 41 height 24
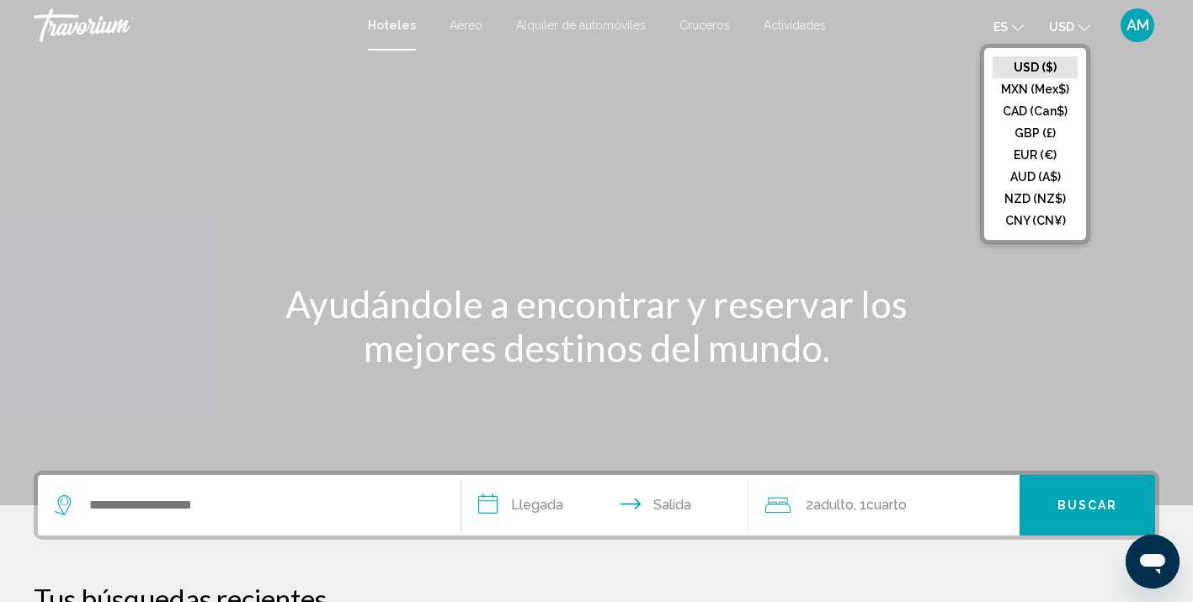
click at [932, 59] on div "Main content" at bounding box center [596, 252] width 1193 height 505
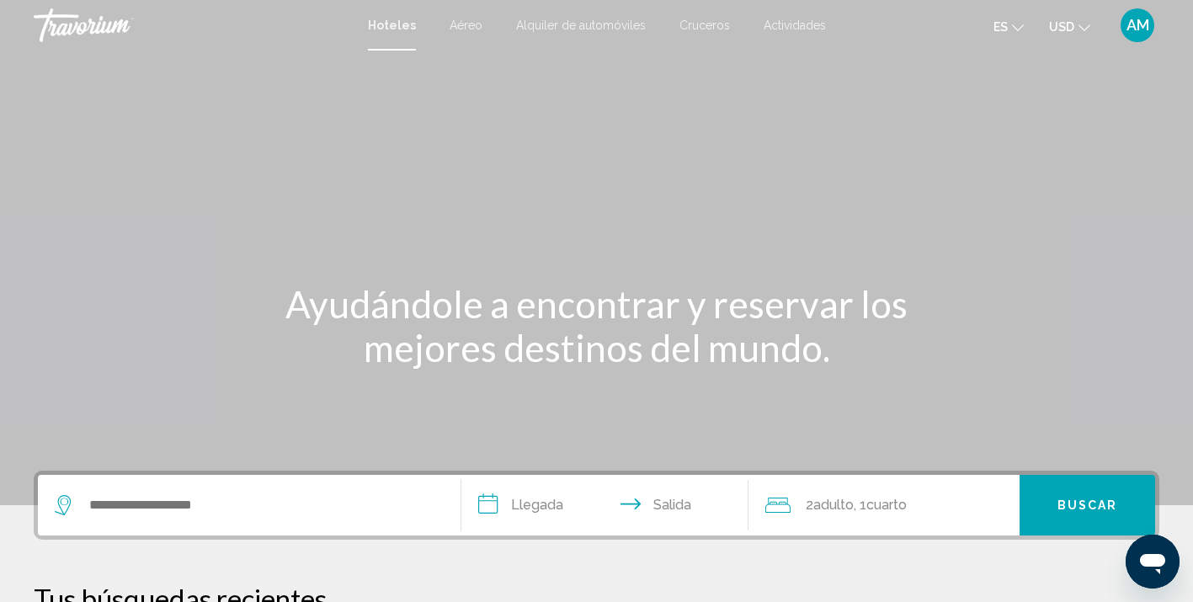
click at [1133, 25] on span "AM" at bounding box center [1138, 25] width 23 height 17
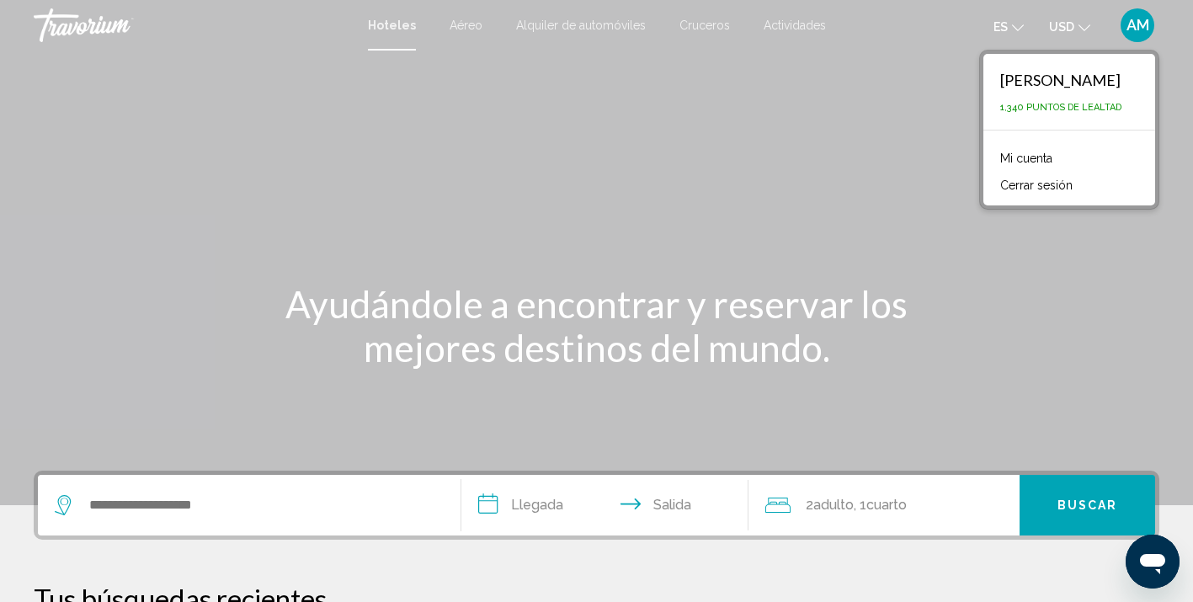
click at [929, 88] on div "Main content" at bounding box center [596, 252] width 1193 height 505
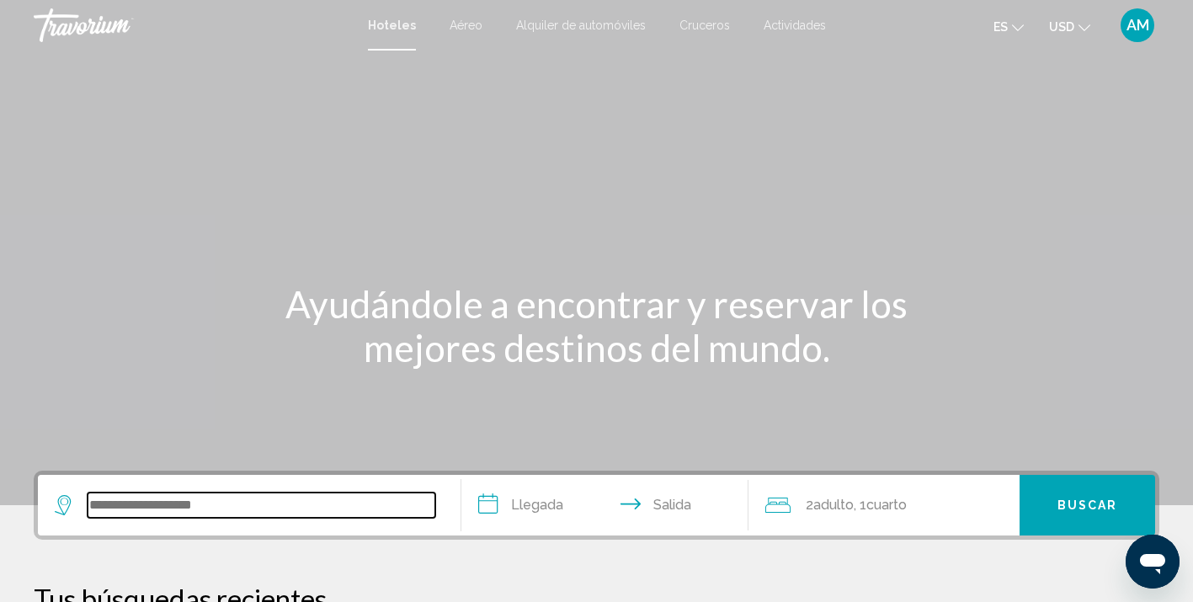
click at [144, 511] on input "Search widget" at bounding box center [262, 505] width 348 height 25
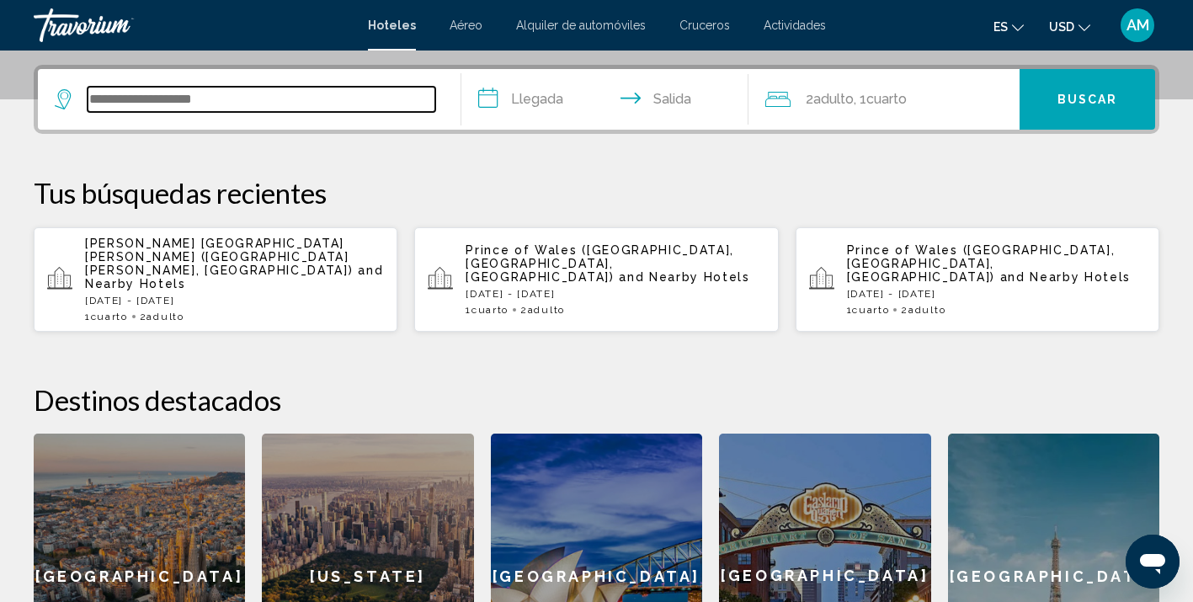
scroll to position [416, 0]
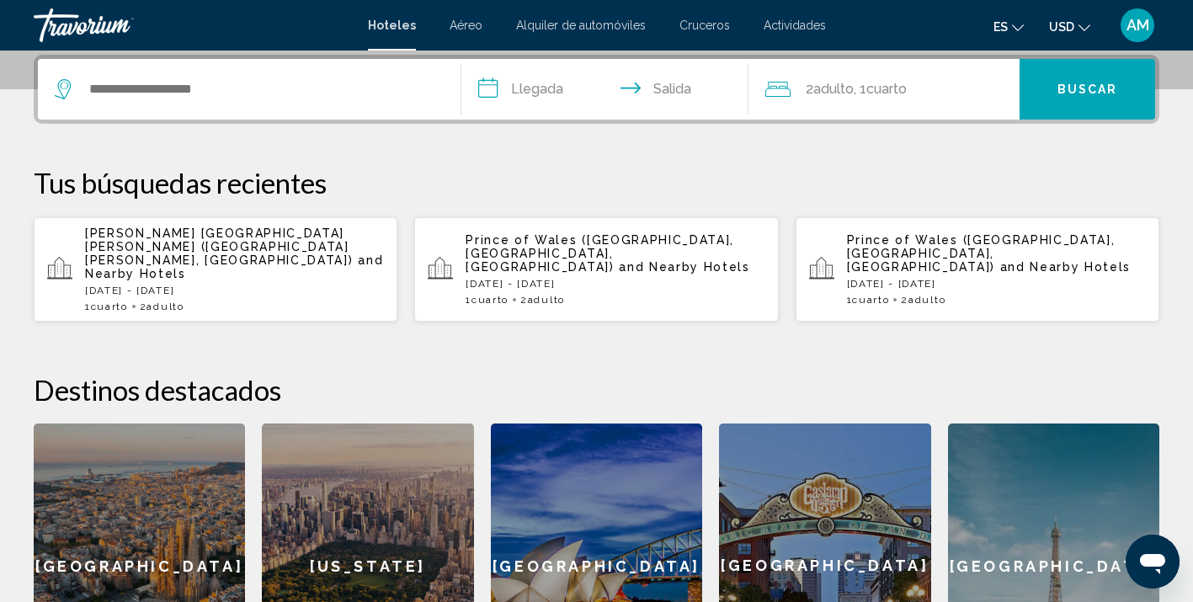
click at [201, 285] on p "[DATE] - [DATE]" at bounding box center [234, 291] width 299 height 12
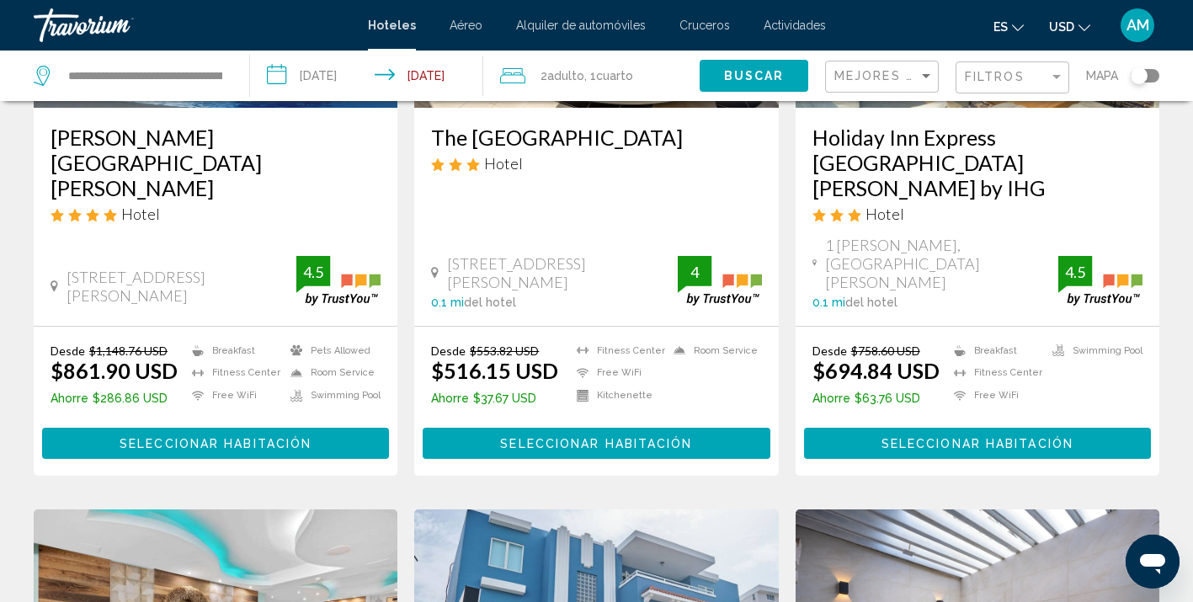
scroll to position [319, 0]
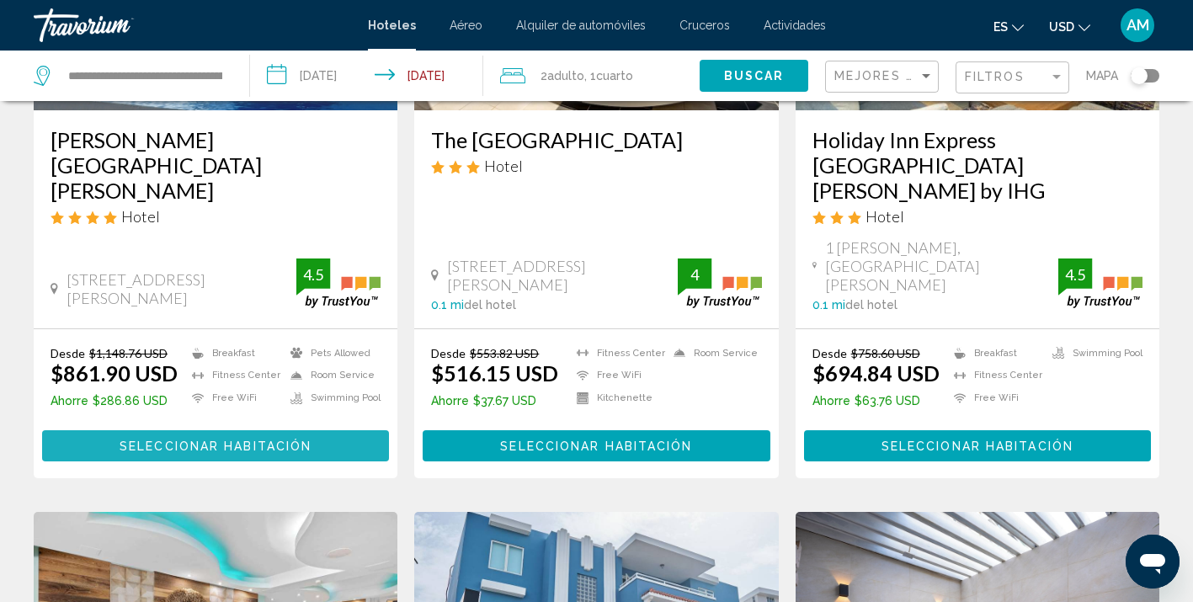
click at [206, 440] on span "Seleccionar habitación" at bounding box center [216, 446] width 192 height 13
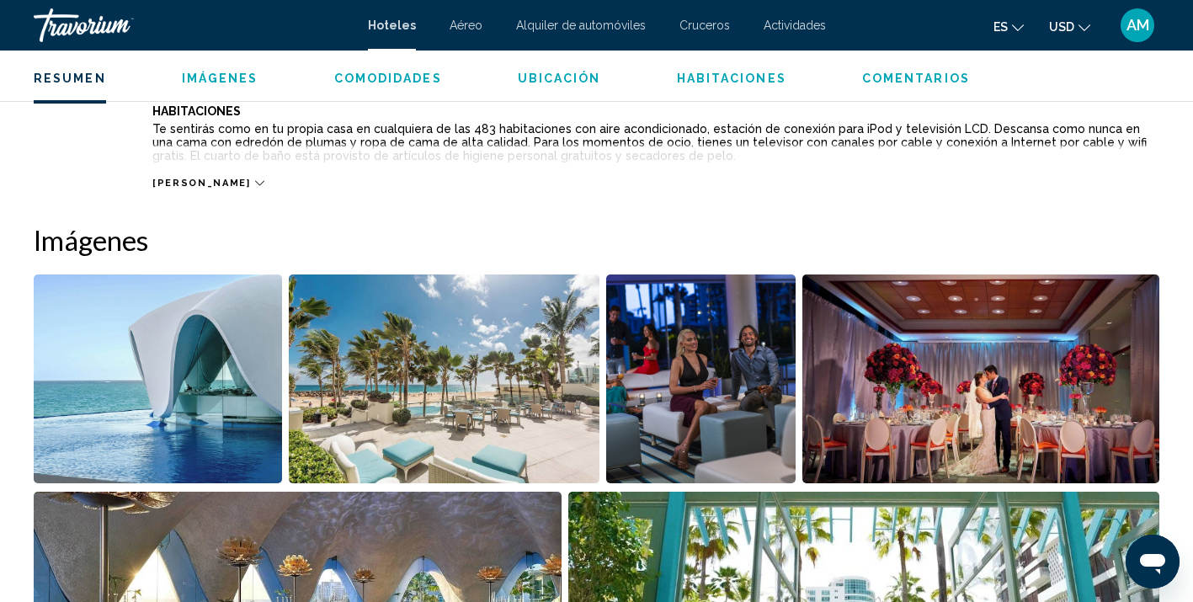
scroll to position [112, 0]
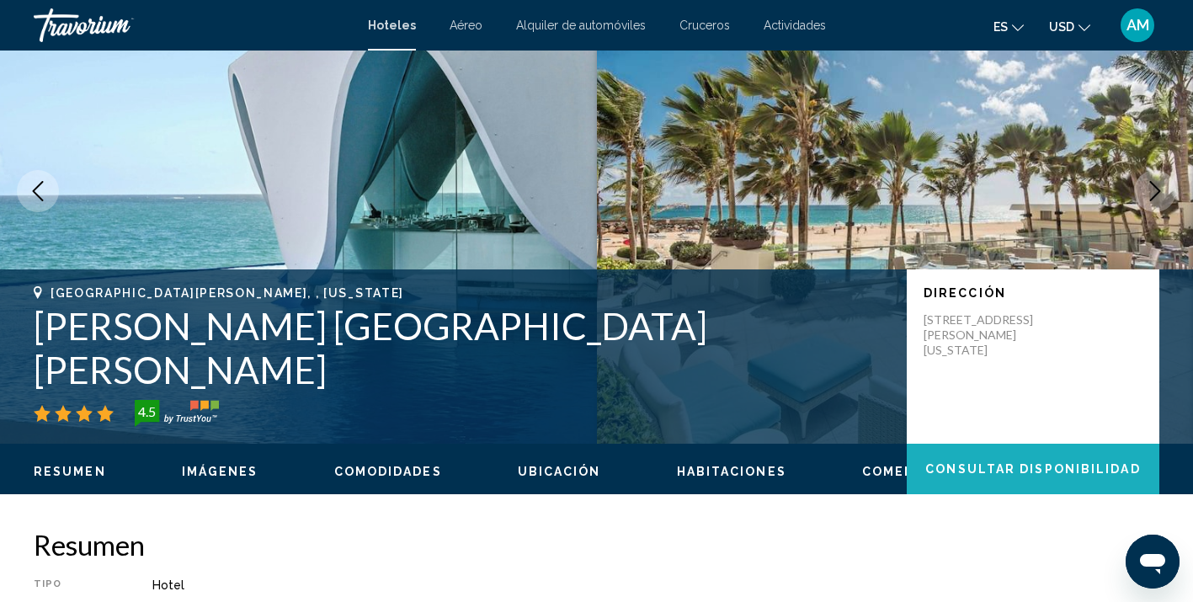
click at [951, 466] on span "Consultar disponibilidad" at bounding box center [1032, 469] width 215 height 13
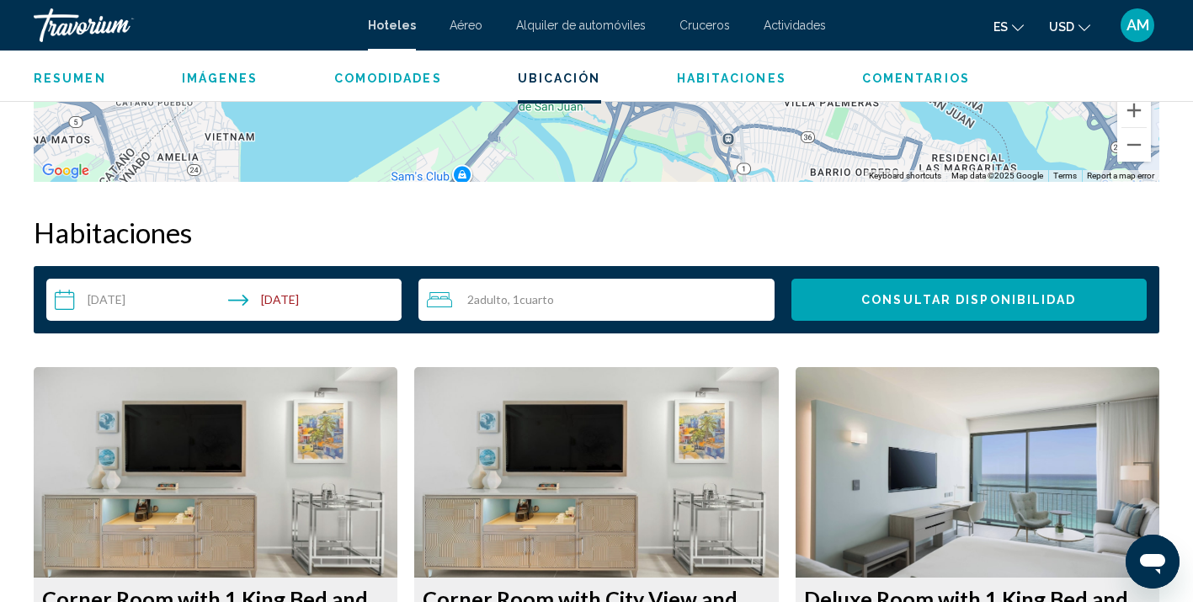
scroll to position [2131, 0]
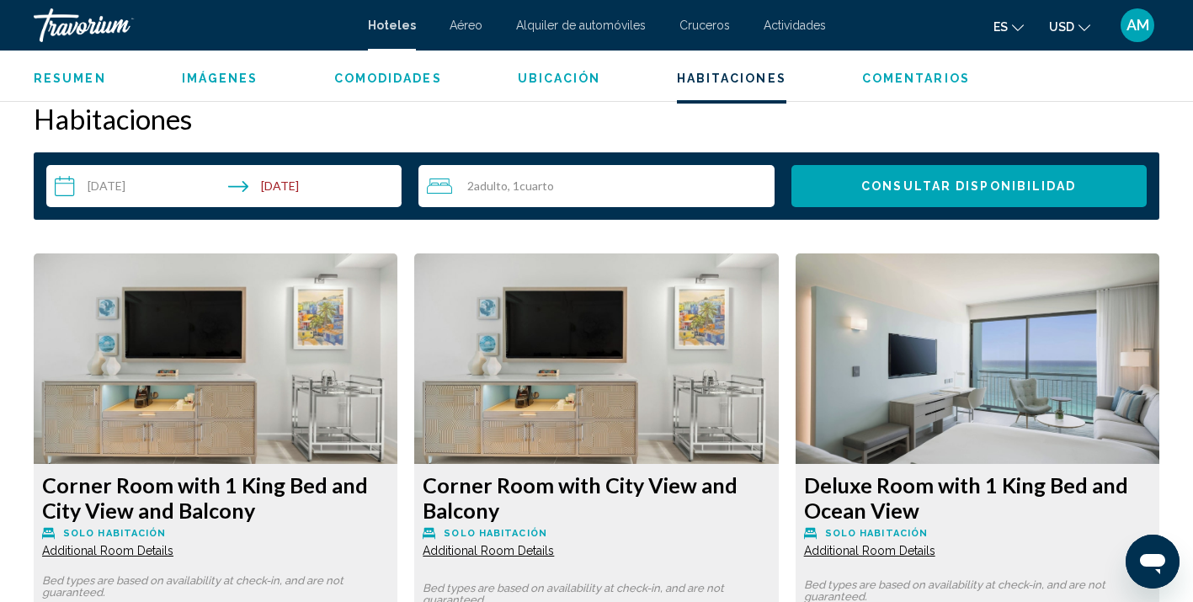
click at [310, 189] on input "**********" at bounding box center [227, 188] width 362 height 47
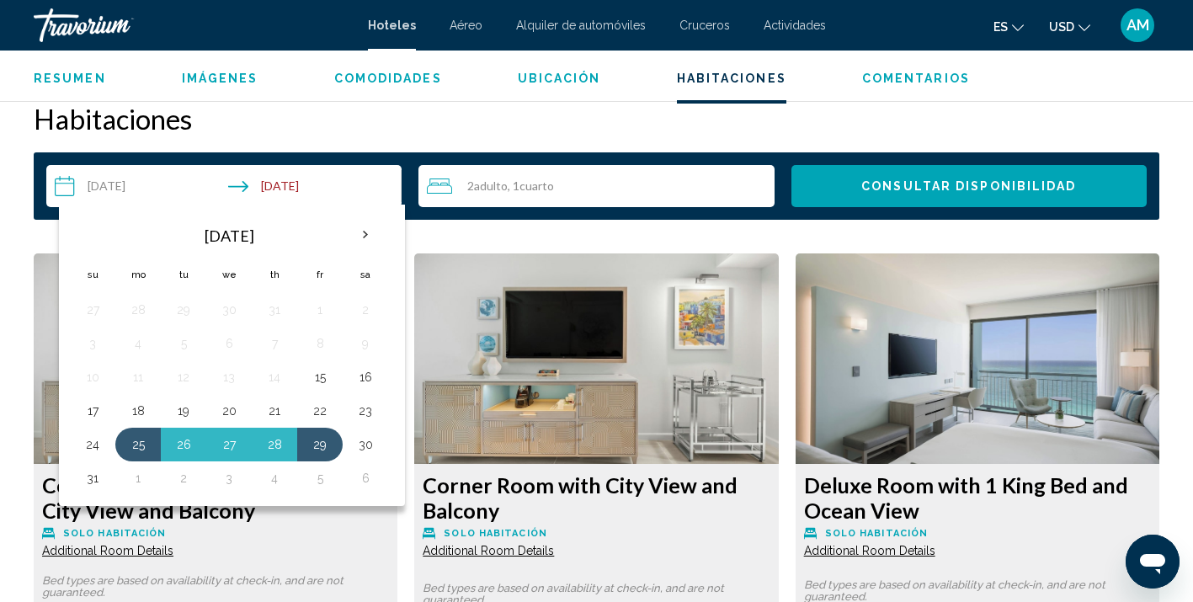
click at [555, 113] on h2 "Habitaciones" at bounding box center [597, 119] width 1126 height 34
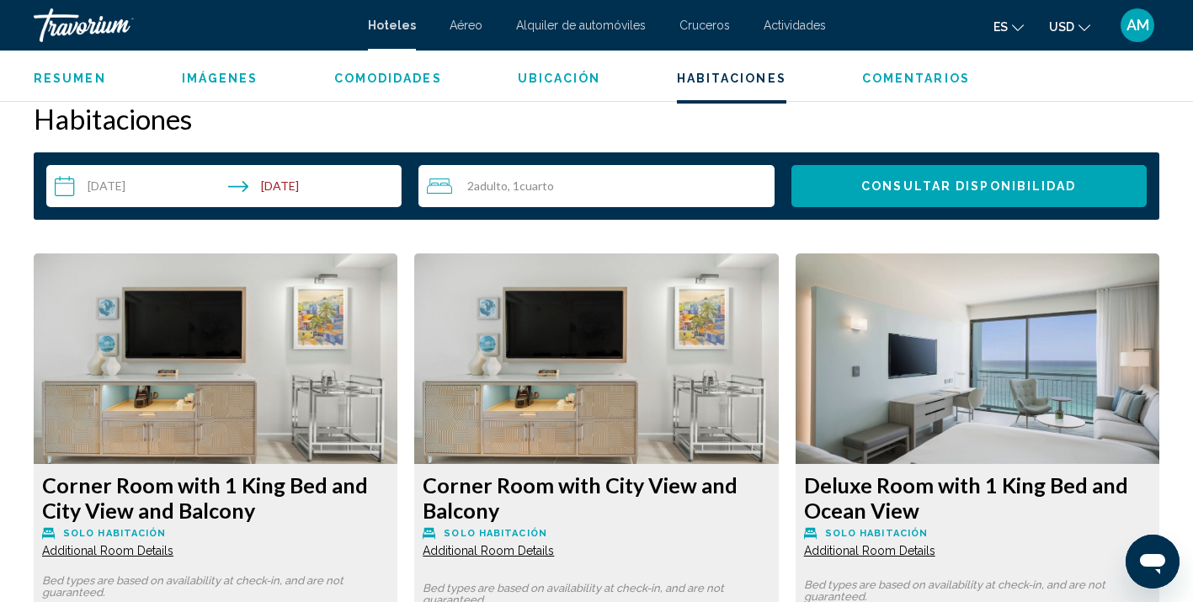
drag, startPoint x: 1175, startPoint y: 308, endPoint x: 1170, endPoint y: 413, distance: 105.3
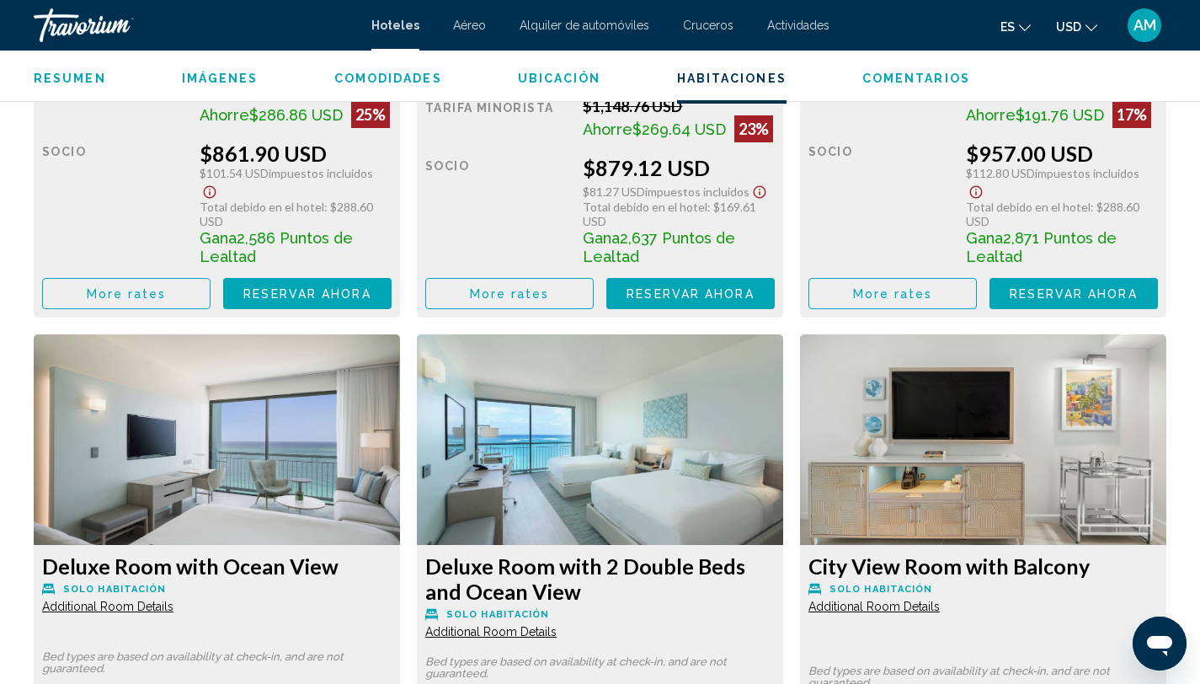
scroll to position [2695, 0]
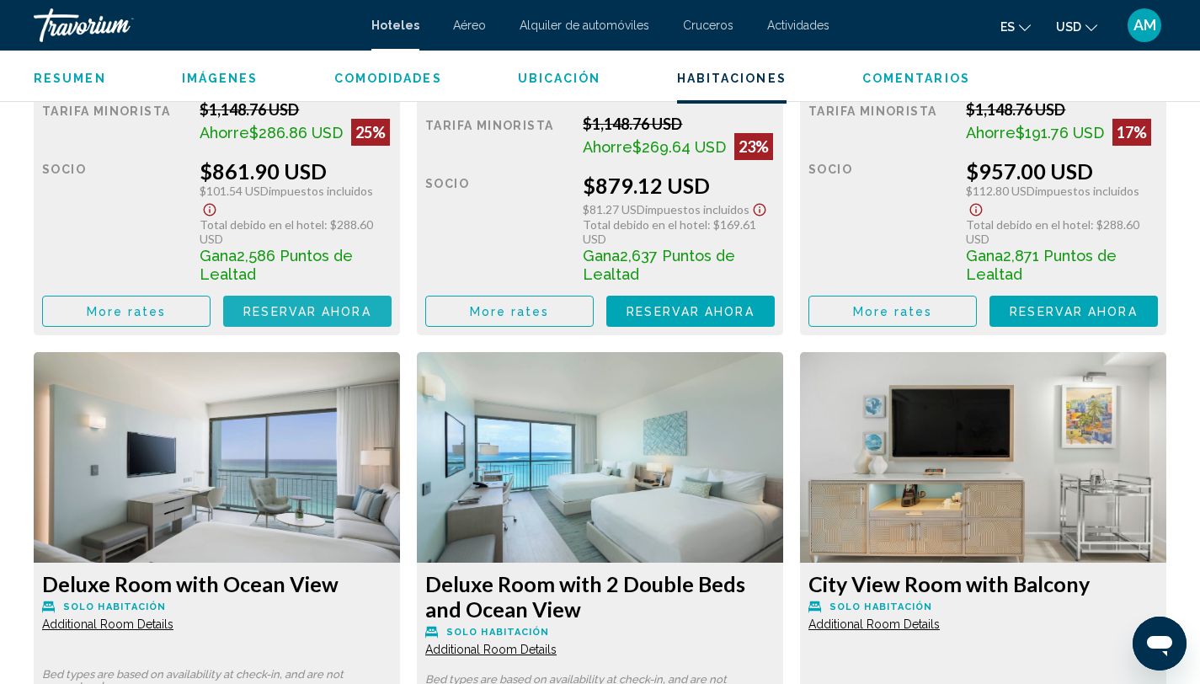
click at [284, 296] on button "Reservar ahora Ya no está disponible" at bounding box center [307, 311] width 168 height 31
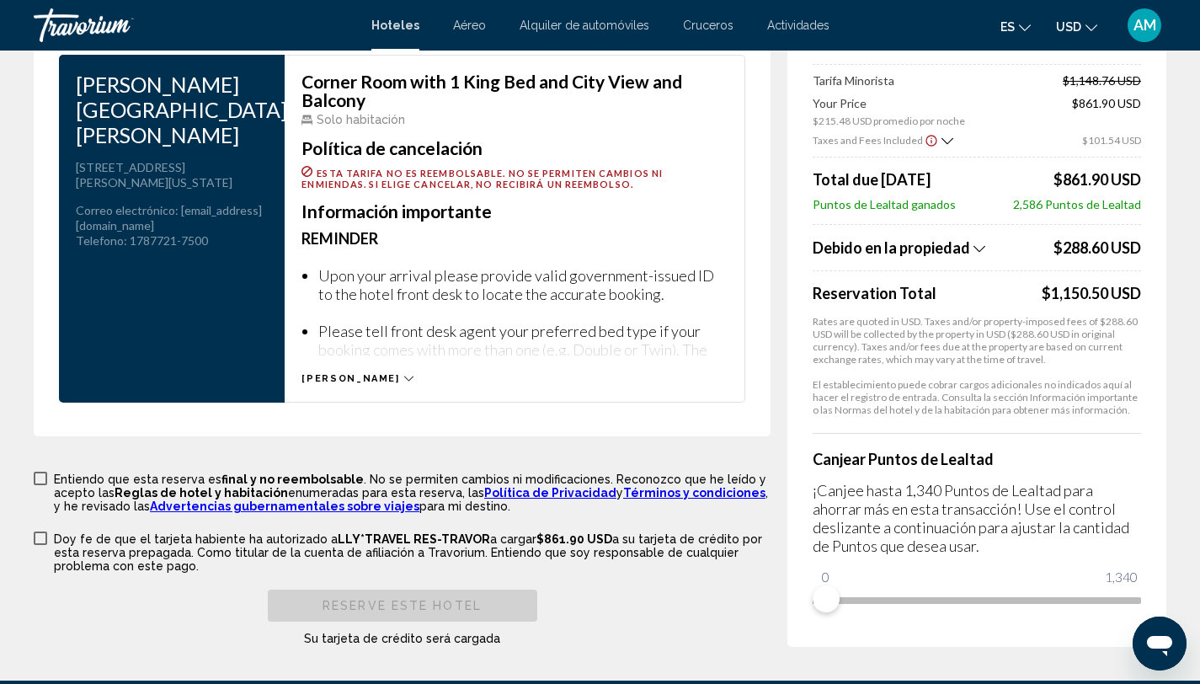
scroll to position [2343, 0]
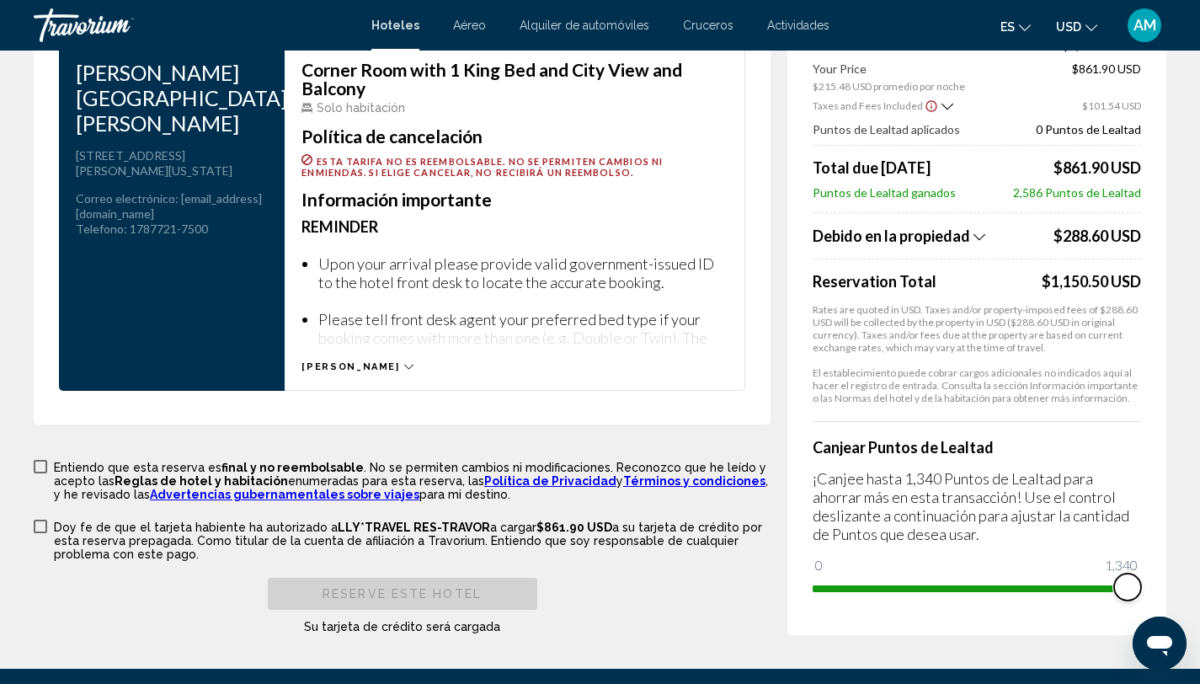
drag, startPoint x: 825, startPoint y: 555, endPoint x: 1172, endPoint y: 541, distance: 347.2
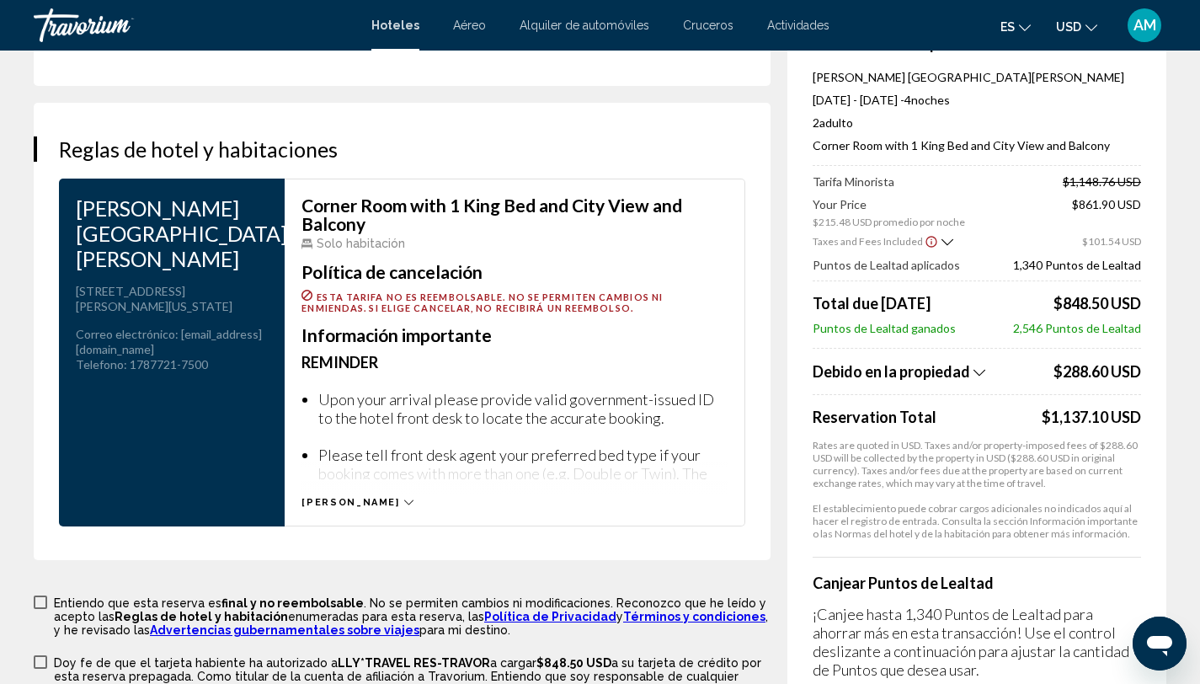
scroll to position [2162, 0]
